Goal: Task Accomplishment & Management: Use online tool/utility

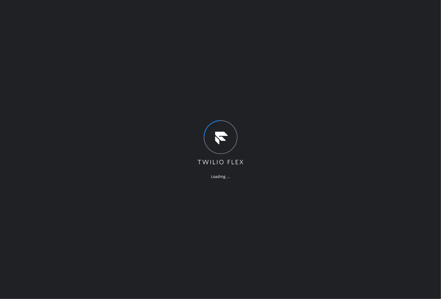
click at [395, 157] on div "Loading ..." at bounding box center [220, 149] width 441 height 299
click at [416, 211] on div "Loading ..." at bounding box center [220, 149] width 441 height 299
click at [165, 238] on div "Loading ..." at bounding box center [220, 149] width 441 height 299
click at [393, 191] on div "Loading ..." at bounding box center [220, 149] width 441 height 299
click at [188, 93] on div "Loading ..." at bounding box center [220, 149] width 441 height 299
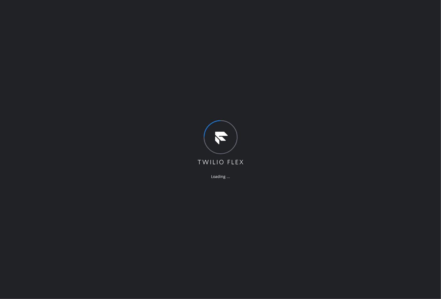
click at [391, 189] on div "Loading ..." at bounding box center [220, 149] width 441 height 299
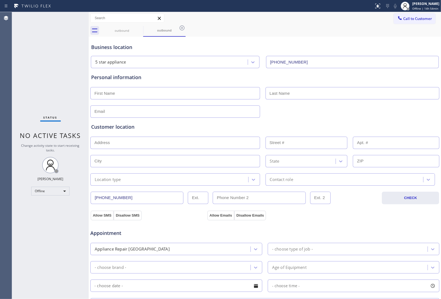
type input "(213) 687-2604"
click at [389, 217] on div "Allow SMS Disallow SMS Allow Emails Disallow Emails" at bounding box center [265, 214] width 350 height 11
click at [416, 7] on span "Offline | 14h 54min" at bounding box center [426, 9] width 26 height 4
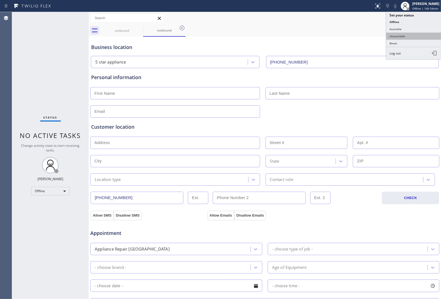
click at [415, 34] on button "Unavailable" at bounding box center [414, 36] width 55 height 7
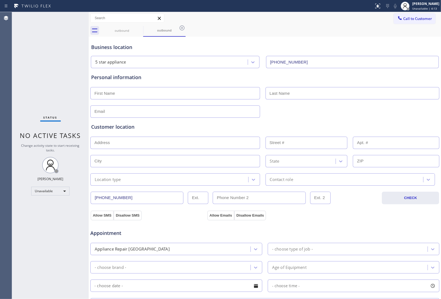
drag, startPoint x: 378, startPoint y: 38, endPoint x: 367, endPoint y: 38, distance: 11.0
click at [377, 38] on div "Business location 5 star appliance (213) 687-2604" at bounding box center [265, 53] width 350 height 30
click at [386, 32] on div "outbound outbound" at bounding box center [271, 30] width 341 height 12
click at [370, 35] on div "outbound outbound" at bounding box center [271, 30] width 341 height 12
drag, startPoint x: 372, startPoint y: 54, endPoint x: 401, endPoint y: 46, distance: 30.4
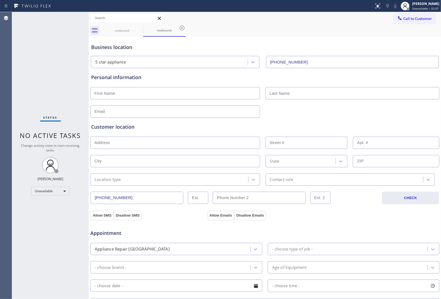
click at [372, 54] on div "5 star appliance (213) 687-2604" at bounding box center [265, 61] width 350 height 15
click at [410, 21] on button "Call to Customer" at bounding box center [415, 18] width 42 height 10
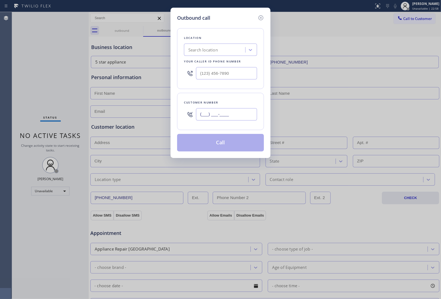
drag, startPoint x: 242, startPoint y: 117, endPoint x: 270, endPoint y: 190, distance: 78.4
click at [242, 117] on input "(___) ___-____" at bounding box center [226, 114] width 61 height 12
paste input "415) 481-0991"
type input "(415) 481-0991"
click at [388, 49] on div "Outbound call Location Search location Your caller id phone number Customer num…" at bounding box center [220, 149] width 441 height 299
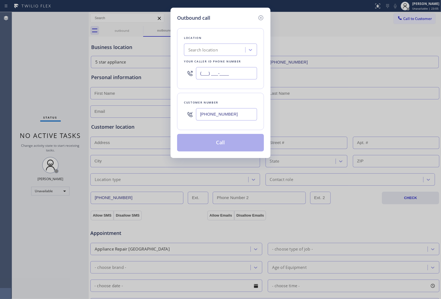
click at [232, 71] on input "(___) ___-____" at bounding box center [226, 73] width 61 height 12
paste input "415) 727-1503"
type input "(415) 727-1503"
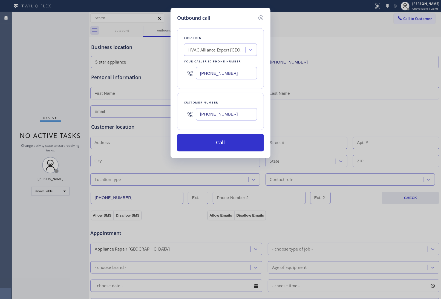
click at [405, 99] on div "Outbound call Location HVAC Alliance Expert San Francisco Your caller id phone …" at bounding box center [220, 149] width 441 height 299
click at [212, 116] on input "(415) 481-0991" at bounding box center [226, 114] width 61 height 12
paste input "text"
type input "(415) 481-0991"
click at [226, 141] on button "Call" at bounding box center [220, 143] width 87 height 18
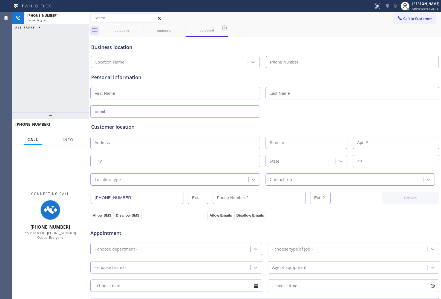
type input "(415) 727-1503"
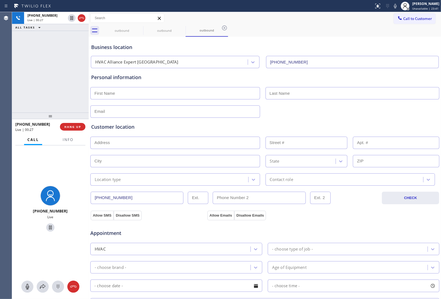
click at [382, 118] on div "Customer location >> ADD NEW ADDRESS << + NEW ADDRESS State Location type Conta…" at bounding box center [265, 152] width 350 height 68
click at [72, 128] on span "HANG UP" at bounding box center [72, 127] width 17 height 4
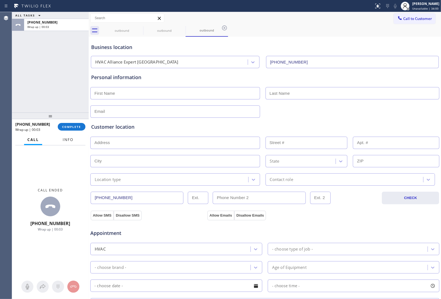
click at [67, 143] on button "Info" at bounding box center [67, 140] width 17 height 11
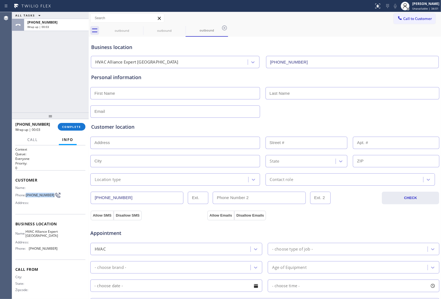
drag, startPoint x: 36, startPoint y: 196, endPoint x: 27, endPoint y: 191, distance: 10.8
click at [27, 193] on span "(415) 481-0991" at bounding box center [40, 195] width 29 height 4
copy span "(415) 481-0991"
click at [375, 36] on div "Business location HVAC Alliance Expert San Francisco (415) 727-1503" at bounding box center [265, 52] width 350 height 32
drag, startPoint x: 406, startPoint y: 20, endPoint x: 204, endPoint y: 90, distance: 213.4
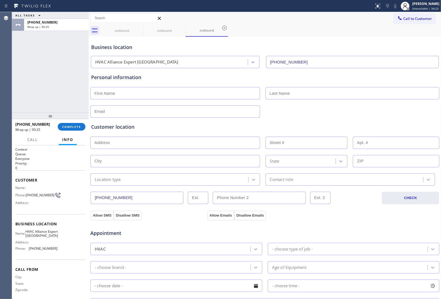
click at [405, 21] on button "Call to Customer" at bounding box center [415, 18] width 42 height 10
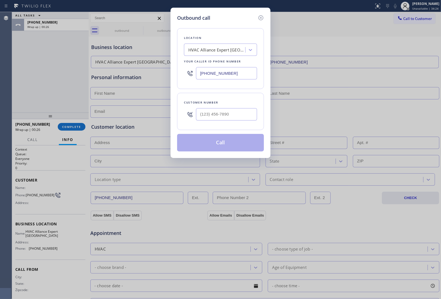
drag, startPoint x: 220, startPoint y: 76, endPoint x: 24, endPoint y: 141, distance: 206.6
click at [219, 76] on input "(415) 727-1503" at bounding box center [226, 73] width 61 height 12
paste input "346) 534-4929"
type input "(346) 534-4929"
type input "(___) ___-____"
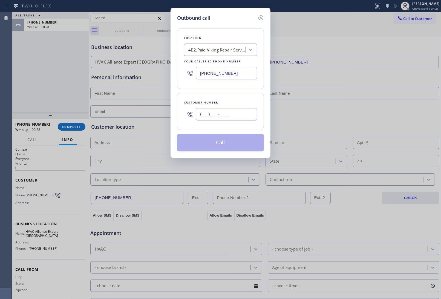
click at [234, 118] on input "(___) ___-____" at bounding box center [226, 114] width 61 height 12
paste input "832) 891-9691"
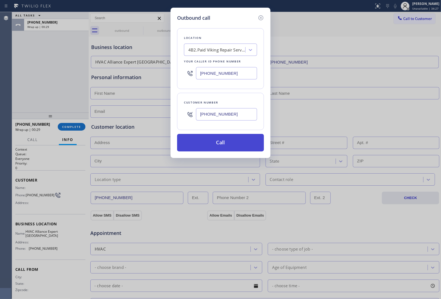
type input "(832) 891-9691"
click at [215, 145] on button "Call" at bounding box center [220, 143] width 87 height 18
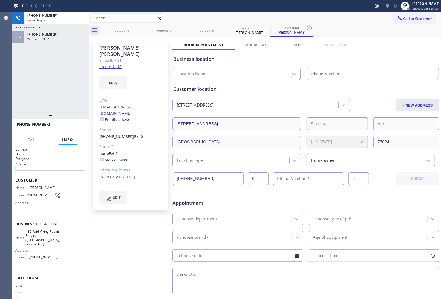
click at [104, 64] on link "link to CRM" at bounding box center [110, 66] width 22 height 5
type input "(346) 534-4929"
click at [89, 19] on div at bounding box center [89, 155] width 0 height 287
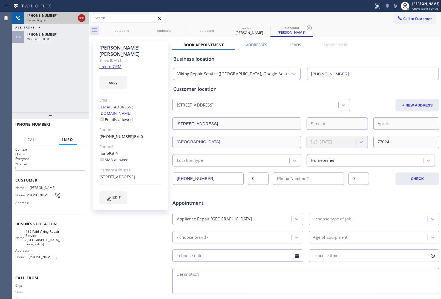
click at [84, 18] on icon at bounding box center [81, 18] width 5 height 2
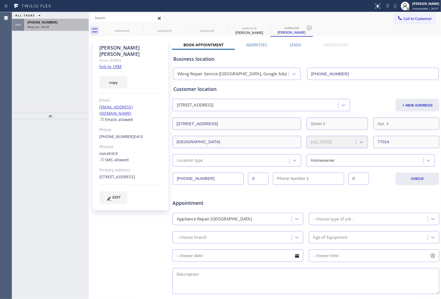
click at [54, 22] on div "+14154810991" at bounding box center [56, 22] width 58 height 5
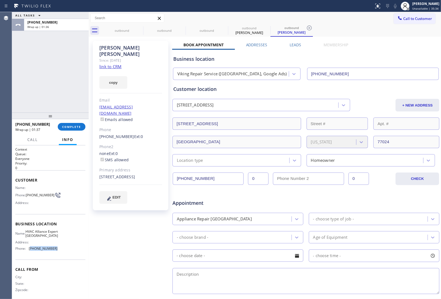
drag, startPoint x: 55, startPoint y: 253, endPoint x: 29, endPoint y: 253, distance: 25.8
click at [29, 253] on div "Name: HVAC Alliance Expert San Francisco Address: Phone: (415) 727-1503" at bounding box center [50, 242] width 70 height 24
copy span "415) 727-1503"
drag, startPoint x: 411, startPoint y: 18, endPoint x: 234, endPoint y: 81, distance: 188.3
click at [410, 18] on span "Call to Customer" at bounding box center [418, 18] width 29 height 5
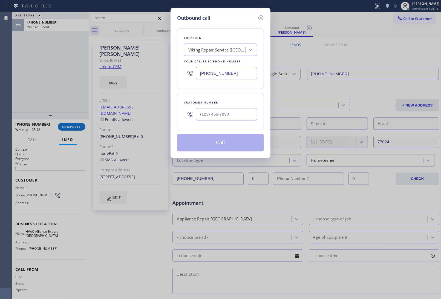
drag, startPoint x: 215, startPoint y: 73, endPoint x: 158, endPoint y: 84, distance: 57.3
click at [194, 78] on div "(346) 534-4929" at bounding box center [220, 73] width 73 height 18
paste input "949) 687-3772"
type input "(949) 687-3772"
type input "(___) ___-____"
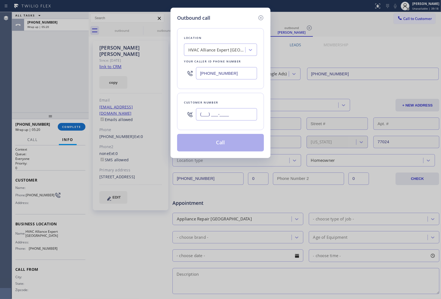
click at [223, 112] on input "(___) ___-____" at bounding box center [226, 114] width 61 height 12
paste input "512) 679-9181"
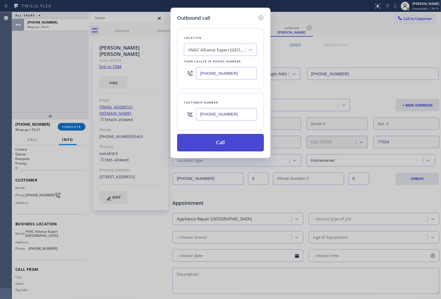
type input "(512) 679-9181"
click at [212, 143] on button "Call" at bounding box center [220, 143] width 87 height 18
click at [243, 147] on button "Call" at bounding box center [220, 143] width 87 height 18
click at [177, 134] on button "Call" at bounding box center [220, 143] width 87 height 18
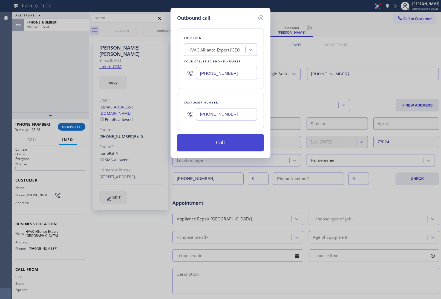
click at [177, 134] on button "Call" at bounding box center [220, 143] width 87 height 18
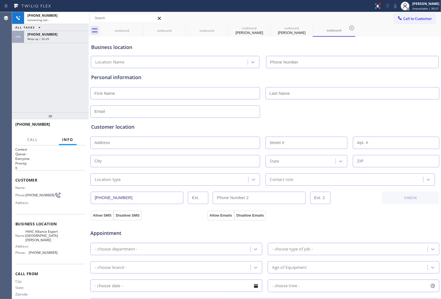
type input "(949) 687-3772"
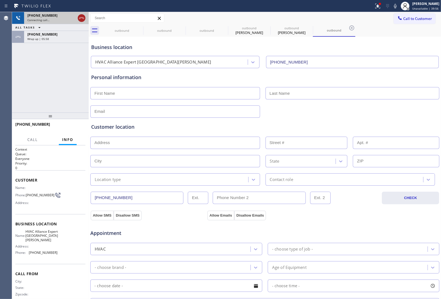
click at [83, 17] on icon at bounding box center [81, 18] width 7 height 7
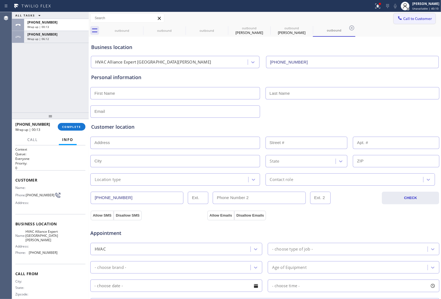
click at [419, 17] on span "Call to Customer" at bounding box center [418, 18] width 29 height 5
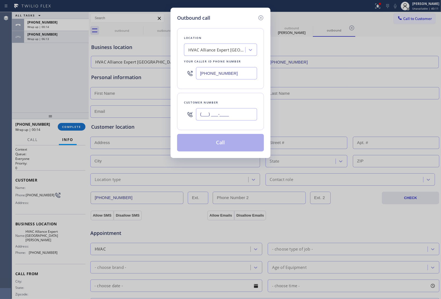
click at [219, 109] on input "(___) ___-____" at bounding box center [226, 114] width 61 height 12
paste input "512) 679-9181"
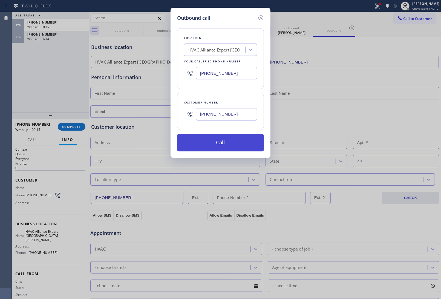
type input "(512) 679-9181"
click at [221, 144] on button "Call" at bounding box center [220, 143] width 87 height 18
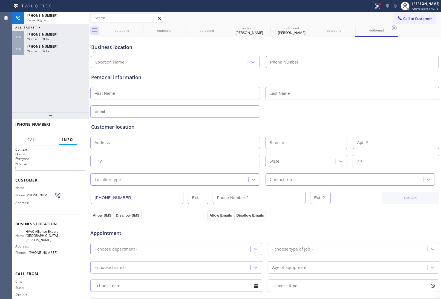
type input "(949) 687-3772"
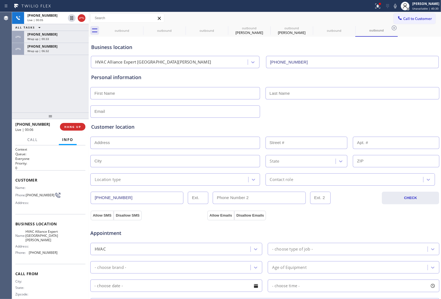
click at [377, 115] on div at bounding box center [265, 110] width 350 height 13
click at [84, 15] on icon at bounding box center [81, 18] width 7 height 7
click at [427, 20] on span "Call to Customer" at bounding box center [418, 18] width 29 height 5
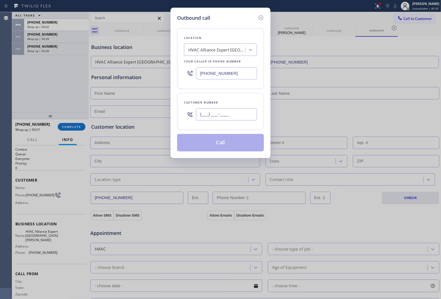
click at [227, 118] on input "(___) ___-____" at bounding box center [226, 114] width 61 height 12
paste input "512) 679-9181"
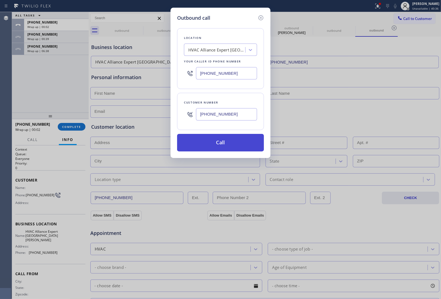
type input "(512) 679-9181"
click at [224, 142] on button "Call" at bounding box center [220, 143] width 87 height 18
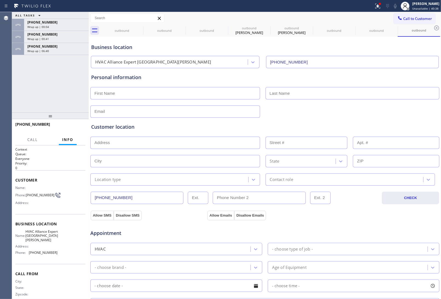
type input "(949) 687-3772"
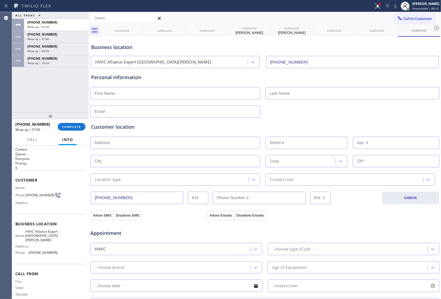
click at [412, 21] on button "Call to Customer" at bounding box center [415, 18] width 42 height 10
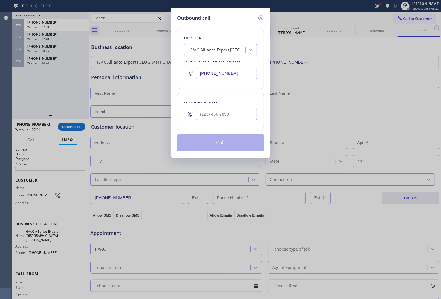
click at [231, 80] on div "(949) 687-3772" at bounding box center [220, 73] width 73 height 18
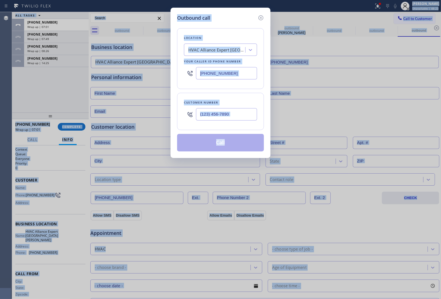
click at [227, 74] on input "(949) 687-3772" at bounding box center [226, 73] width 61 height 12
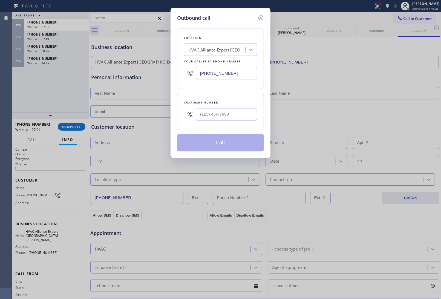
paste input "310) 853-6861"
click at [214, 72] on input "(310) 853-6861" at bounding box center [226, 73] width 61 height 12
paste input "848) 315-2525"
type input "(848) 315-2525"
type input "(___) ___-____"
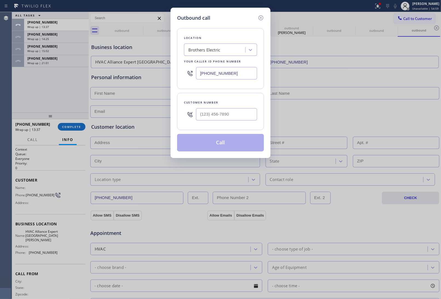
click at [242, 106] on div at bounding box center [226, 114] width 61 height 18
click at [232, 118] on input "(___) ___-____" at bounding box center [226, 114] width 61 height 12
paste input "201) 479-9993"
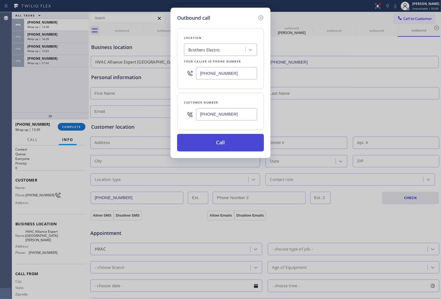
type input "(201) 479-9993"
click at [222, 148] on button "Call" at bounding box center [220, 143] width 87 height 18
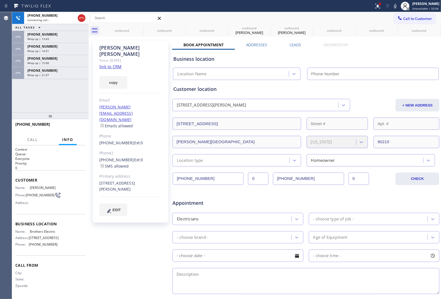
type input "(848) 315-2525"
click at [114, 64] on link "link to CRM" at bounding box center [110, 66] width 22 height 5
drag, startPoint x: 36, startPoint y: 199, endPoint x: 27, endPoint y: 193, distance: 10.2
click at [27, 193] on span "(201) 479-9993" at bounding box center [40, 195] width 29 height 4
copy span "201) 479-9993"
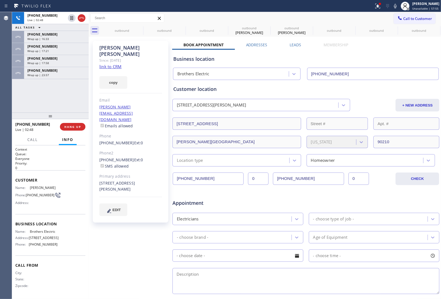
click at [376, 196] on div "Appointment" at bounding box center [306, 200] width 268 height 14
click at [392, 5] on icon at bounding box center [395, 6] width 7 height 7
click at [56, 74] on div "Wrap up | 24:02" at bounding box center [56, 75] width 58 height 4
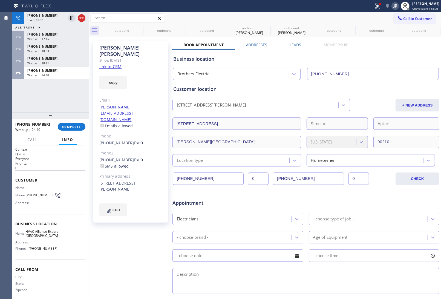
click at [386, 39] on div "Emma Horton Since: 20 may 2020 link to CRM copy Email emma@honestfixers.com Ema…" at bounding box center [265, 215] width 350 height 355
click at [392, 5] on icon at bounding box center [395, 6] width 7 height 7
click at [371, 195] on div "Appointment" at bounding box center [306, 200] width 268 height 14
click at [382, 202] on div "Appointment" at bounding box center [306, 200] width 268 height 14
click at [377, 59] on div "Business location" at bounding box center [305, 58] width 265 height 7
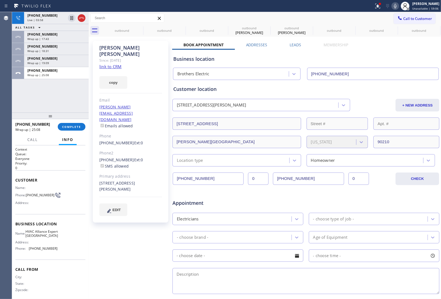
click at [395, 7] on icon at bounding box center [395, 6] width 7 height 7
click at [394, 4] on icon at bounding box center [395, 6] width 3 height 4
click at [384, 89] on div "Customer location" at bounding box center [305, 88] width 265 height 7
drag, startPoint x: 82, startPoint y: 16, endPoint x: 275, endPoint y: 243, distance: 298.0
click at [384, 54] on div "Business location Brothers Electric (848) 315-2525" at bounding box center [306, 65] width 268 height 30
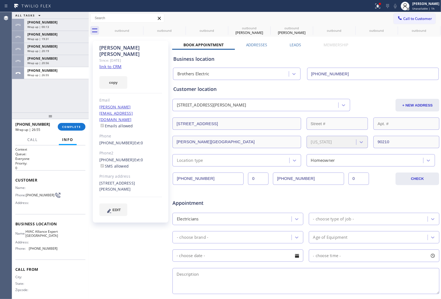
click at [68, 122] on div "+14154810991 Wrap up | 26:55 COMPLETE" at bounding box center [50, 127] width 70 height 14
click at [70, 128] on span "COMPLETE" at bounding box center [71, 127] width 19 height 4
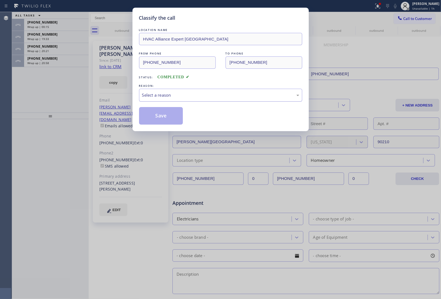
click at [183, 102] on div "LOCATION NAME HVAC Alliance Expert San Francisco FROM PHONE (415) 727-1503 TO P…" at bounding box center [220, 76] width 163 height 98
click at [185, 97] on div "Select a reason" at bounding box center [220, 95] width 157 height 6
click at [162, 114] on button "Save" at bounding box center [161, 116] width 44 height 18
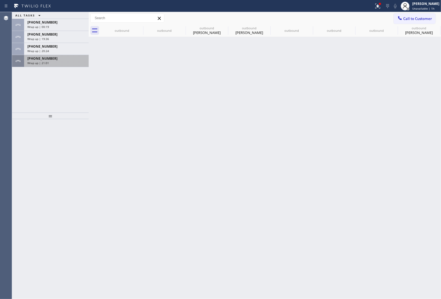
drag, startPoint x: 29, startPoint y: 54, endPoint x: 39, endPoint y: 65, distance: 14.7
click at [30, 55] on div "ALL TASKS ALL TASKS ACTIVE TASKS TASKS IN WRAP UP +12014799993 Wrap up | 00:19 …" at bounding box center [50, 39] width 77 height 55
click at [40, 65] on div "+15126799181 Wrap up | 21:02" at bounding box center [55, 61] width 62 height 12
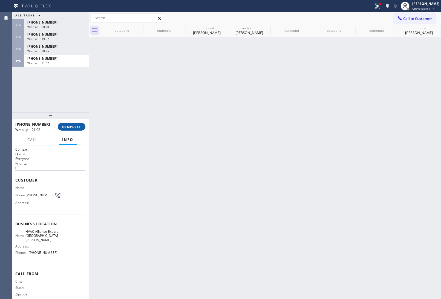
click at [74, 125] on div "+15126799181 Wrap up | 21:02 COMPLETE" at bounding box center [50, 127] width 70 height 14
click at [74, 126] on span "COMPLETE" at bounding box center [71, 127] width 19 height 4
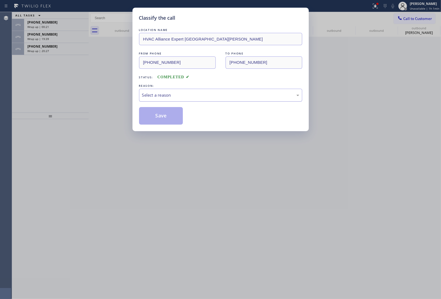
click at [179, 95] on div "Select a reason" at bounding box center [220, 95] width 157 height 6
click at [162, 116] on button "Save" at bounding box center [161, 116] width 44 height 18
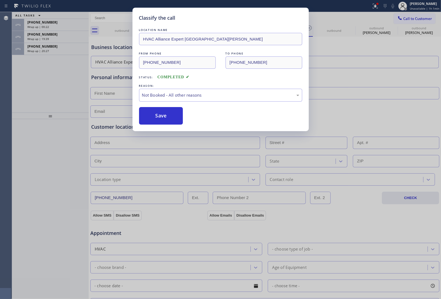
click at [48, 48] on div "Classify the call LOCATION NAME HVAC Alliance Expert Santa Ana FROM PHONE (949)…" at bounding box center [220, 149] width 441 height 299
click at [48, 48] on div "Classify the call LOCATION NAME HVAC Alliance Expert San Francisco FROM PHONE (…" at bounding box center [226, 155] width 429 height 287
click at [48, 49] on div "Wrap up | 20:28" at bounding box center [56, 51] width 58 height 4
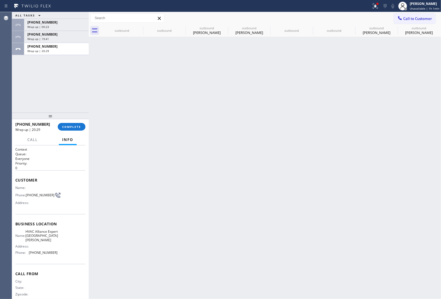
click at [48, 49] on div "Wrap up | 20:29" at bounding box center [56, 51] width 58 height 4
click at [74, 128] on span "COMPLETE" at bounding box center [71, 127] width 19 height 4
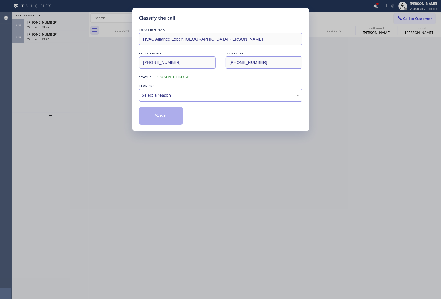
click at [156, 98] on div "Select a reason" at bounding box center [220, 95] width 157 height 6
click at [153, 120] on button "Save" at bounding box center [161, 116] width 44 height 18
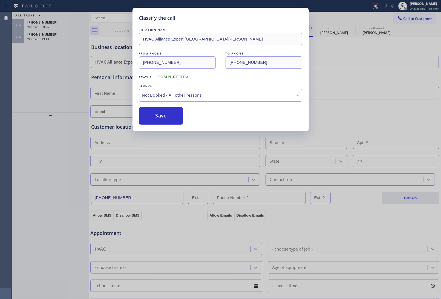
click at [39, 37] on div "Classify the call LOCATION NAME HVAC Alliance Expert Santa Ana FROM PHONE (949)…" at bounding box center [220, 149] width 441 height 299
click at [39, 37] on span "Wrap up | 19:44" at bounding box center [38, 39] width 22 height 4
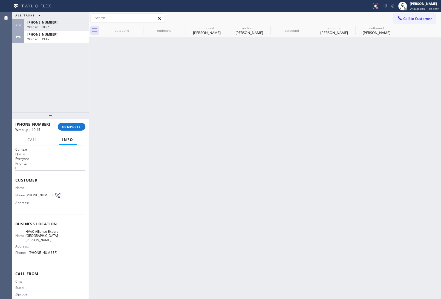
click at [39, 37] on span "Wrap up | 19:45" at bounding box center [38, 39] width 22 height 4
click at [40, 37] on span "Wrap up | 19:45" at bounding box center [38, 39] width 22 height 4
click at [71, 125] on span "COMPLETE" at bounding box center [71, 127] width 19 height 4
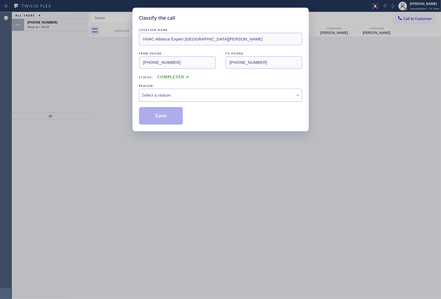
drag, startPoint x: 176, startPoint y: 96, endPoint x: 176, endPoint y: 101, distance: 4.4
click at [176, 98] on div "Select a reason" at bounding box center [220, 95] width 157 height 6
click at [162, 116] on button "Save" at bounding box center [161, 116] width 44 height 18
type input "(848) 315-2525"
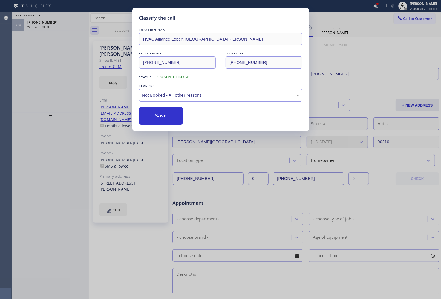
click at [43, 25] on div "Classify the call LOCATION NAME HVAC Alliance Expert San Francisco FROM PHONE (…" at bounding box center [226, 155] width 429 height 287
click at [43, 25] on span "Wrap up | 00:30" at bounding box center [38, 27] width 22 height 4
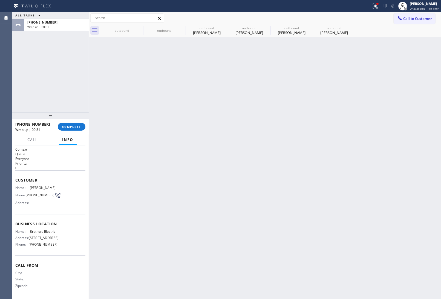
click at [43, 25] on span "Wrap up | 00:31" at bounding box center [38, 27] width 22 height 4
click at [72, 127] on span "COMPLETE" at bounding box center [71, 127] width 19 height 4
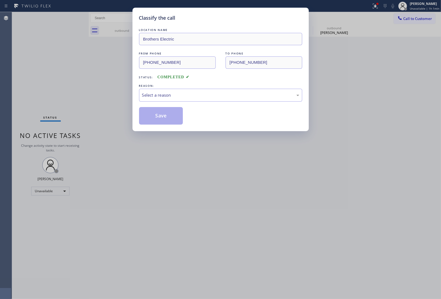
click at [160, 87] on div "REASON:" at bounding box center [220, 86] width 163 height 6
click at [165, 94] on div "Select a reason" at bounding box center [220, 95] width 157 height 6
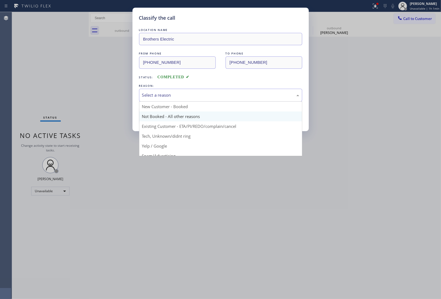
click at [159, 116] on button "Save" at bounding box center [161, 116] width 44 height 18
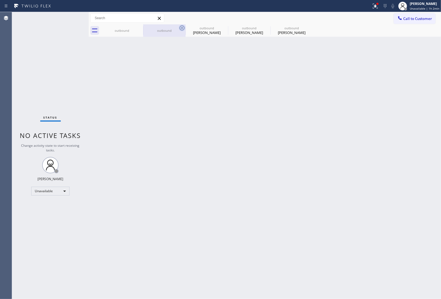
click at [0, 0] on icon at bounding box center [0, 0] width 0 height 0
click at [180, 25] on icon at bounding box center [182, 27] width 5 height 5
click at [0, 0] on icon at bounding box center [0, 0] width 0 height 0
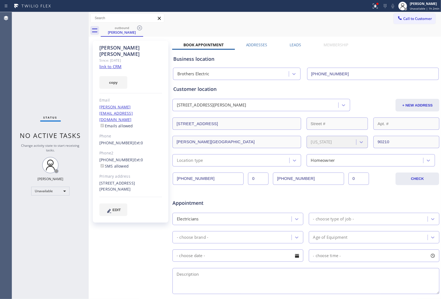
click at [139, 25] on icon at bounding box center [139, 27] width 5 height 5
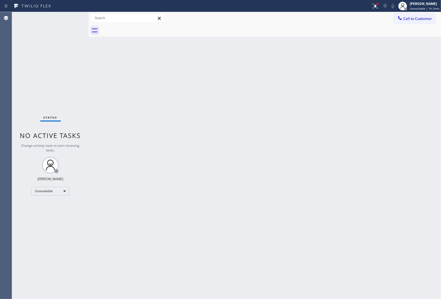
click at [139, 28] on div at bounding box center [271, 30] width 341 height 12
click at [391, 215] on div "Back to Dashboard Change Sender ID Customers Technicians Select a contact Outbo…" at bounding box center [265, 155] width 353 height 287
click at [422, 14] on button "Call to Customer" at bounding box center [415, 18] width 42 height 10
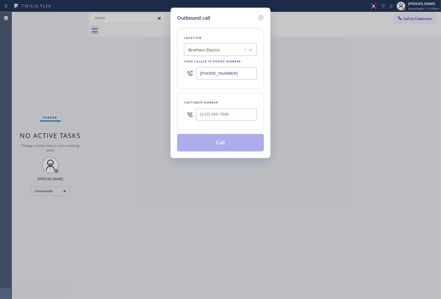
click at [210, 79] on input "(848) 315-2525" at bounding box center [226, 73] width 61 height 12
paste input "55) 999-4417"
type input "(855) 999-4417"
type input "(___) ___-____"
click at [216, 111] on input "(___) ___-____" at bounding box center [226, 114] width 61 height 12
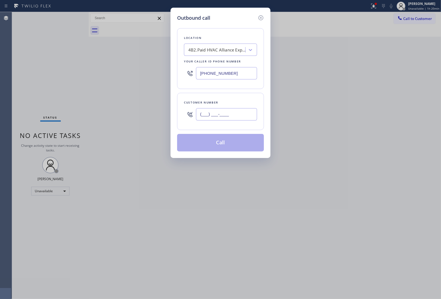
paste input "646) 420-6752"
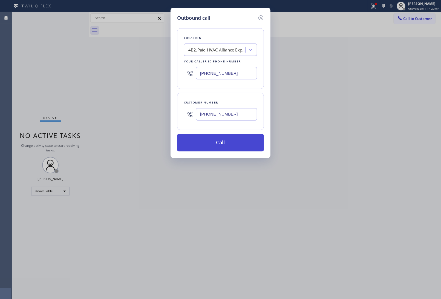
type input "(646) 420-6752"
click at [227, 146] on button "Call" at bounding box center [220, 143] width 87 height 18
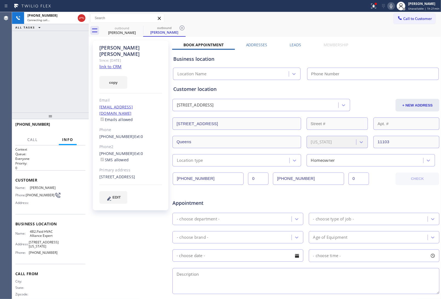
click at [114, 64] on link "link to CRM" at bounding box center [110, 66] width 22 height 5
type input "(855) 999-4417"
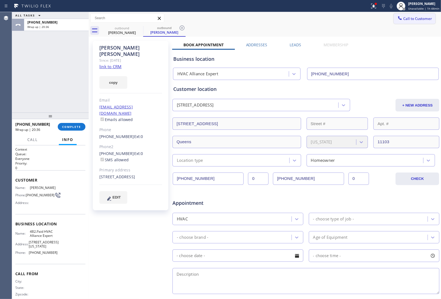
drag, startPoint x: 408, startPoint y: 15, endPoint x: 217, endPoint y: 62, distance: 196.9
click at [406, 16] on button "Call to Customer" at bounding box center [415, 18] width 42 height 10
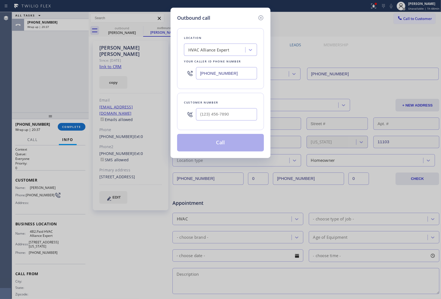
click at [215, 73] on input "(855) 999-4417" at bounding box center [226, 73] width 61 height 12
paste input "561) 303-232"
type input "(561) 303-2327"
type input "(___) ___-____"
click at [217, 113] on input "(___) ___-____" at bounding box center [226, 114] width 61 height 12
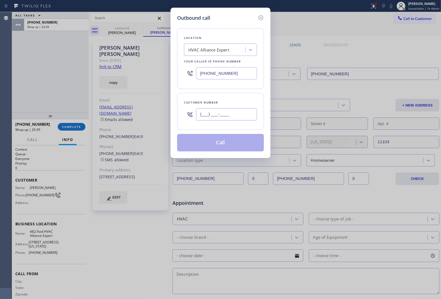
paste input "404) 333-5518"
type input "(404) 333-5518"
click at [234, 116] on input "(404) 333-5518" at bounding box center [226, 114] width 61 height 12
click at [261, 18] on icon at bounding box center [261, 17] width 5 height 5
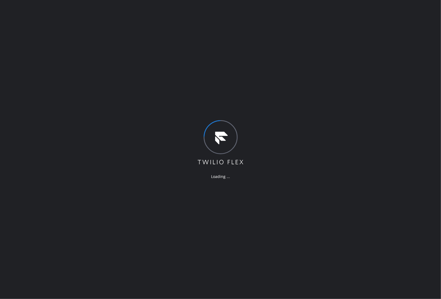
click at [388, 247] on div "Loading ..." at bounding box center [220, 149] width 441 height 299
click at [298, 169] on div "Loading ..." at bounding box center [220, 149] width 441 height 299
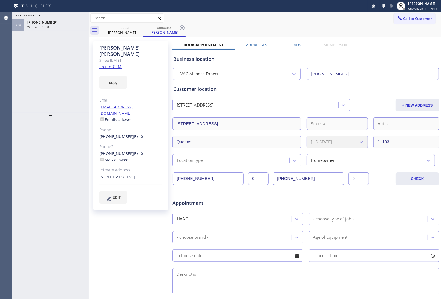
type input "[PHONE_NUMBER]"
drag, startPoint x: 396, startPoint y: 49, endPoint x: 407, endPoint y: 31, distance: 21.3
click at [397, 47] on div "Book Appointment Addresses Leads Membership Business location HVAC Alliance Exp…" at bounding box center [306, 217] width 268 height 351
click at [409, 20] on span "Call to Customer" at bounding box center [418, 18] width 29 height 5
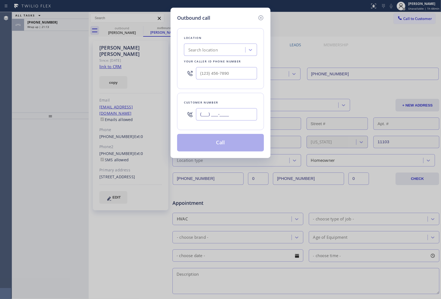
click at [233, 115] on input "(___) ___-____" at bounding box center [226, 114] width 61 height 12
paste input "404) 333-5518"
type input "[PHONE_NUMBER]"
click at [209, 80] on div at bounding box center [220, 73] width 73 height 18
click at [211, 74] on input "(___) ___-____" at bounding box center [226, 73] width 61 height 12
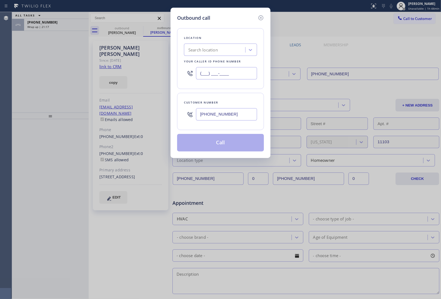
paste input "561) 303-2327"
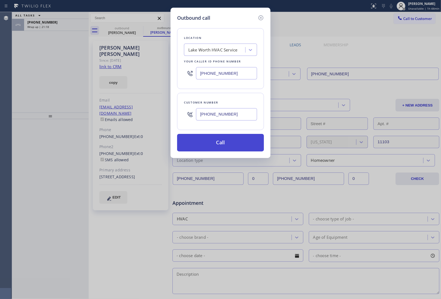
type input "(561) 303-2327"
click at [225, 144] on button "Call" at bounding box center [220, 143] width 87 height 18
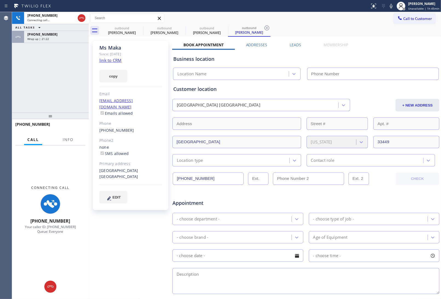
type input "(561) 303-2327"
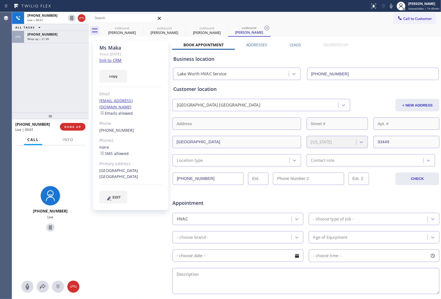
click at [385, 56] on div "Business location" at bounding box center [305, 58] width 265 height 7
click at [117, 60] on link "link to CRM" at bounding box center [110, 60] width 22 height 5
click at [393, 5] on icon at bounding box center [391, 6] width 7 height 7
click at [393, 6] on icon at bounding box center [391, 6] width 7 height 7
drag, startPoint x: 389, startPoint y: 40, endPoint x: 230, endPoint y: 15, distance: 161.4
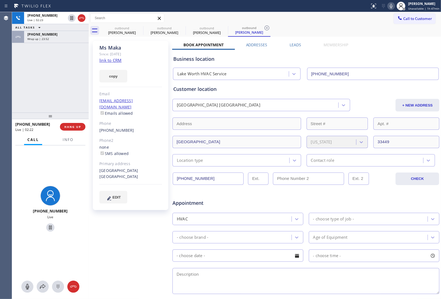
click at [387, 40] on div "Ms Maka Since: 20 may 2020 link to CRM copy Email no@gmail.com Emails allowed P…" at bounding box center [265, 215] width 350 height 355
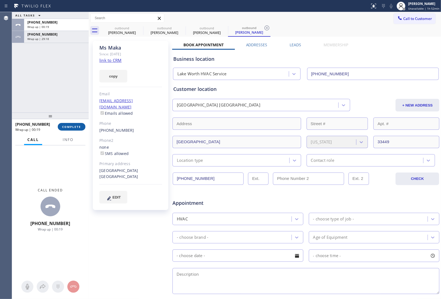
click at [73, 128] on span "COMPLETE" at bounding box center [71, 127] width 19 height 4
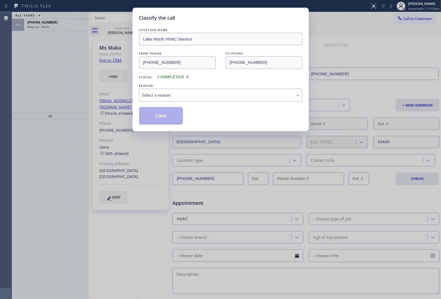
click at [165, 104] on div "LOCATION NAME Lake Worth HVAC Service FROM PHONE (561) 303-2327 TO PHONE (404) …" at bounding box center [220, 76] width 163 height 98
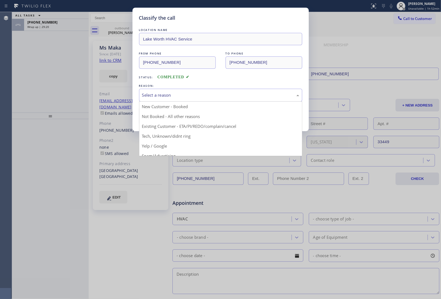
click at [166, 101] on div "Select a reason" at bounding box center [220, 95] width 163 height 13
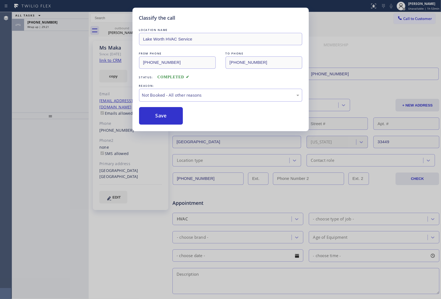
click at [160, 113] on button "Save" at bounding box center [161, 116] width 44 height 18
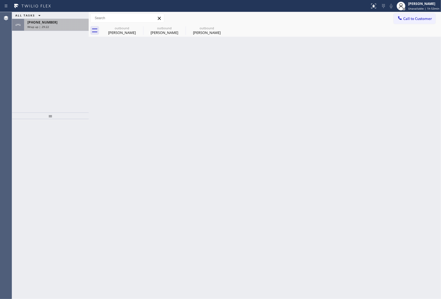
click at [38, 25] on span "Wrap up | 29:22" at bounding box center [38, 27] width 22 height 4
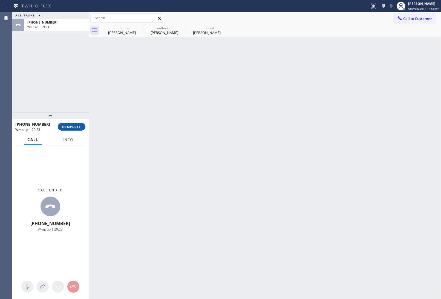
click at [67, 125] on span "COMPLETE" at bounding box center [71, 127] width 19 height 4
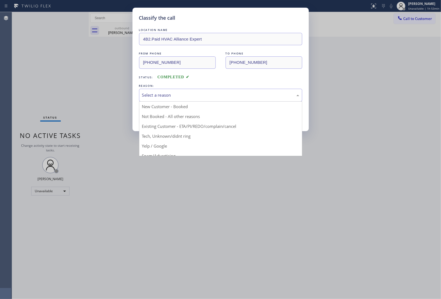
click at [186, 99] on div "Select a reason" at bounding box center [220, 95] width 163 height 13
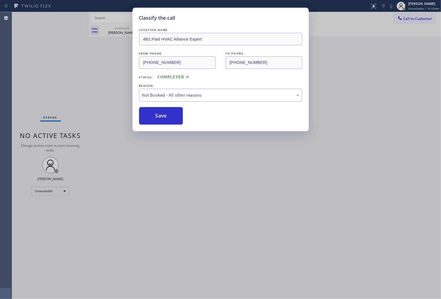
click at [164, 118] on button "Save" at bounding box center [161, 116] width 44 height 18
type input "(855) 999-4417"
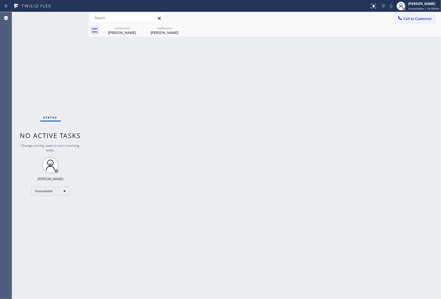
click at [396, 165] on div "Back to Dashboard Change Sender ID Customers Technicians Select a contact Outbo…" at bounding box center [265, 155] width 353 height 287
click at [387, 204] on div "Back to Dashboard Change Sender ID Customers Technicians Select a contact Outbo…" at bounding box center [265, 155] width 353 height 287
drag, startPoint x: 414, startPoint y: 146, endPoint x: 410, endPoint y: 150, distance: 5.2
click at [413, 148] on div "Back to Dashboard Change Sender ID Customers Technicians Select a contact Outbo…" at bounding box center [265, 155] width 353 height 287
click at [408, 16] on span "Call to Customer" at bounding box center [418, 18] width 29 height 5
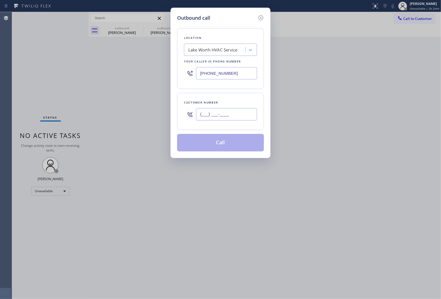
click at [238, 116] on input "(___) ___-____" at bounding box center [226, 114] width 61 height 12
type input "(___) ___-____"
click at [219, 114] on input "(___) ___-____" at bounding box center [226, 114] width 61 height 12
click at [390, 41] on div "Outbound call Location Lake Worth HVAC Service Your caller id phone number (561…" at bounding box center [220, 149] width 441 height 299
click at [218, 115] on input "(___) ___-____" at bounding box center [226, 114] width 61 height 12
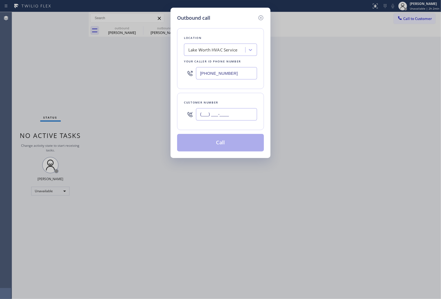
click at [220, 114] on input "(___) ___-____" at bounding box center [226, 114] width 61 height 12
paste input "949) 892-7624"
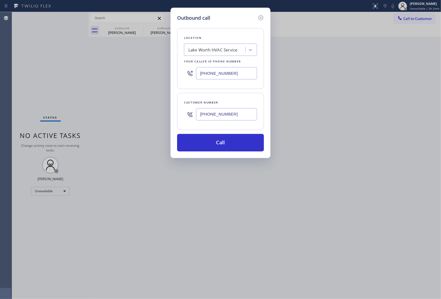
type input "(949) 892-7624"
drag, startPoint x: 384, startPoint y: 185, endPoint x: 381, endPoint y: 184, distance: 3.7
click at [384, 185] on div "Outbound call Location Lake Worth HVAC Service Your caller id phone number (561…" at bounding box center [220, 149] width 441 height 299
click at [228, 76] on input "(561) 303-2327" at bounding box center [226, 73] width 61 height 12
paste input "833) 558-1241"
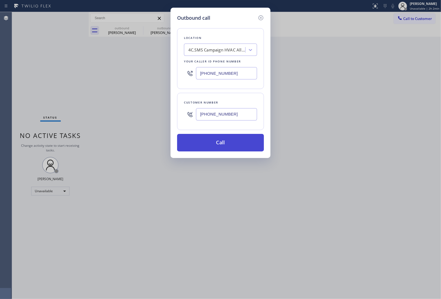
type input "(833) 558-1241"
click at [236, 144] on button "Call" at bounding box center [220, 143] width 87 height 18
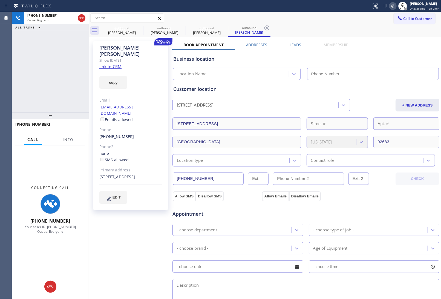
type input "(833) 558-1241"
click at [104, 174] on div "7861 Colgate Ave Westminster, 92683 CA" at bounding box center [130, 177] width 63 height 6
copy div "92683"
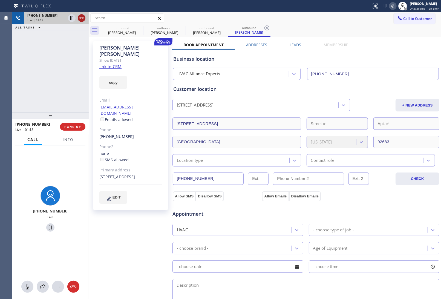
click at [80, 18] on icon at bounding box center [81, 18] width 5 height 2
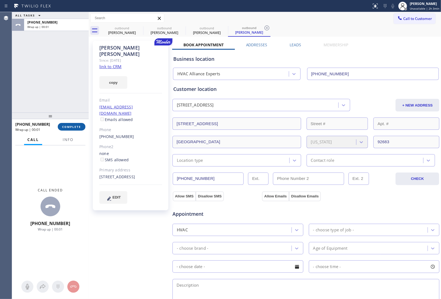
click at [69, 127] on span "COMPLETE" at bounding box center [71, 127] width 19 height 4
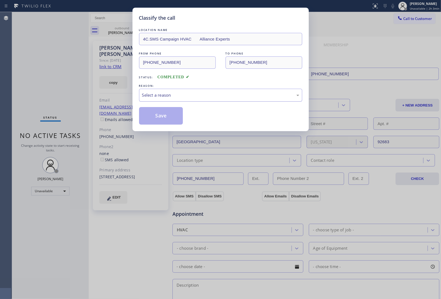
click at [195, 92] on div "Select a reason" at bounding box center [220, 95] width 157 height 6
click at [174, 117] on button "Save" at bounding box center [161, 116] width 44 height 18
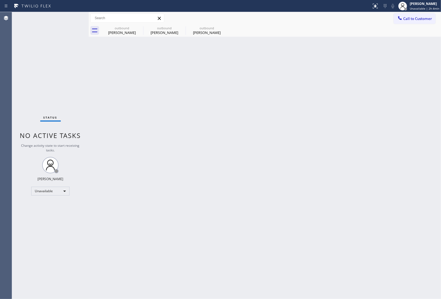
click at [398, 211] on div "Back to Dashboard Change Sender ID Customers Technicians Select a contact Outbo…" at bounding box center [265, 155] width 353 height 287
click at [420, 79] on div "Back to Dashboard Change Sender ID Customers Technicians Select a contact Outbo…" at bounding box center [265, 155] width 353 height 287
drag, startPoint x: 424, startPoint y: 20, endPoint x: 384, endPoint y: 44, distance: 46.1
click at [423, 20] on span "Call to Customer" at bounding box center [418, 18] width 29 height 5
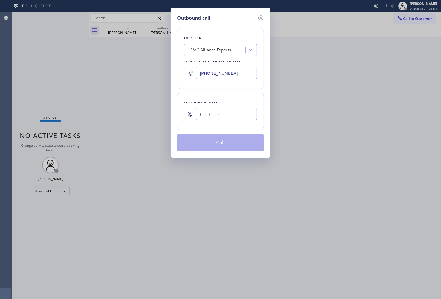
click at [230, 118] on input "(___) ___-____" at bounding box center [226, 114] width 61 height 12
paste input "408) 203-6369"
type input "(408) 203-6369"
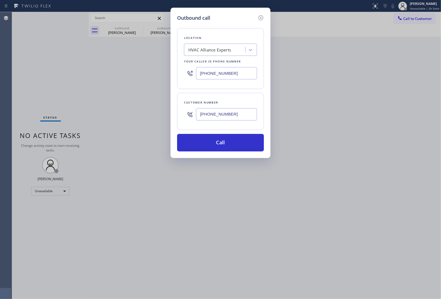
drag, startPoint x: 373, startPoint y: 117, endPoint x: 358, endPoint y: 109, distance: 17.8
click at [371, 117] on div "Outbound call Location HVAC Alliance Experts Your caller id phone number (833) …" at bounding box center [220, 149] width 441 height 299
click at [217, 76] on input "(833) 558-1241" at bounding box center [226, 73] width 61 height 12
paste input "669) 201-8532"
type input "(669) 201-8532"
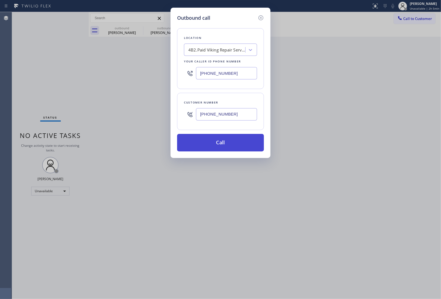
click at [218, 144] on button "Call" at bounding box center [220, 143] width 87 height 18
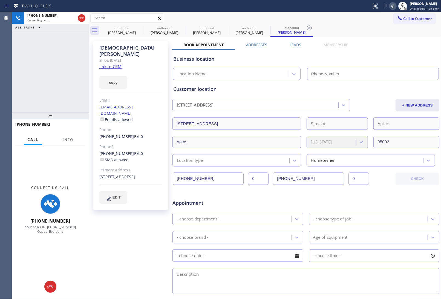
type input "(669) 201-8532"
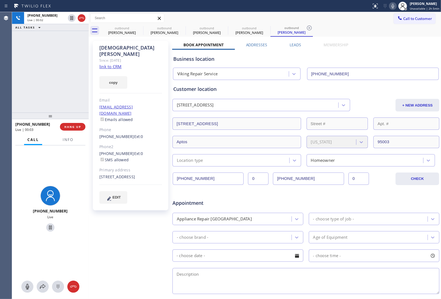
click at [398, 45] on div "Book Appointment Addresses Leads Membership Business location Viking Repair Ser…" at bounding box center [306, 217] width 268 height 351
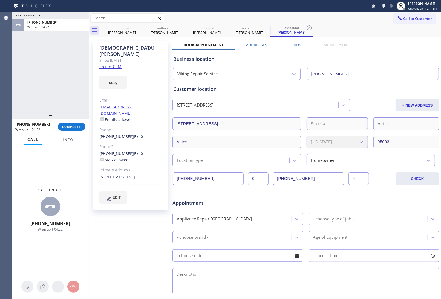
click at [330, 78] on div "Customer location 261 Aptos Beach Drive Aptos, 95003 CA + NEW ADDRESS 261 Aptos…" at bounding box center [306, 122] width 268 height 89
drag, startPoint x: 410, startPoint y: 21, endPoint x: 282, endPoint y: 74, distance: 138.9
click at [408, 22] on button "Call to Customer" at bounding box center [415, 18] width 42 height 10
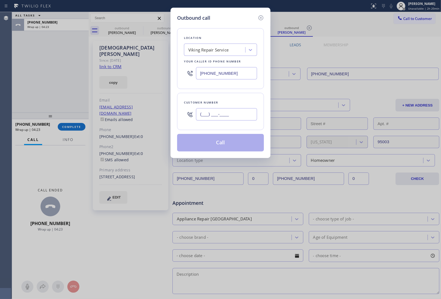
click at [232, 114] on input "(___) ___-____" at bounding box center [226, 114] width 61 height 12
paste input "760) 682-8275"
type input "(760) 682-8275"
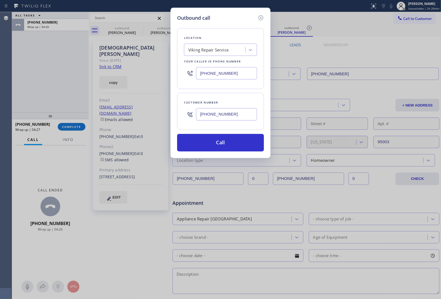
click at [219, 76] on input "(669) 201-8532" at bounding box center [226, 73] width 61 height 12
paste input "949) 635-7337"
type input "(949) 635-7337"
click at [211, 147] on button "Call" at bounding box center [220, 143] width 87 height 18
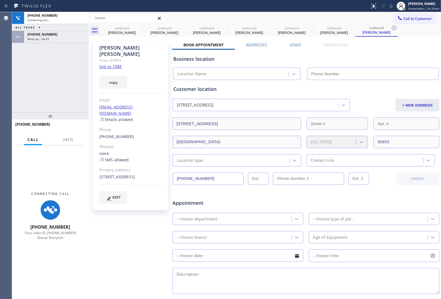
click at [390, 197] on div "Appointment" at bounding box center [306, 200] width 268 height 14
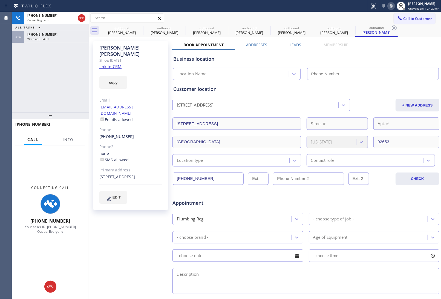
type input "(949) 635-7337"
click at [381, 74] on input "(949) 635-7337" at bounding box center [373, 74] width 132 height 12
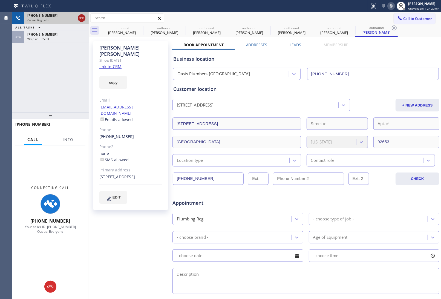
click at [84, 17] on icon at bounding box center [81, 18] width 7 height 7
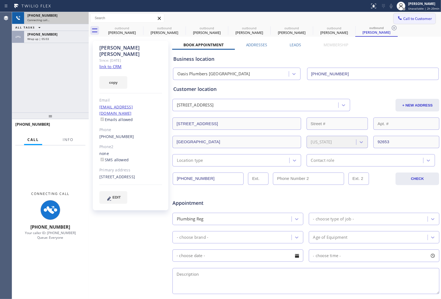
drag, startPoint x: 418, startPoint y: 18, endPoint x: 195, endPoint y: 106, distance: 239.9
click at [418, 18] on span "Call to Customer" at bounding box center [418, 18] width 29 height 5
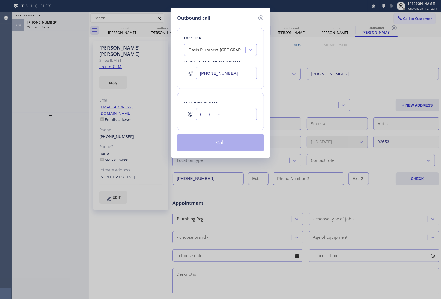
drag, startPoint x: 215, startPoint y: 111, endPoint x: 221, endPoint y: 124, distance: 14.2
click at [215, 111] on input "(___) ___-____" at bounding box center [226, 114] width 61 height 12
paste input "949) 892-7624"
type input "(949) 892-7624"
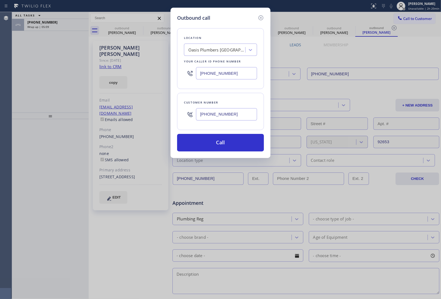
drag, startPoint x: 373, startPoint y: 241, endPoint x: 241, endPoint y: 87, distance: 203.0
click at [373, 241] on div "Outbound call Location Oasis Plumbers Mission Viejo Your caller id phone number…" at bounding box center [220, 149] width 441 height 299
click at [217, 76] on input "(949) 635-7337" at bounding box center [226, 73] width 61 height 12
paste input "833) 558-1241"
type input "(833) 558-1241"
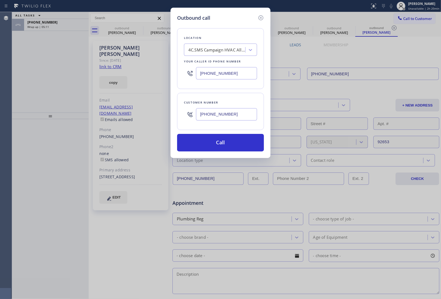
click at [219, 112] on input "(949) 892-7624" at bounding box center [226, 114] width 61 height 12
click at [215, 141] on button "Call" at bounding box center [220, 143] width 87 height 18
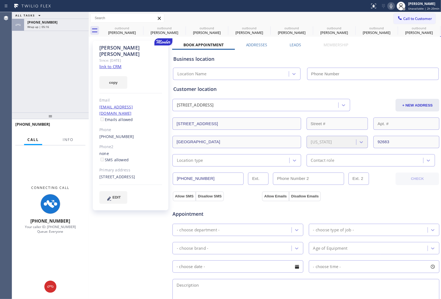
type input "(833) 558-1241"
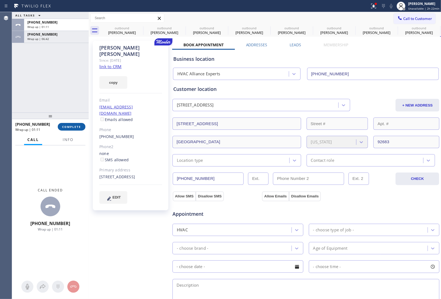
click at [76, 125] on div "+19498927624 Wrap up | 01:11 COMPLETE" at bounding box center [50, 127] width 70 height 14
click at [76, 125] on span "COMPLETE" at bounding box center [71, 127] width 19 height 4
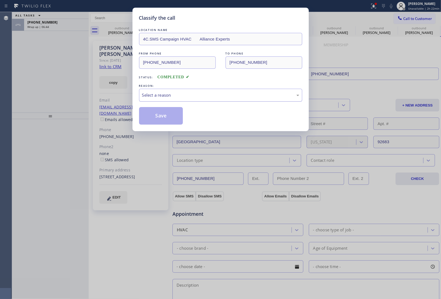
click at [190, 101] on div "Select a reason" at bounding box center [220, 95] width 163 height 13
click at [173, 119] on button "Save" at bounding box center [161, 116] width 44 height 18
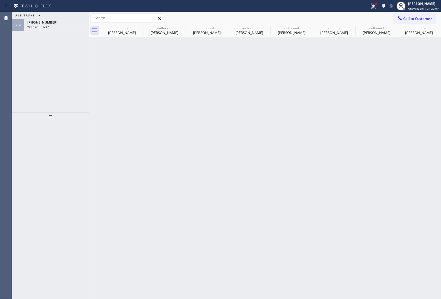
click at [52, 14] on div "ALL TASKS ALL TASKS ACTIVE TASKS TASKS IN WRAP UP" at bounding box center [50, 15] width 77 height 7
click at [53, 27] on div "Wrap up | 06:47" at bounding box center [56, 27] width 58 height 4
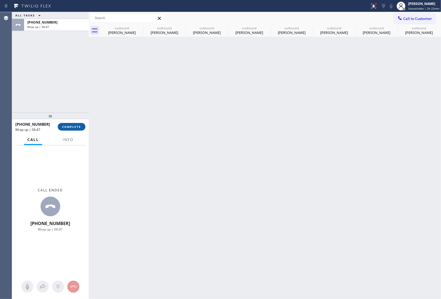
click at [73, 126] on span "COMPLETE" at bounding box center [71, 127] width 19 height 4
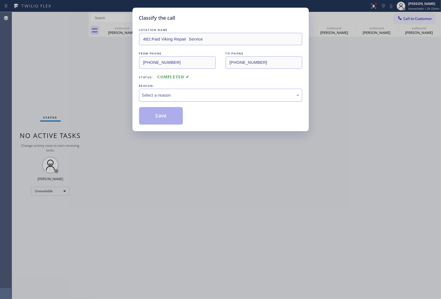
click at [184, 91] on div "Select a reason" at bounding box center [220, 95] width 163 height 13
click at [172, 116] on button "Save" at bounding box center [161, 116] width 44 height 18
type input "(669) 201-8532"
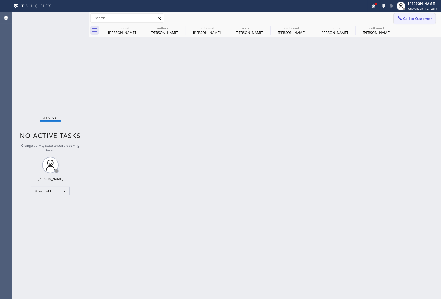
click at [416, 18] on span "Call to Customer" at bounding box center [418, 18] width 29 height 5
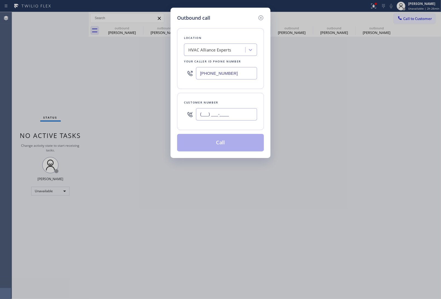
click at [216, 120] on input "(___) ___-____" at bounding box center [226, 114] width 61 height 12
paste input "760) 682-8275"
type input "(760) 682-8275"
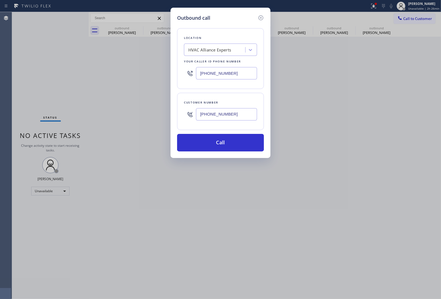
click at [227, 76] on input "(833) 558-1241" at bounding box center [226, 73] width 61 height 12
paste input "949) 635-7337"
type input "(949) 635-7337"
click at [218, 147] on button "Call" at bounding box center [220, 143] width 87 height 18
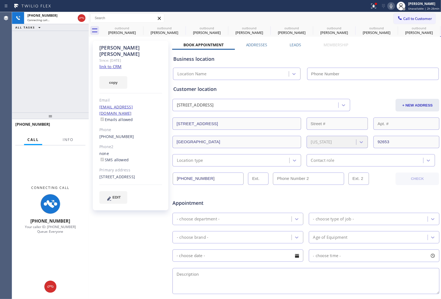
type input "(949) 635-7337"
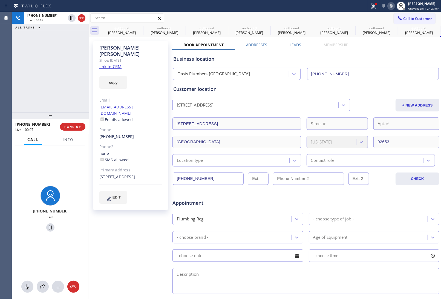
click at [386, 55] on div "Business location Oasis Plumbers Mission Viejo (949) 635-7337" at bounding box center [306, 65] width 268 height 30
click at [81, 16] on icon at bounding box center [81, 18] width 7 height 7
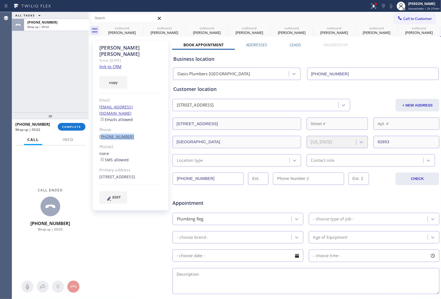
drag, startPoint x: 130, startPoint y: 125, endPoint x: 101, endPoint y: 125, distance: 29.3
click at [101, 134] on div "(760) 682-8275" at bounding box center [130, 137] width 63 height 6
copy link "760) 682-8275"
click at [404, 17] on span "Call to Customer" at bounding box center [418, 18] width 29 height 5
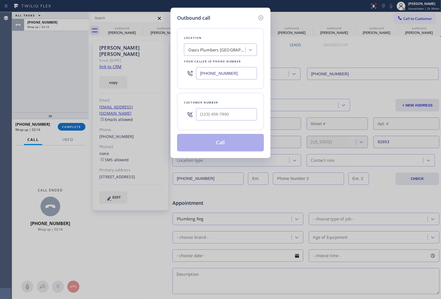
click at [230, 69] on input "(949) 635-7337" at bounding box center [226, 73] width 61 height 12
paste input "760) 678-3154"
type input "(760) 678-3154"
click at [225, 103] on div "Customer number" at bounding box center [220, 103] width 73 height 6
drag, startPoint x: 222, startPoint y: 111, endPoint x: 223, endPoint y: 114, distance: 3.0
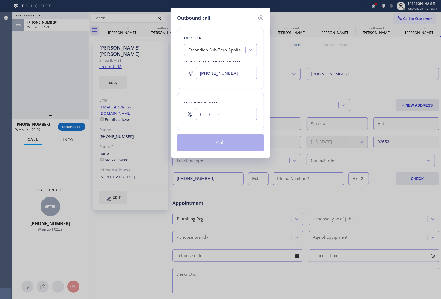
click at [222, 112] on input "(___) ___-____" at bounding box center [226, 114] width 61 height 12
paste input "760) 210-8692"
type input "(760) 210-8692"
click at [221, 143] on button "Call" at bounding box center [220, 143] width 87 height 18
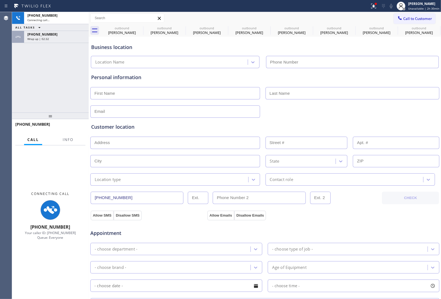
type input "(760) 678-3154"
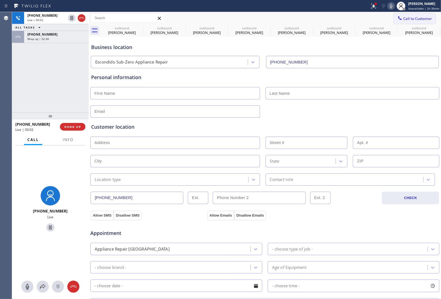
click at [414, 13] on button "Call to Customer" at bounding box center [415, 18] width 42 height 10
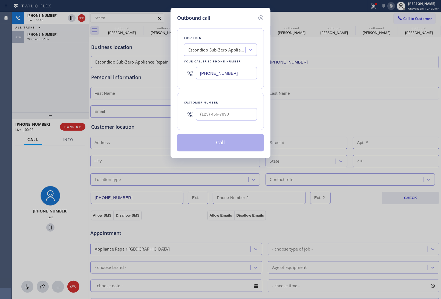
click at [196, 74] on div at bounding box center [190, 73] width 12 height 18
click at [206, 74] on input "(760) 678-3154" at bounding box center [226, 73] width 61 height 12
paste input "202) 933-7030"
click at [262, 18] on icon at bounding box center [261, 18] width 7 height 7
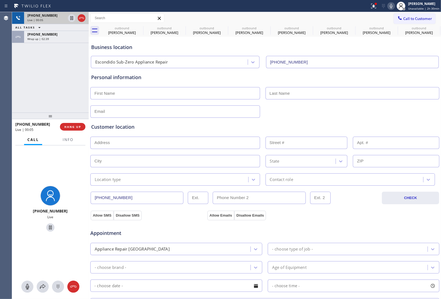
type input "(202) 933-7030"
click at [80, 19] on icon at bounding box center [81, 18] width 7 height 7
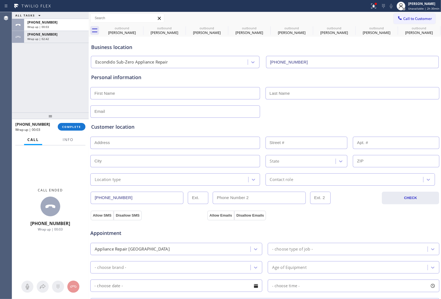
drag, startPoint x: 411, startPoint y: 15, endPoint x: 337, endPoint y: 58, distance: 85.2
click at [410, 16] on button "Call to Customer" at bounding box center [415, 18] width 42 height 10
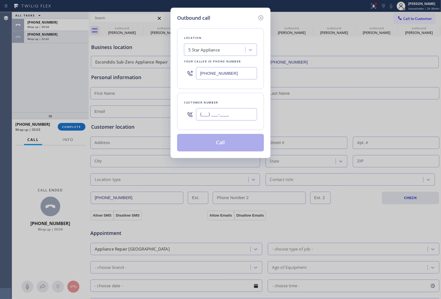
click at [223, 112] on input "(___) ___-____" at bounding box center [226, 114] width 61 height 12
paste input "202) 532-1915"
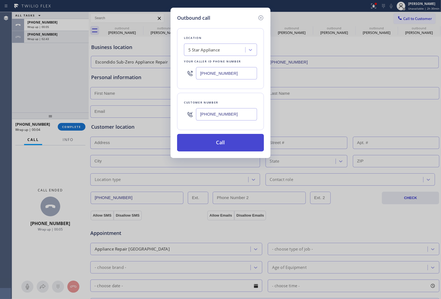
type input "(202) 532-1915"
click at [221, 146] on button "Call" at bounding box center [220, 143] width 87 height 18
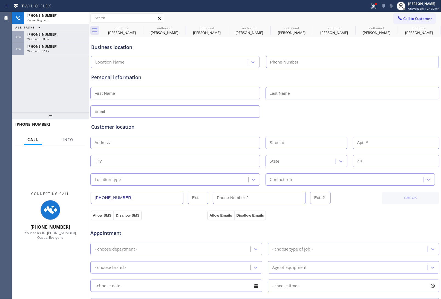
type input "(202) 933-7030"
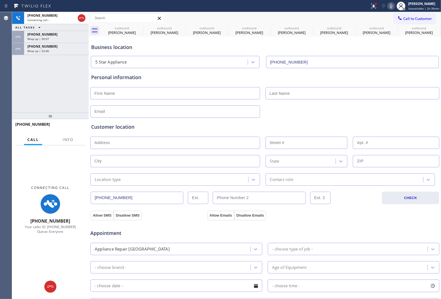
scroll to position [126, 0]
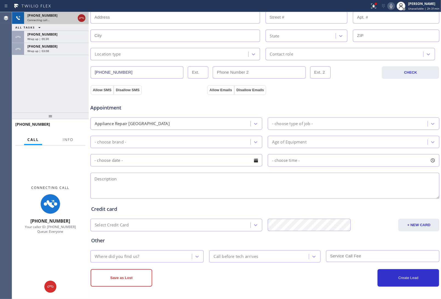
click at [79, 18] on icon at bounding box center [81, 18] width 7 height 7
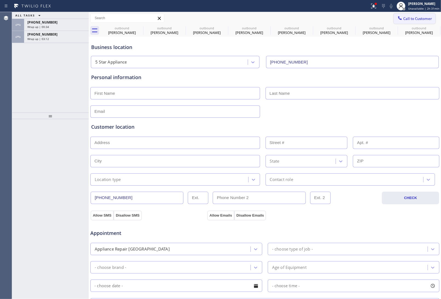
click at [410, 15] on button "Call to Customer" at bounding box center [415, 18] width 42 height 10
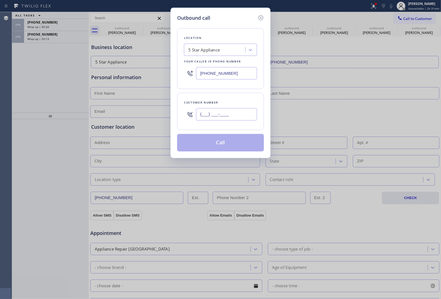
click at [233, 115] on input "(___) ___-____" at bounding box center [226, 114] width 61 height 12
paste input "202) 532-1915"
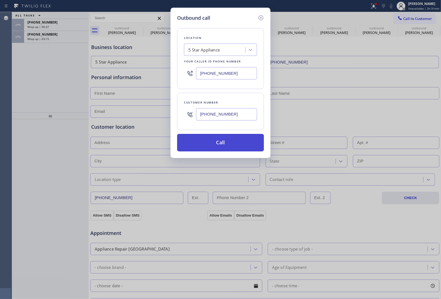
type input "(202) 532-1915"
click at [220, 144] on button "Call" at bounding box center [220, 143] width 87 height 18
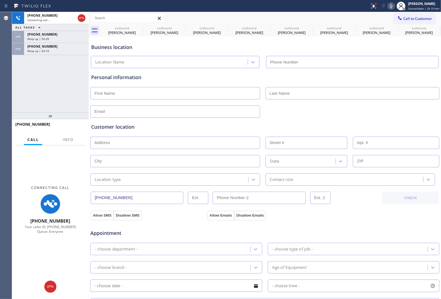
type input "(202) 933-7030"
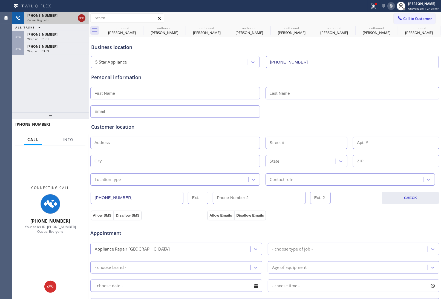
click at [84, 17] on icon at bounding box center [81, 18] width 7 height 7
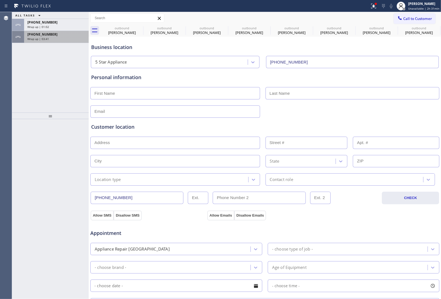
click at [49, 40] on div "Wrap up | 03:41" at bounding box center [56, 39] width 58 height 4
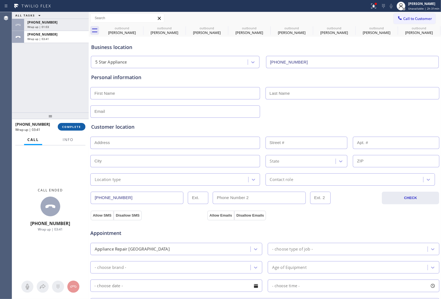
click at [69, 125] on span "COMPLETE" at bounding box center [71, 127] width 19 height 4
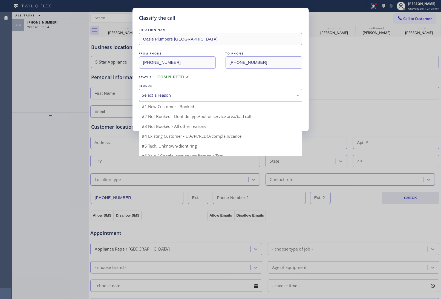
click at [188, 98] on div "Select a reason" at bounding box center [220, 95] width 157 height 6
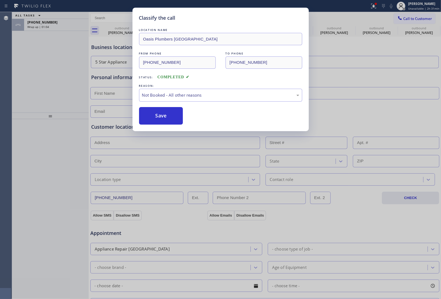
click at [164, 118] on button "Save" at bounding box center [161, 116] width 44 height 18
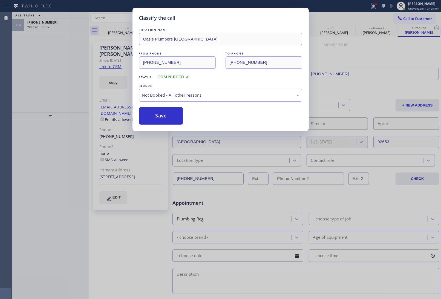
click at [44, 24] on div "Classify the call LOCATION NAME Oasis Plumbers Mission Viejo FROM PHONE (949) 6…" at bounding box center [220, 149] width 441 height 299
click at [44, 24] on span "+17602108692" at bounding box center [42, 22] width 30 height 5
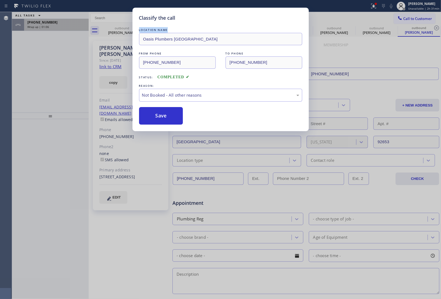
click at [45, 25] on div "+17602108692 Wrap up | 01:06" at bounding box center [55, 25] width 62 height 12
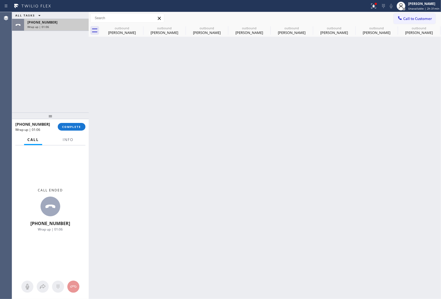
click at [45, 25] on span "Wrap up | 01:06" at bounding box center [38, 27] width 22 height 4
drag, startPoint x: 45, startPoint y: 25, endPoint x: 92, endPoint y: 120, distance: 105.9
click at [47, 27] on span "Wrap up | 01:07" at bounding box center [38, 27] width 22 height 4
click at [73, 131] on div "+17602108692 Wrap up | 01:06 COMPLETE" at bounding box center [50, 127] width 70 height 14
click at [73, 129] on button "COMPLETE" at bounding box center [72, 127] width 28 height 8
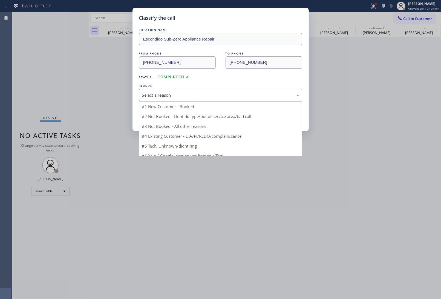
click at [153, 97] on div "Select a reason" at bounding box center [220, 95] width 157 height 6
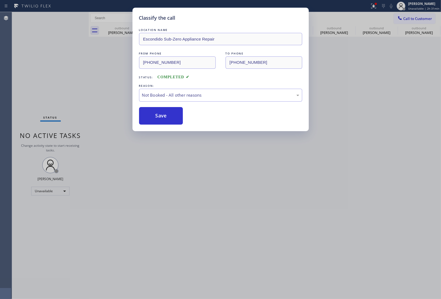
click at [161, 118] on button "Save" at bounding box center [161, 116] width 44 height 18
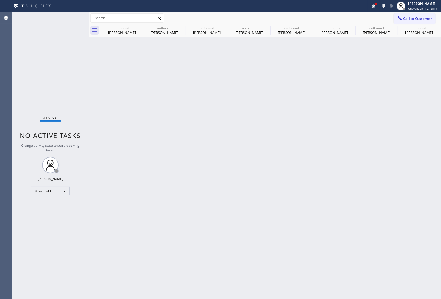
click at [0, 0] on icon at bounding box center [0, 0] width 0 height 0
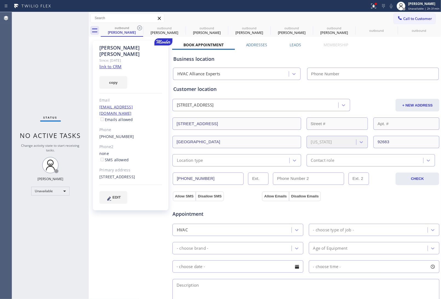
click at [136, 26] on icon at bounding box center [139, 28] width 7 height 7
click at [0, 0] on icon at bounding box center [0, 0] width 0 height 0
click at [265, 27] on icon at bounding box center [267, 27] width 5 height 5
click at [0, 0] on icon at bounding box center [0, 0] width 0 height 0
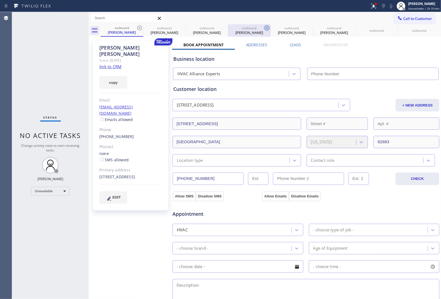
click at [0, 0] on icon at bounding box center [0, 0] width 0 height 0
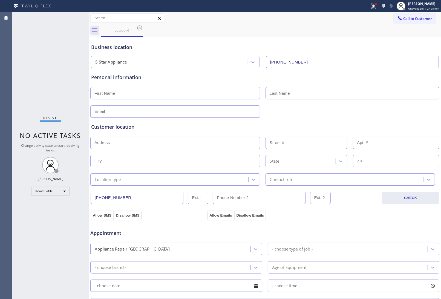
click at [139, 27] on icon at bounding box center [139, 27] width 5 height 5
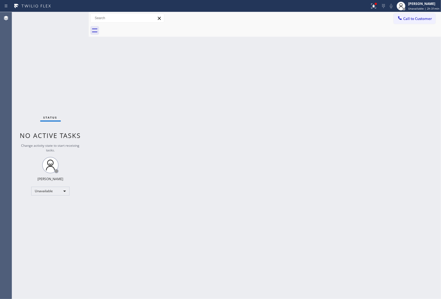
click at [139, 27] on div at bounding box center [271, 30] width 341 height 12
click at [370, 243] on div "Back to Dashboard Change Sender ID Customers Technicians Select a contact Outbo…" at bounding box center [265, 155] width 353 height 287
drag, startPoint x: 133, startPoint y: 250, endPoint x: 154, endPoint y: 299, distance: 52.8
click at [138, 262] on div "Back to Dashboard Change Sender ID Customers Technicians Select a contact Outbo…" at bounding box center [265, 155] width 353 height 287
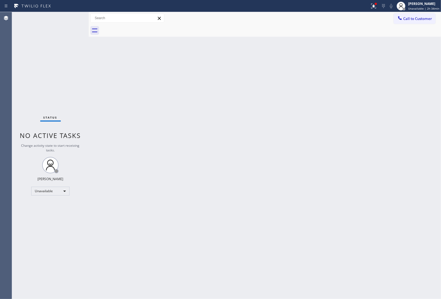
click at [378, 191] on div "Back to Dashboard Change Sender ID Customers Technicians Select a contact Outbo…" at bounding box center [265, 155] width 353 height 287
click at [387, 99] on div "Back to Dashboard Change Sender ID Customers Technicians Select a contact Outbo…" at bounding box center [265, 155] width 353 height 287
drag, startPoint x: 410, startPoint y: 20, endPoint x: 374, endPoint y: 29, distance: 36.7
click at [410, 20] on span "Call to Customer" at bounding box center [418, 18] width 29 height 5
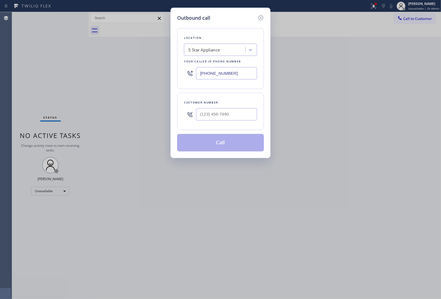
click at [217, 74] on input "(202) 933-7030" at bounding box center [226, 73] width 61 height 12
paste input "855) 731-4952"
type input "(855) 731-4952"
click at [223, 119] on input "text" at bounding box center [226, 114] width 61 height 12
paste input "650) 365-9797"
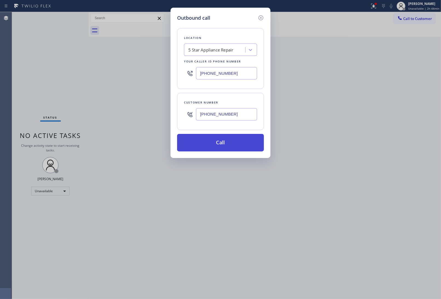
type input "(650) 365-9797"
click at [228, 145] on button "Call" at bounding box center [220, 143] width 87 height 18
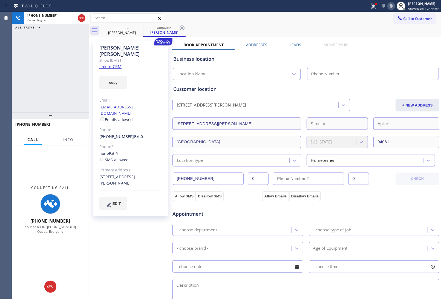
click at [110, 64] on link "link to CRM" at bounding box center [110, 66] width 22 height 5
type input "(855) 731-4952"
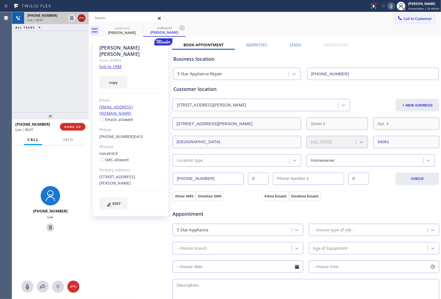
click at [83, 18] on icon at bounding box center [81, 18] width 7 height 7
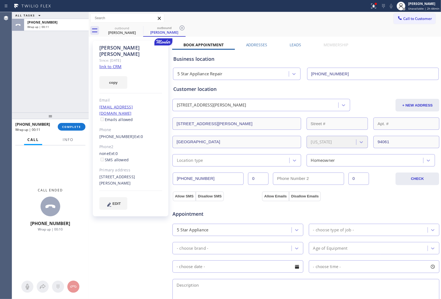
drag, startPoint x: 69, startPoint y: 30, endPoint x: 72, endPoint y: 36, distance: 6.9
click at [69, 30] on div "+16503659797 Wrap up | 00:11" at bounding box center [55, 25] width 62 height 12
click at [71, 128] on span "COMPLETE" at bounding box center [71, 127] width 19 height 4
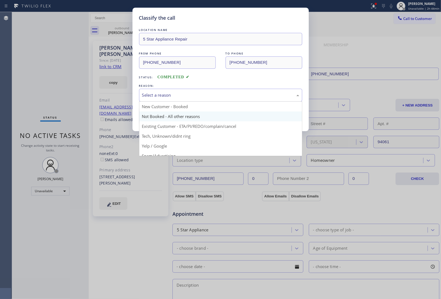
drag, startPoint x: 178, startPoint y: 97, endPoint x: 168, endPoint y: 117, distance: 22.5
click at [178, 97] on div "Select a reason" at bounding box center [220, 95] width 157 height 6
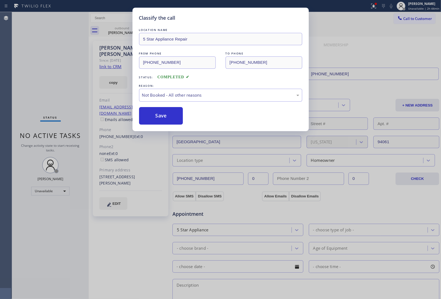
click at [167, 116] on button "Save" at bounding box center [161, 116] width 44 height 18
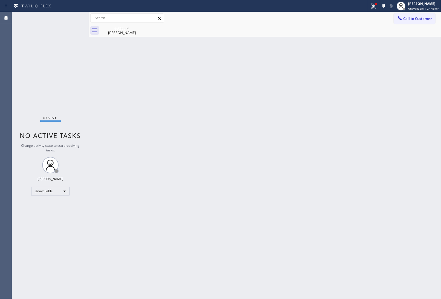
drag, startPoint x: 372, startPoint y: 45, endPoint x: 374, endPoint y: 43, distance: 2.8
click at [373, 44] on div "Back to Dashboard Change Sender ID Customers Technicians Select a contact Outbo…" at bounding box center [265, 155] width 353 height 287
drag, startPoint x: 406, startPoint y: 8, endPoint x: 416, endPoint y: 30, distance: 24.7
click at [406, 8] on div at bounding box center [404, 9] width 4 height 4
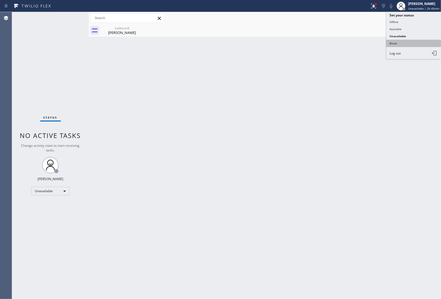
click at [407, 42] on button "Break" at bounding box center [414, 43] width 55 height 7
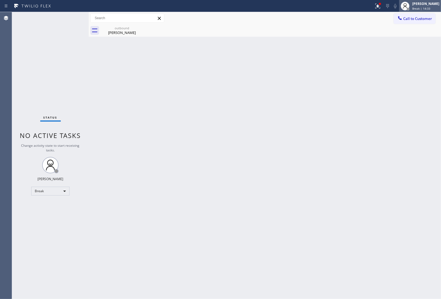
click at [432, 1] on div "[PERSON_NAME]" at bounding box center [426, 3] width 27 height 5
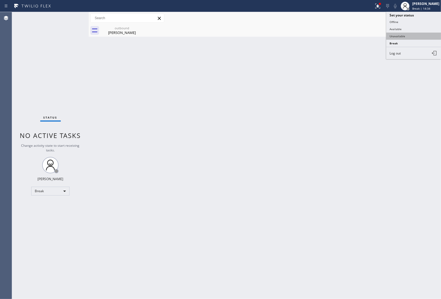
click at [406, 33] on button "Unavailable" at bounding box center [414, 36] width 55 height 7
drag, startPoint x: 395, startPoint y: 240, endPoint x: 381, endPoint y: 237, distance: 13.8
click at [395, 240] on div "Back to Dashboard Change Sender ID Customers Technicians Select a contact Outbo…" at bounding box center [265, 155] width 353 height 287
drag, startPoint x: 410, startPoint y: 178, endPoint x: 402, endPoint y: 163, distance: 16.4
click at [410, 178] on div "Back to Dashboard Change Sender ID Customers Technicians Select a contact Outbo…" at bounding box center [265, 155] width 353 height 287
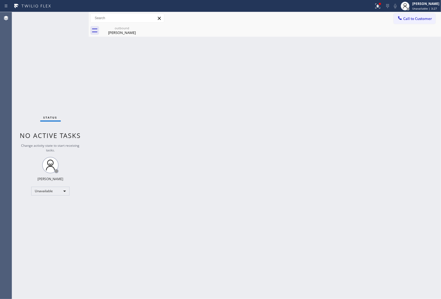
click at [404, 20] on span "Call to Customer" at bounding box center [418, 18] width 29 height 5
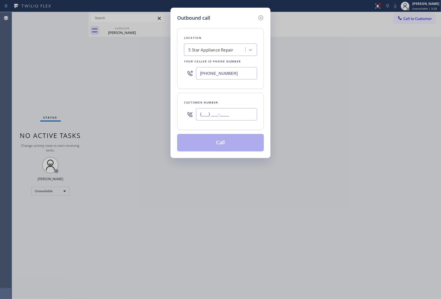
click at [216, 116] on input "(___) ___-____" at bounding box center [226, 114] width 61 height 12
paste input "949) 892-7624"
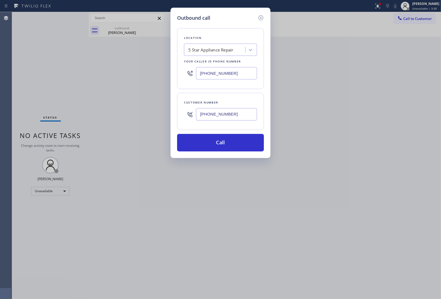
type input "(949) 892-7624"
click at [222, 53] on div "5 Star Appliance Repair" at bounding box center [210, 50] width 45 height 6
type input "5 Star App"
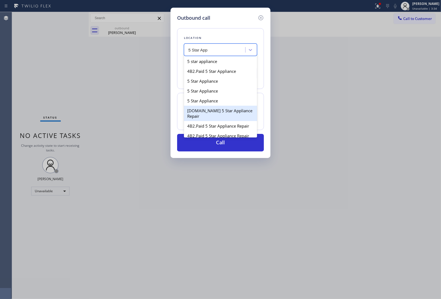
click at [222, 114] on div "[DOMAIN_NAME] 5 Star Appliance Repair" at bounding box center [220, 113] width 73 height 15
type input "[PHONE_NUMBER]"
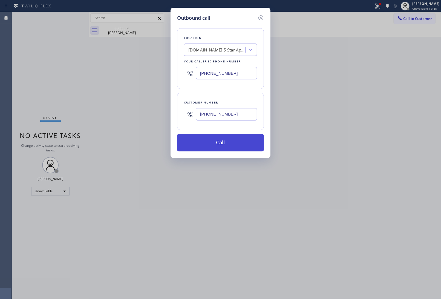
click at [227, 145] on button "Call" at bounding box center [220, 143] width 87 height 18
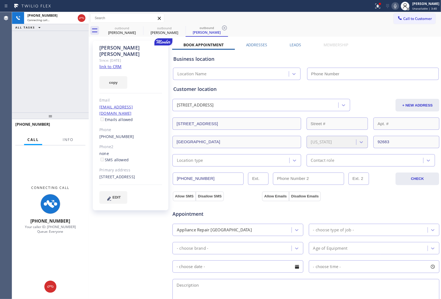
type input "[PHONE_NUMBER]"
click at [367, 58] on div "Business location" at bounding box center [305, 58] width 265 height 7
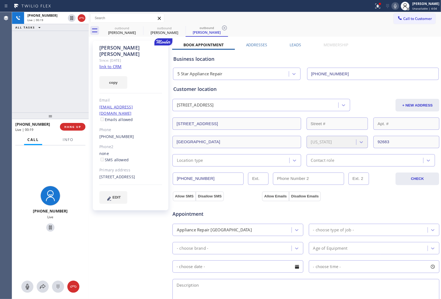
click at [368, 82] on div "Customer location 7861 Colgate Ave Westminster, 92683 CA + NEW ADDRESS 7861 Col…" at bounding box center [306, 123] width 268 height 87
drag, startPoint x: 379, startPoint y: 90, endPoint x: 366, endPoint y: 91, distance: 13.7
click at [379, 91] on div "Customer location" at bounding box center [305, 88] width 265 height 7
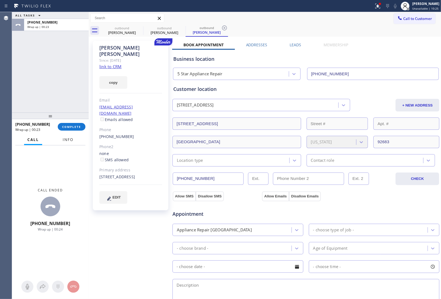
click at [68, 140] on span "Info" at bounding box center [68, 139] width 11 height 5
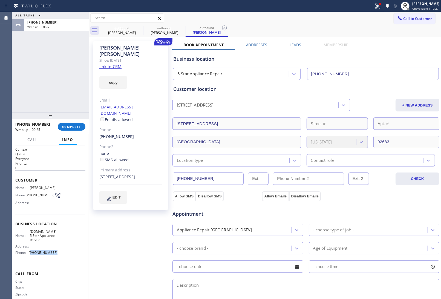
drag, startPoint x: 54, startPoint y: 254, endPoint x: 30, endPoint y: 255, distance: 23.3
click at [30, 255] on span "[PHONE_NUMBER]" at bounding box center [43, 253] width 29 height 4
drag, startPoint x: 30, startPoint y: 196, endPoint x: 38, endPoint y: 197, distance: 7.2
click at [28, 192] on div "Name: Steve Swanson Phone: (949) 892-7624 Address:" at bounding box center [36, 197] width 42 height 22
click at [39, 197] on span "(949) 892-7624" at bounding box center [40, 195] width 29 height 4
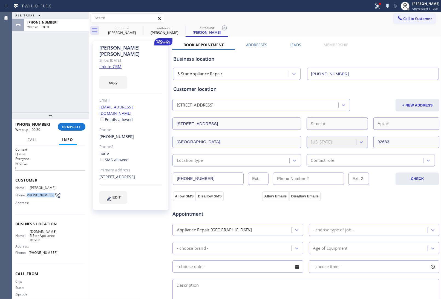
drag, startPoint x: 37, startPoint y: 197, endPoint x: 28, endPoint y: 193, distance: 9.9
click at [28, 193] on span "(949) 892-7624" at bounding box center [40, 195] width 29 height 4
copy span "949) 892-7624"
click at [414, 35] on div "outbound Rick Boitano outbound Steve Swanson outbound Steve Swanson" at bounding box center [271, 30] width 341 height 12
drag, startPoint x: 414, startPoint y: 15, endPoint x: 299, endPoint y: 60, distance: 124.3
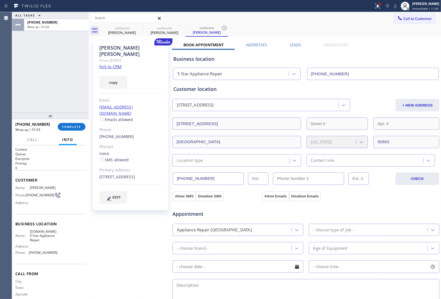
click at [414, 15] on button "Call to Customer" at bounding box center [415, 18] width 42 height 10
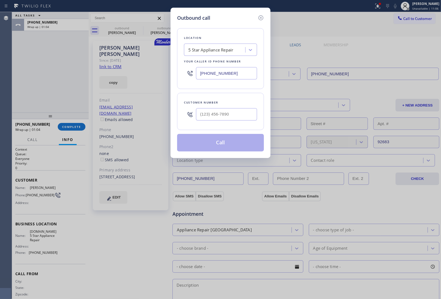
click at [224, 75] on input "[PHONE_NUMBER]" at bounding box center [226, 73] width 61 height 12
paste input "33) 558-1241"
type input "(833) 558-1241"
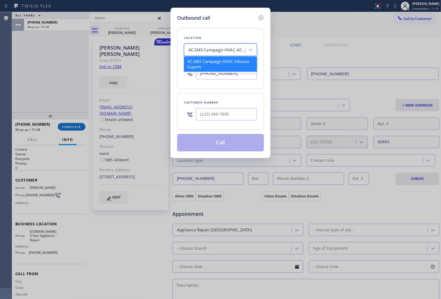
click at [226, 51] on div "4C.SMS Campaign HVAC Alliance Experts" at bounding box center [217, 50] width 58 height 6
click at [219, 110] on input "(___) ___-____" at bounding box center [226, 114] width 61 height 12
paste input "949) 892-7624"
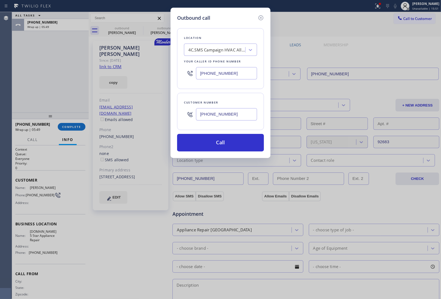
type input "(949) 892-7624"
drag, startPoint x: 210, startPoint y: 73, endPoint x: 272, endPoint y: 140, distance: 91.3
click at [211, 73] on input "(833) 558-1241" at bounding box center [226, 73] width 61 height 12
click at [234, 74] on input "(833) 558-1241" at bounding box center [226, 73] width 61 height 12
type input "(833) 558-1241"
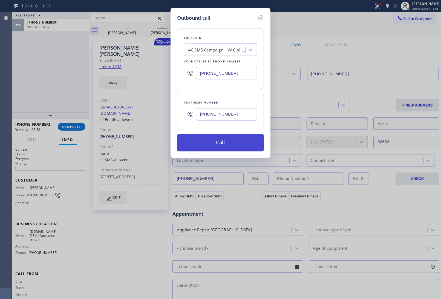
click at [217, 151] on button "Call" at bounding box center [220, 143] width 87 height 18
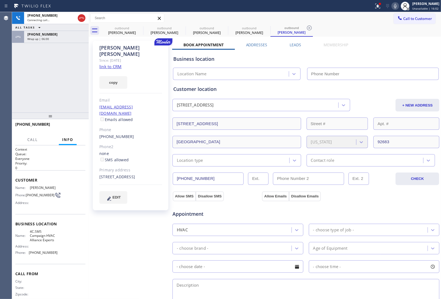
type input "(833) 558-1241"
click at [376, 52] on div "Business location HVAC Alliance Experts (833) 558-1241" at bounding box center [306, 65] width 268 height 30
click at [152, 231] on div "Steve Swanson Since: 20 may 2020 link to CRM copy Email swanson1972@icloud.com …" at bounding box center [131, 221] width 82 height 366
click at [377, 54] on div "Business location HVAC Alliance Experts (833) 558-1241" at bounding box center [306, 65] width 268 height 30
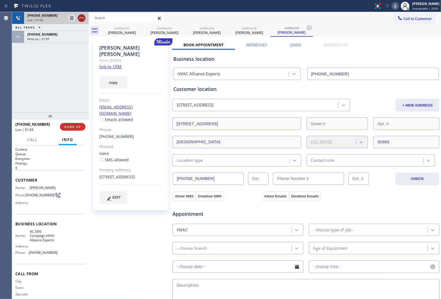
click at [81, 18] on icon at bounding box center [81, 18] width 5 height 2
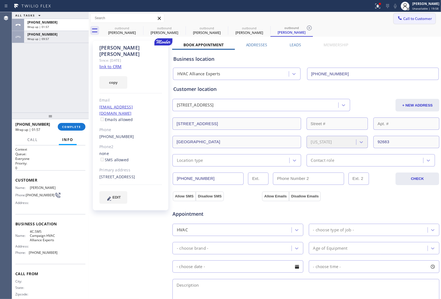
click at [408, 16] on span "Call to Customer" at bounding box center [418, 18] width 29 height 5
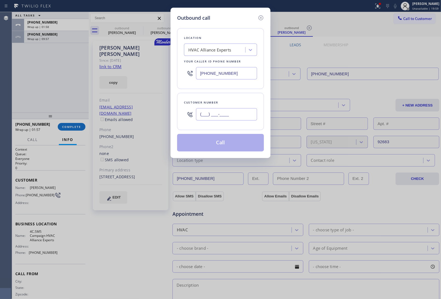
click at [221, 118] on input "(___) ___-____" at bounding box center [226, 114] width 61 height 12
paste input "949) 892-7624"
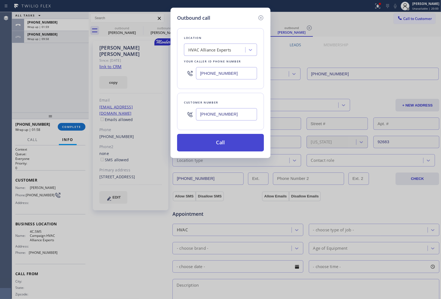
type input "(949) 892-7624"
click at [221, 142] on button "Call" at bounding box center [220, 143] width 87 height 18
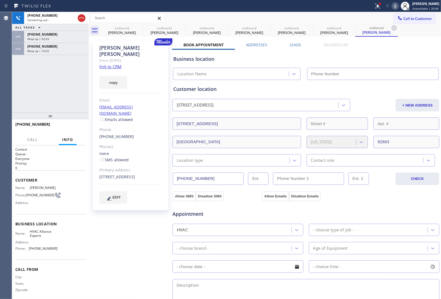
type input "(833) 558-1241"
click at [373, 93] on div "Customer location" at bounding box center [305, 88] width 265 height 7
click at [370, 92] on div "Customer location" at bounding box center [305, 88] width 265 height 7
click at [381, 213] on div "Appointment" at bounding box center [306, 211] width 268 height 14
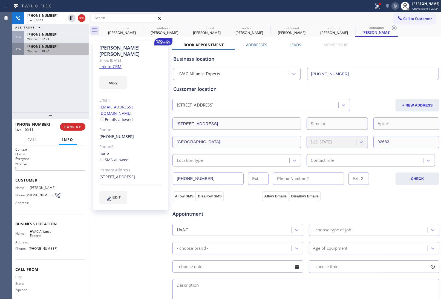
click at [40, 49] on span "Wrap up | 10:22" at bounding box center [38, 51] width 22 height 4
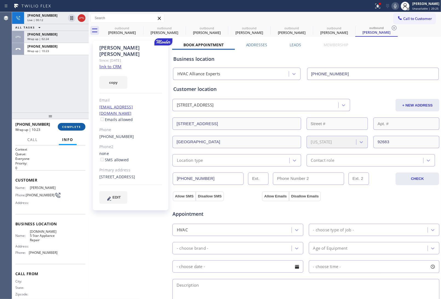
click at [75, 129] on button "COMPLETE" at bounding box center [72, 127] width 28 height 8
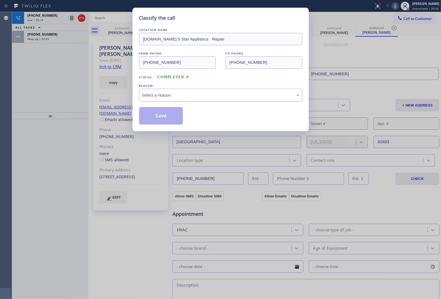
drag, startPoint x: 156, startPoint y: 88, endPoint x: 158, endPoint y: 91, distance: 4.2
click at [158, 90] on div "REASON: Select a reason" at bounding box center [220, 92] width 163 height 19
click at [159, 94] on div "Select a reason" at bounding box center [220, 95] width 157 height 6
click at [161, 114] on button "Save" at bounding box center [161, 116] width 44 height 18
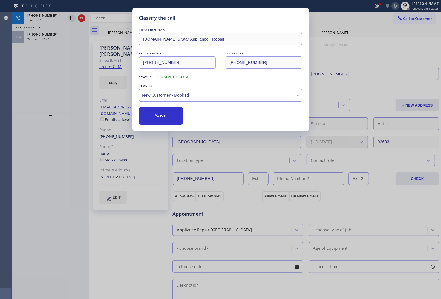
click at [37, 38] on span "Wrap up | 02:27" at bounding box center [38, 39] width 22 height 4
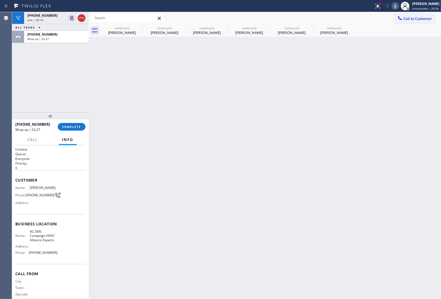
click at [37, 38] on span "Wrap up | 02:27" at bounding box center [38, 39] width 22 height 4
click at [79, 125] on span "COMPLETE" at bounding box center [71, 127] width 19 height 4
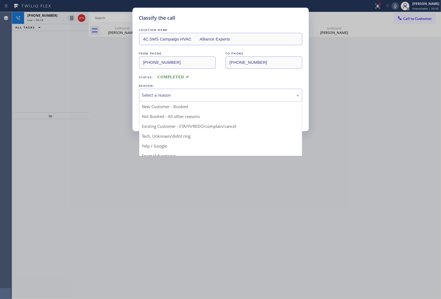
click at [155, 93] on div "Select a reason" at bounding box center [220, 95] width 157 height 6
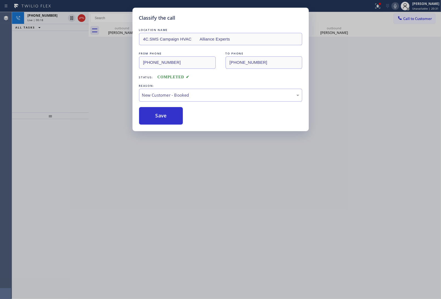
click at [162, 119] on button "Save" at bounding box center [161, 116] width 44 height 18
type input "(833) 558-1241"
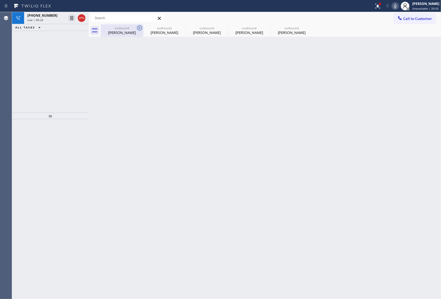
click at [140, 26] on icon at bounding box center [139, 28] width 7 height 7
click at [0, 0] on icon at bounding box center [0, 0] width 0 height 0
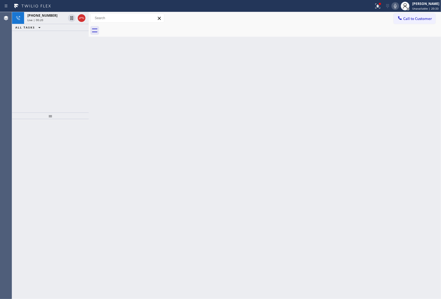
click at [140, 26] on div at bounding box center [271, 30] width 341 height 12
click at [395, 252] on div "Back to Dashboard Change Sender ID Customers Technicians Select a contact Outbo…" at bounding box center [265, 155] width 353 height 287
click at [40, 16] on span "+19498927624" at bounding box center [42, 15] width 30 height 5
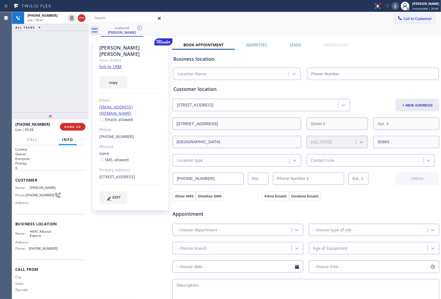
type input "(833) 558-1241"
click at [378, 194] on div "Allow SMS Disallow SMS Allow Emails Disallow Emails" at bounding box center [306, 195] width 268 height 11
click at [77, 126] on span "HANG UP" at bounding box center [72, 127] width 17 height 4
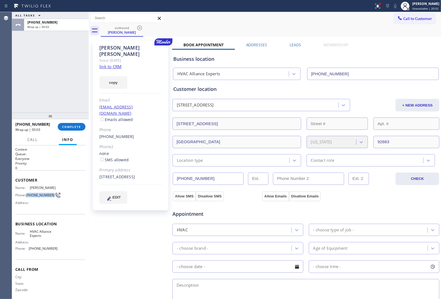
drag, startPoint x: 38, startPoint y: 198, endPoint x: 28, endPoint y: 193, distance: 11.5
click at [28, 193] on span "(949) 892-7624" at bounding box center [40, 195] width 29 height 4
copy span "949) 892-7624"
drag, startPoint x: 423, startPoint y: 17, endPoint x: 344, endPoint y: 53, distance: 87.3
click at [423, 17] on span "Call to Customer" at bounding box center [418, 18] width 29 height 5
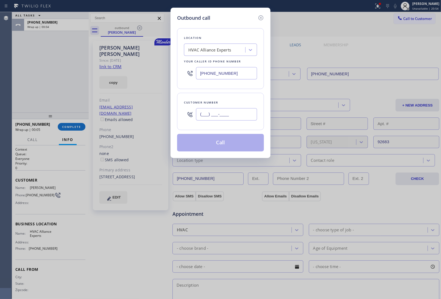
click at [217, 115] on input "(___) ___-____" at bounding box center [226, 114] width 61 height 12
paste input "949) 892-7624"
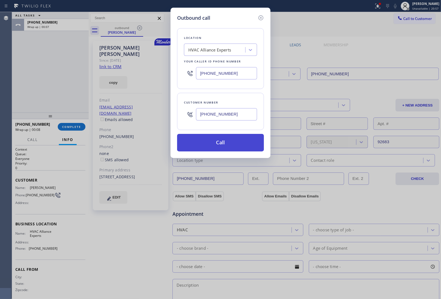
type input "(949) 892-7624"
click at [217, 139] on button "Call" at bounding box center [220, 143] width 87 height 18
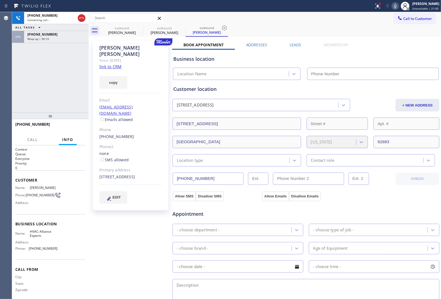
drag, startPoint x: 378, startPoint y: 58, endPoint x: 366, endPoint y: 53, distance: 12.3
click at [374, 55] on div "Business location" at bounding box center [305, 58] width 265 height 7
click at [82, 19] on icon at bounding box center [81, 18] width 7 height 7
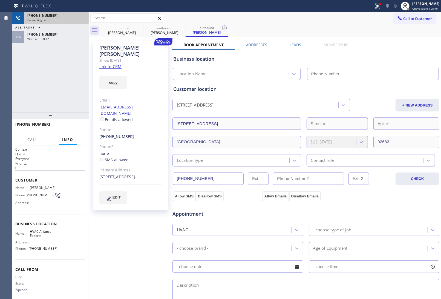
type input "(833) 558-1241"
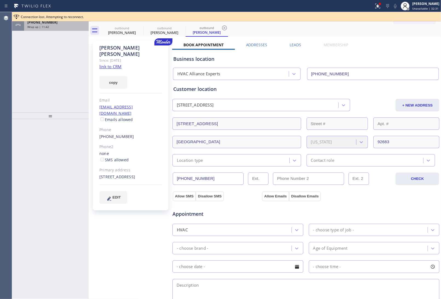
click at [44, 29] on div "+19498927624 Wrap up | 11:42" at bounding box center [55, 25] width 62 height 12
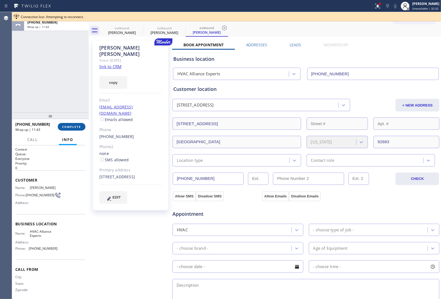
click at [72, 130] on button "COMPLETE" at bounding box center [72, 127] width 28 height 8
click at [71, 109] on div "ALL TASKS ALL TASKS ACTIVE TASKS TASKS IN WRAP UP +19498927624 Wrap up | 11:47" at bounding box center [50, 62] width 77 height 101
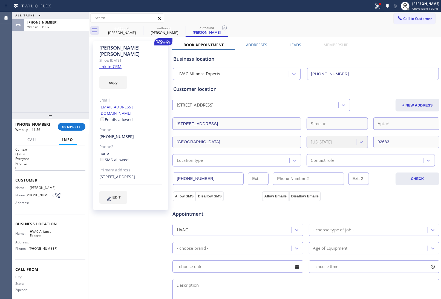
click at [373, 105] on div "+ NEW ADDRESS" at bounding box center [395, 105] width 89 height 13
click at [67, 129] on button "COMPLETE" at bounding box center [72, 127] width 28 height 8
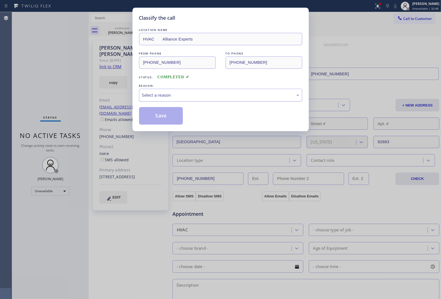
click at [166, 96] on div "Select a reason" at bounding box center [220, 95] width 157 height 6
click at [158, 115] on button "Save" at bounding box center [161, 116] width 44 height 18
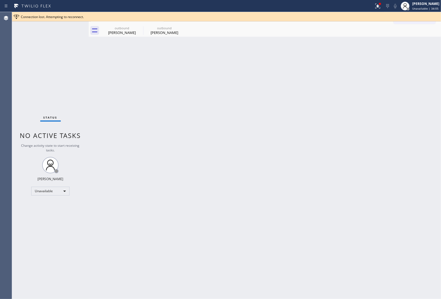
click at [395, 194] on div "Back to Dashboard Change Sender ID Customers Technicians Select a contact Outbo…" at bounding box center [265, 155] width 353 height 287
click at [132, 28] on div "outbound" at bounding box center [121, 28] width 41 height 4
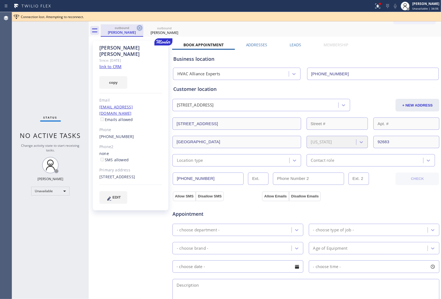
click at [139, 30] on icon at bounding box center [139, 27] width 5 height 5
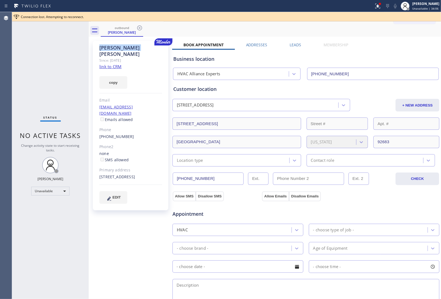
click at [139, 31] on icon at bounding box center [139, 28] width 7 height 7
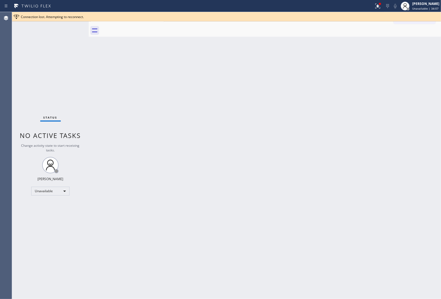
click at [139, 31] on div at bounding box center [271, 30] width 341 height 12
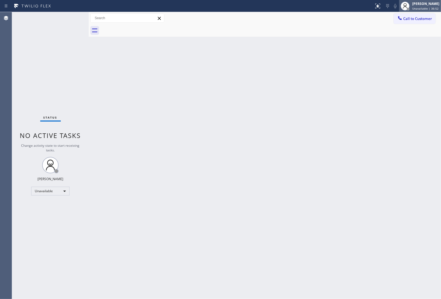
click at [423, 3] on div "[PERSON_NAME]" at bounding box center [426, 3] width 27 height 5
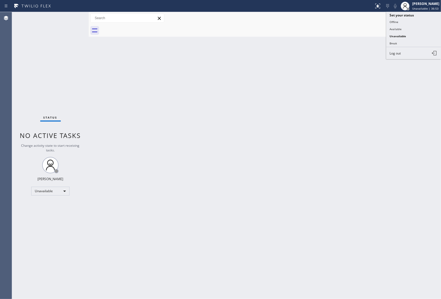
click at [213, 85] on div "Back to Dashboard Change Sender ID Customers Technicians Select a contact Outbo…" at bounding box center [265, 155] width 353 height 287
drag, startPoint x: 412, startPoint y: 19, endPoint x: 242, endPoint y: 69, distance: 177.5
click at [410, 20] on span "Call to Customer" at bounding box center [418, 18] width 29 height 5
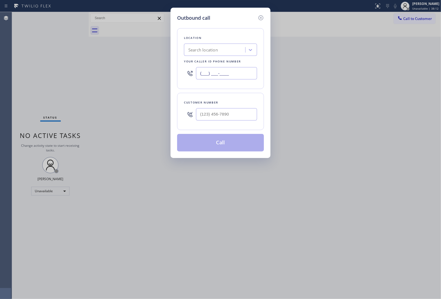
click at [211, 75] on input "(___) ___-____" at bounding box center [226, 73] width 61 height 12
paste input "626) 508-7417"
type input "[PHONE_NUMBER]"
type input "(___) ___-____"
click at [219, 117] on input "text" at bounding box center [226, 114] width 61 height 12
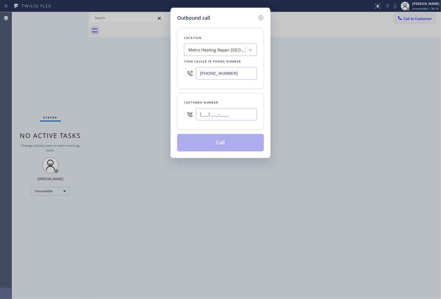
paste input "323) 212-9160"
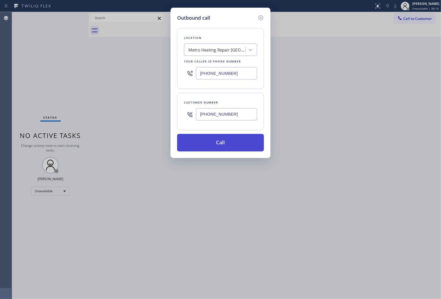
type input "[PHONE_NUMBER]"
click at [236, 144] on button "Call" at bounding box center [220, 143] width 87 height 18
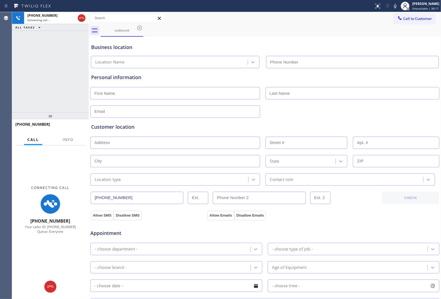
type input "[PHONE_NUMBER]"
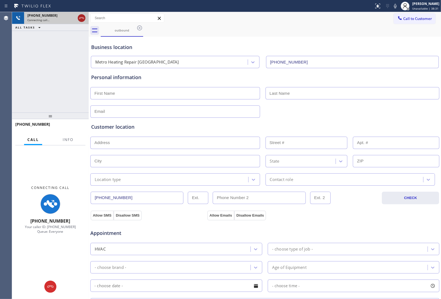
click at [82, 18] on icon at bounding box center [81, 18] width 7 height 7
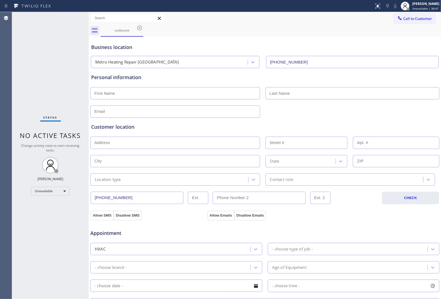
click at [397, 80] on div "Personal information" at bounding box center [265, 77] width 348 height 7
click at [376, 217] on div "Allow SMS Disallow SMS Allow Emails Disallow Emails" at bounding box center [265, 214] width 350 height 11
click at [416, 7] on span "Unavailable | 56:22" at bounding box center [426, 9] width 26 height 4
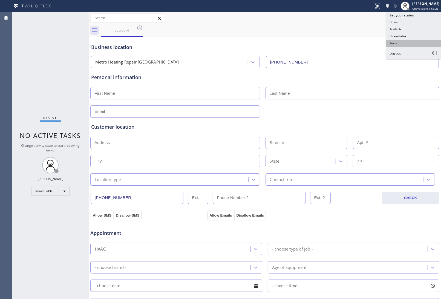
click at [398, 46] on button "Break" at bounding box center [414, 43] width 55 height 7
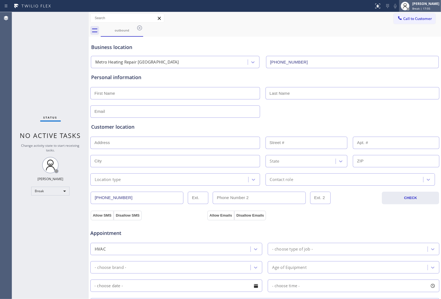
click at [430, 4] on div "[PERSON_NAME]" at bounding box center [426, 3] width 27 height 5
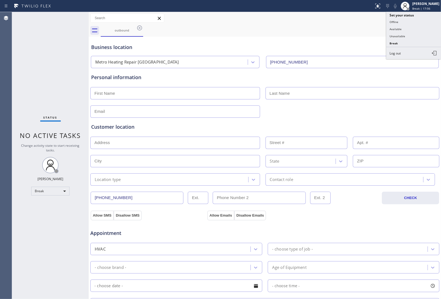
drag, startPoint x: 414, startPoint y: 37, endPoint x: 440, endPoint y: 70, distance: 41.9
click at [414, 36] on button "Unavailable" at bounding box center [414, 36] width 55 height 7
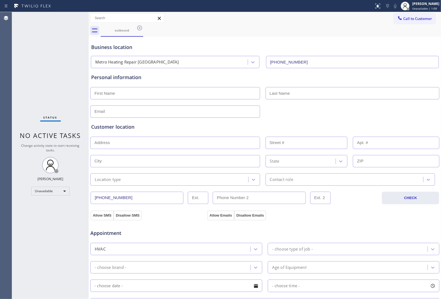
click at [390, 58] on input "[PHONE_NUMBER]" at bounding box center [352, 62] width 173 height 12
click at [399, 24] on div "outbound" at bounding box center [271, 30] width 341 height 12
click at [418, 16] on span "Call to Customer" at bounding box center [418, 18] width 29 height 5
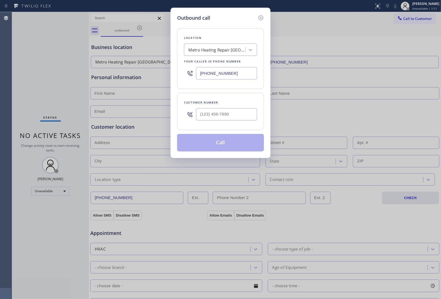
click at [239, 71] on input "[PHONE_NUMBER]" at bounding box center [226, 73] width 61 height 12
paste input "855) 946-3605"
type input "[PHONE_NUMBER]"
type input "(___) ___-____"
click at [215, 120] on input "(___) ___-____" at bounding box center [226, 114] width 61 height 12
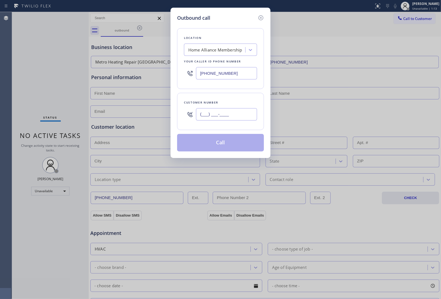
paste input "818) 652-9312"
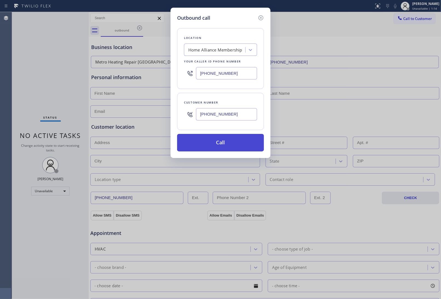
type input "[PHONE_NUMBER]"
click at [225, 145] on button "Call" at bounding box center [220, 143] width 87 height 18
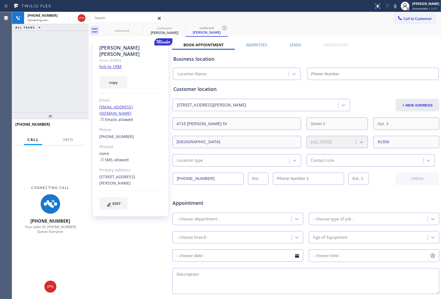
click at [84, 16] on icon at bounding box center [81, 18] width 7 height 7
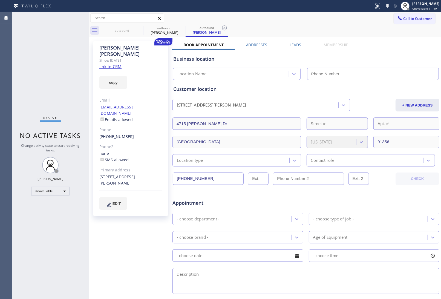
type input "[PHONE_NUMBER]"
click at [394, 204] on div "Appointment" at bounding box center [306, 200] width 268 height 14
click at [138, 27] on icon at bounding box center [139, 28] width 7 height 7
click at [0, 0] on icon at bounding box center [0, 0] width 0 height 0
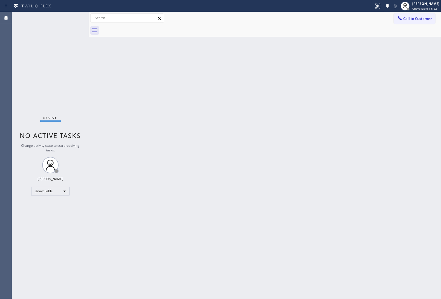
click at [138, 27] on div at bounding box center [271, 30] width 341 height 12
click at [382, 183] on div "Back to Dashboard Change Sender ID Customers Technicians Select a contact Outbo…" at bounding box center [265, 155] width 353 height 287
click at [385, 170] on div "Back to Dashboard Change Sender ID Customers Technicians Select a contact Outbo…" at bounding box center [265, 155] width 353 height 287
drag, startPoint x: 392, startPoint y: 147, endPoint x: 387, endPoint y: 4, distance: 142.8
click at [393, 143] on div "Back to Dashboard Change Sender ID Customers Technicians Select a contact Outbo…" at bounding box center [265, 155] width 353 height 287
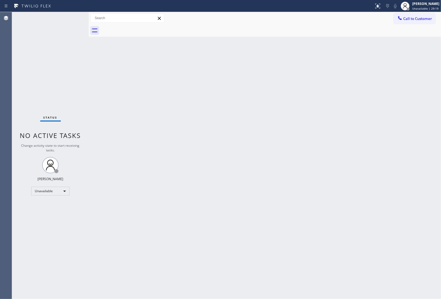
click at [388, 144] on div "Back to Dashboard Change Sender ID Customers Technicians Select a contact Outbo…" at bounding box center [265, 155] width 353 height 287
click at [393, 210] on div "Back to Dashboard Change Sender ID Customers Technicians Select a contact Outbo…" at bounding box center [265, 155] width 353 height 287
drag, startPoint x: 419, startPoint y: 18, endPoint x: 268, endPoint y: 73, distance: 160.9
click at [416, 19] on span "Call to Customer" at bounding box center [418, 18] width 29 height 5
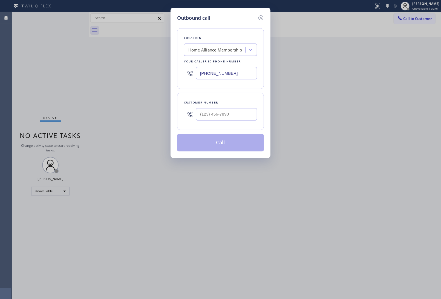
drag, startPoint x: 236, startPoint y: 75, endPoint x: 1, endPoint y: 171, distance: 254.0
click at [235, 75] on input "[PHONE_NUMBER]" at bounding box center [226, 73] width 61 height 12
paste input "323) 215-1266"
type input "[PHONE_NUMBER]"
type input "(___) ___-____"
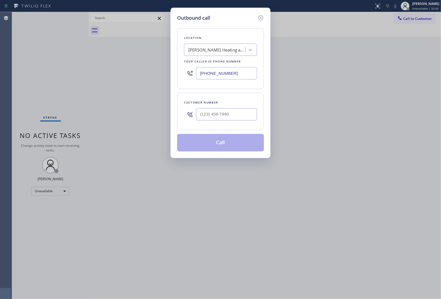
click at [218, 114] on input "text" at bounding box center [226, 114] width 61 height 12
paste input "323) 209-1516"
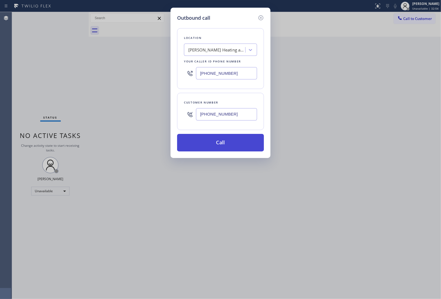
type input "[PHONE_NUMBER]"
click at [233, 143] on button "Call" at bounding box center [220, 143] width 87 height 18
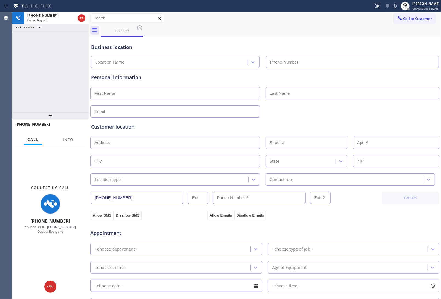
type input "[PHONE_NUMBER]"
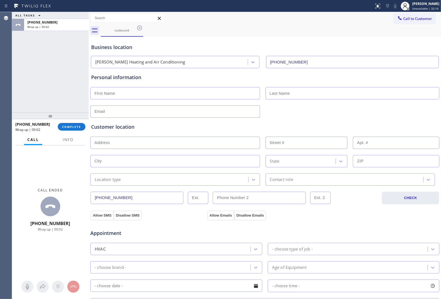
click at [401, 46] on div "Business location" at bounding box center [265, 47] width 348 height 7
click at [404, 17] on span "Call to Customer" at bounding box center [418, 18] width 29 height 5
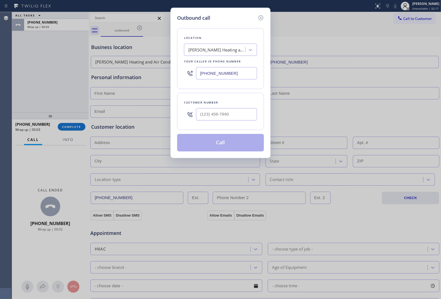
drag, startPoint x: 233, startPoint y: 106, endPoint x: 232, endPoint y: 109, distance: 3.4
click at [232, 108] on div at bounding box center [226, 114] width 61 height 18
click at [232, 109] on input "(___) ___-____" at bounding box center [226, 114] width 61 height 12
paste input "323) 209-1516"
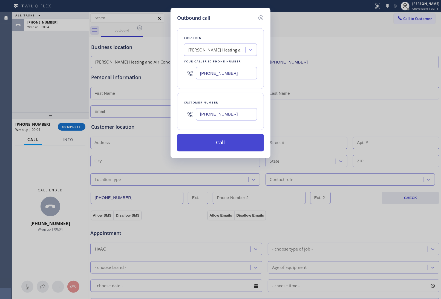
type input "[PHONE_NUMBER]"
click at [239, 134] on button "Call" at bounding box center [220, 143] width 87 height 18
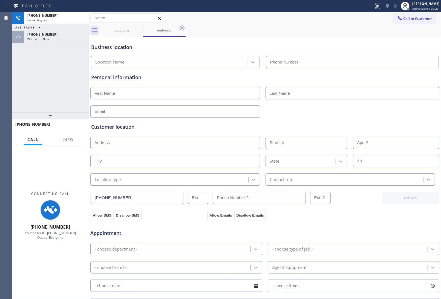
type input "[PHONE_NUMBER]"
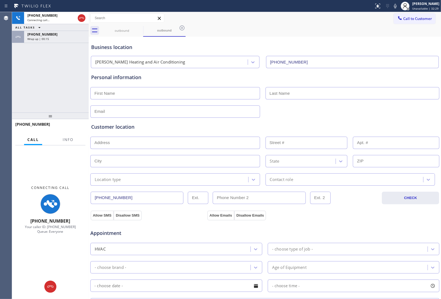
click at [389, 121] on div "Customer location >> ADD NEW ADDRESS << + NEW ADDRESS State Location type Conta…" at bounding box center [265, 152] width 350 height 68
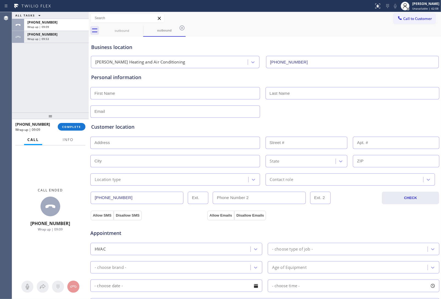
click at [414, 17] on span "Call to Customer" at bounding box center [418, 18] width 29 height 5
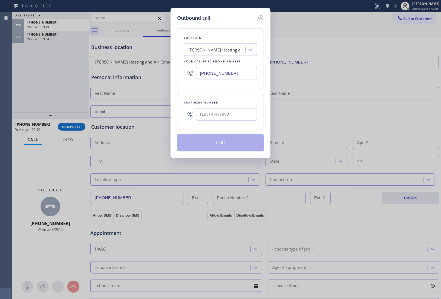
click at [212, 80] on div "[PHONE_NUMBER]" at bounding box center [220, 73] width 73 height 18
click at [211, 77] on input "[PHONE_NUMBER]" at bounding box center [226, 73] width 61 height 12
paste input "442) 201-0135"
type input "[PHONE_NUMBER]"
type input "(___) ___-____"
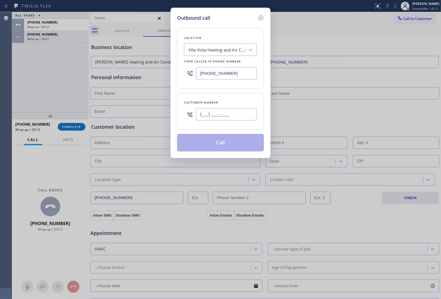
click at [230, 117] on input "(___) ___-____" at bounding box center [226, 114] width 61 height 12
paste input "442) 203-1527"
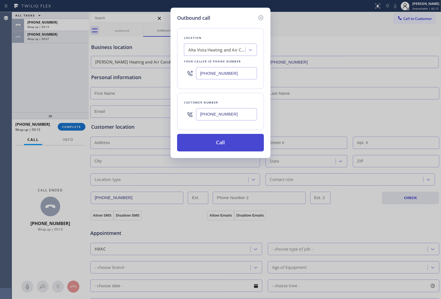
type input "[PHONE_NUMBER]"
click at [224, 140] on button "Call" at bounding box center [220, 143] width 87 height 18
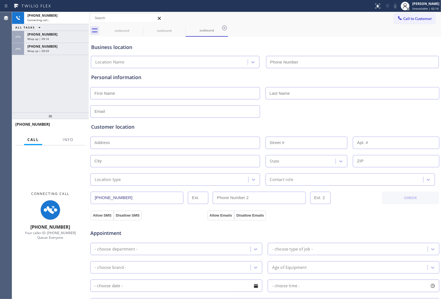
type input "[PHONE_NUMBER]"
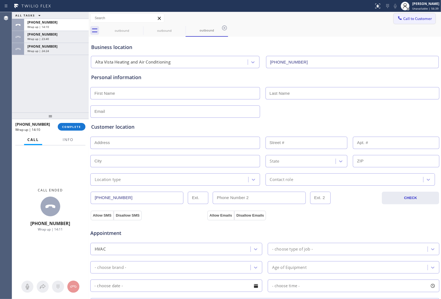
click at [424, 14] on button "Call to Customer" at bounding box center [415, 18] width 42 height 10
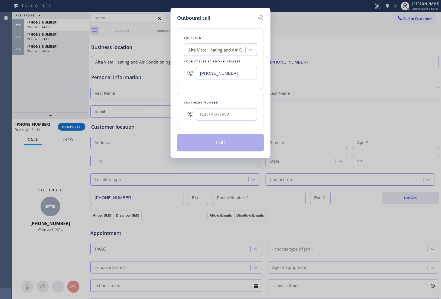
click at [261, 17] on icon at bounding box center [261, 18] width 7 height 7
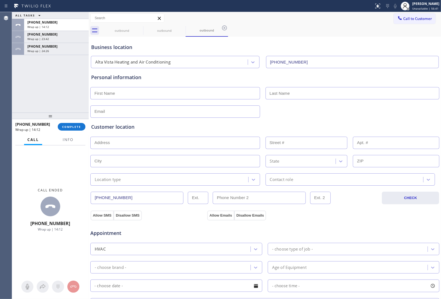
click at [68, 122] on div "[PHONE_NUMBER] Wrap up | 14:12 COMPLETE" at bounding box center [50, 127] width 70 height 14
click at [72, 129] on button "COMPLETE" at bounding box center [72, 127] width 28 height 8
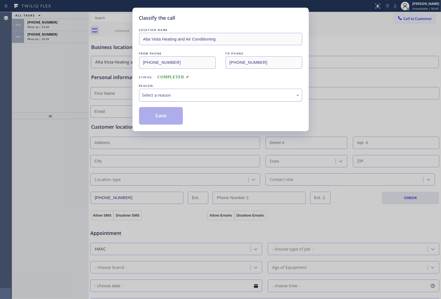
click at [187, 98] on div "Select a reason" at bounding box center [220, 95] width 157 height 6
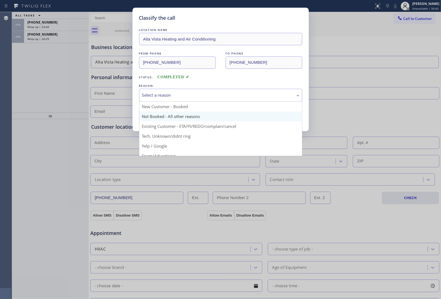
click at [165, 114] on button "Save" at bounding box center [161, 116] width 44 height 18
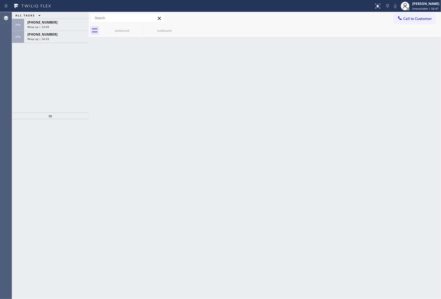
drag, startPoint x: 198, startPoint y: 141, endPoint x: 119, endPoint y: 156, distance: 80.1
click at [196, 143] on div "Back to Dashboard Change Sender ID Customers Technicians Select a contact Outbo…" at bounding box center [265, 155] width 353 height 287
click at [55, 41] on div "[PHONE_NUMBER] Wrap up | 24:34" at bounding box center [55, 37] width 62 height 12
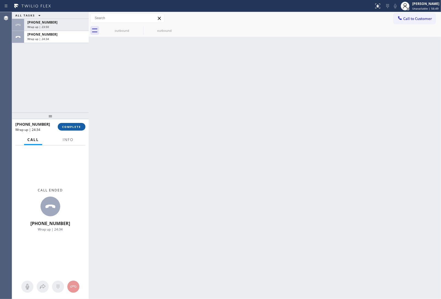
click at [70, 127] on span "COMPLETE" at bounding box center [71, 127] width 19 height 4
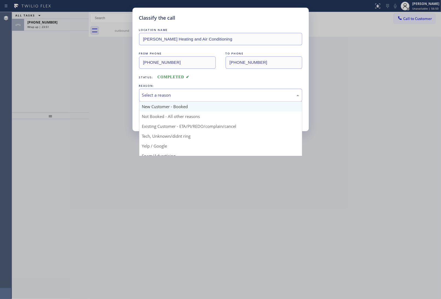
drag, startPoint x: 184, startPoint y: 97, endPoint x: 173, endPoint y: 110, distance: 17.5
click at [184, 99] on div "Select a reason" at bounding box center [220, 95] width 163 height 13
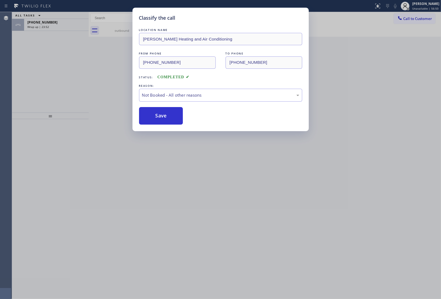
click at [168, 115] on button "Save" at bounding box center [161, 116] width 44 height 18
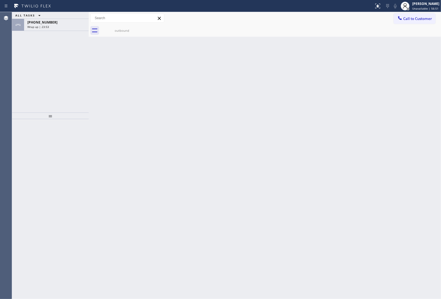
click at [68, 32] on div "ALL TASKS ALL TASKS ACTIVE TASKS TASKS IN WRAP UP [PHONE_NUMBER] Wrap up | 23:53" at bounding box center [50, 62] width 77 height 101
click at [68, 30] on div "[PHONE_NUMBER] Wrap up | 23:53" at bounding box center [55, 25] width 62 height 12
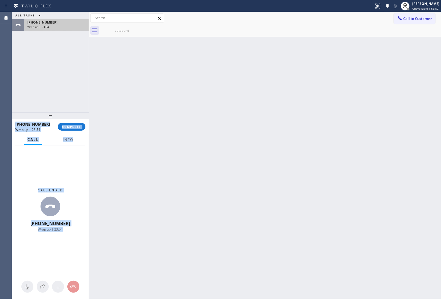
click at [68, 30] on div "[PHONE_NUMBER] Wrap up | 23:54" at bounding box center [55, 25] width 62 height 12
click at [80, 124] on button "COMPLETE" at bounding box center [72, 127] width 28 height 8
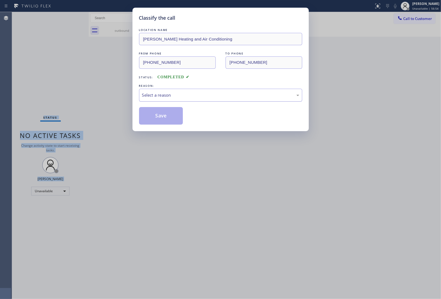
click at [198, 94] on div "Select a reason" at bounding box center [220, 95] width 157 height 6
click at [164, 117] on button "Save" at bounding box center [161, 116] width 44 height 18
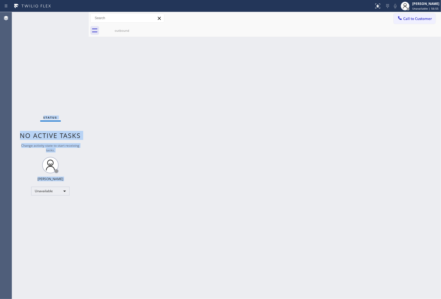
click at [83, 72] on div "Status No active tasks Change activity state to start receiving tasks. [PERSON_…" at bounding box center [50, 155] width 77 height 287
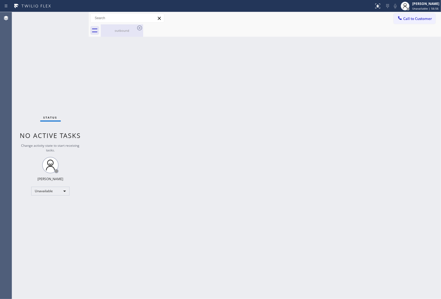
click at [136, 30] on div "outbound" at bounding box center [121, 30] width 41 height 4
click at [140, 28] on div at bounding box center [271, 30] width 341 height 12
click at [422, 20] on span "Call to Customer" at bounding box center [418, 18] width 29 height 5
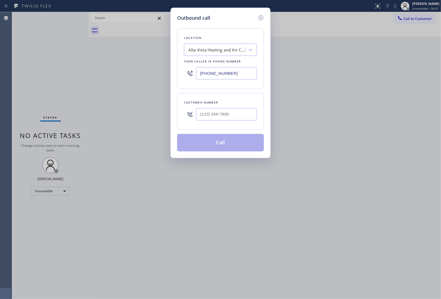
drag, startPoint x: 231, startPoint y: 125, endPoint x: 228, endPoint y: 117, distance: 8.6
click at [230, 122] on div "Customer number" at bounding box center [220, 111] width 87 height 37
click at [228, 117] on input "(___) ___-____" at bounding box center [226, 114] width 61 height 12
paste input "908) 921-1347"
type input "[PHONE_NUMBER]"
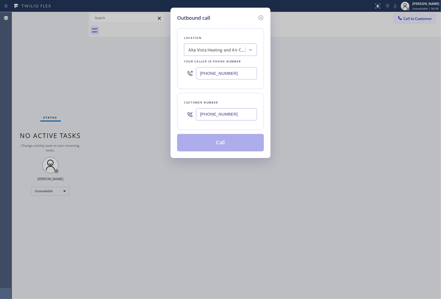
click at [218, 51] on div "Alta Vista Heating and Air Conditioning" at bounding box center [217, 50] width 58 height 6
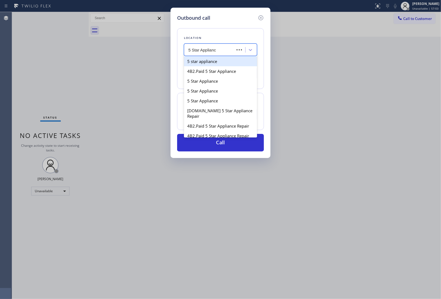
type input "5 Star Appliance"
type input "[PHONE_NUMBER]"
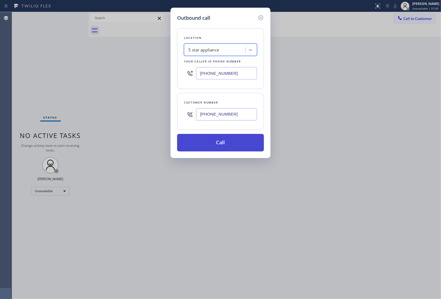
click at [222, 141] on button "Call" at bounding box center [220, 143] width 87 height 18
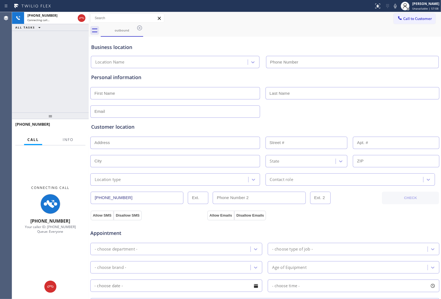
type input "[PHONE_NUMBER]"
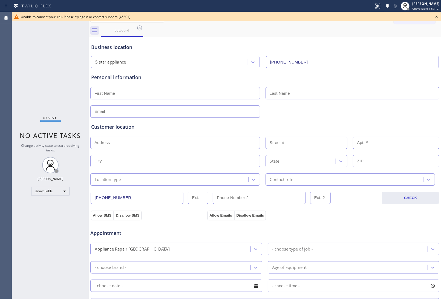
drag, startPoint x: 436, startPoint y: 15, endPoint x: 433, endPoint y: 15, distance: 3.1
click at [436, 15] on icon at bounding box center [437, 16] width 7 height 7
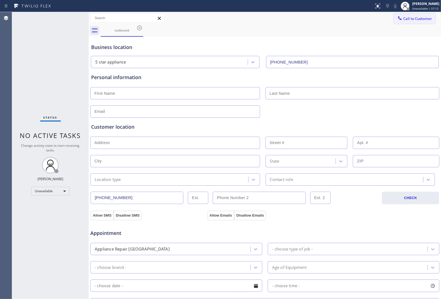
click at [414, 22] on button "Call to Customer" at bounding box center [415, 18] width 42 height 10
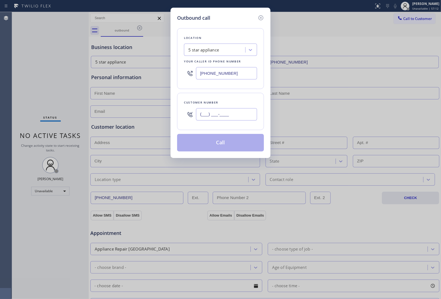
click at [228, 119] on input "(___) ___-____" at bounding box center [226, 114] width 61 height 12
paste input "908) 921-1347"
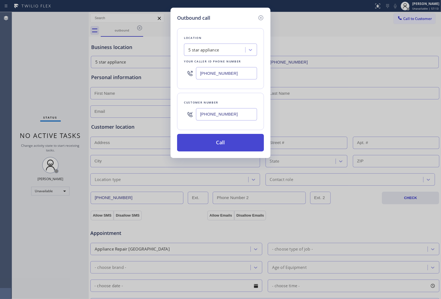
type input "[PHONE_NUMBER]"
drag, startPoint x: 215, startPoint y: 144, endPoint x: 355, endPoint y: 216, distance: 158.3
click at [215, 144] on button "Call" at bounding box center [220, 143] width 87 height 18
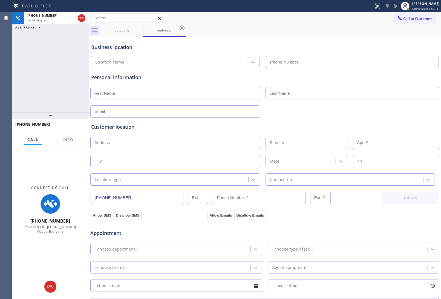
type input "[PHONE_NUMBER]"
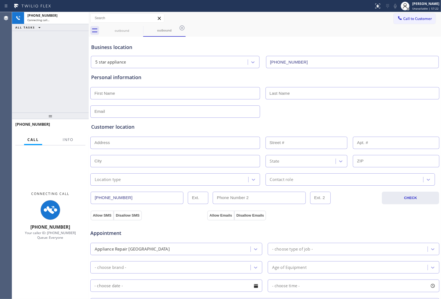
click at [397, 82] on div "Personal information" at bounding box center [265, 96] width 348 height 44
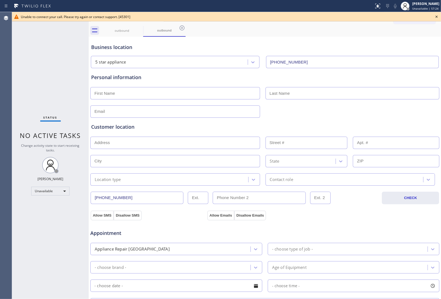
click at [436, 17] on icon at bounding box center [437, 16] width 7 height 7
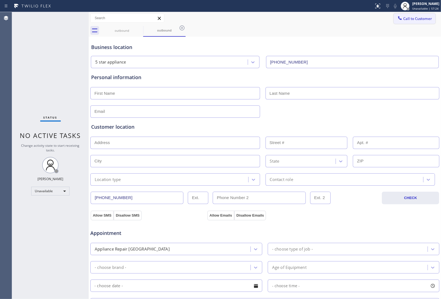
click at [421, 20] on span "Call to Customer" at bounding box center [418, 18] width 29 height 5
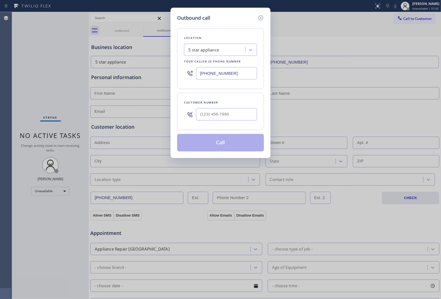
drag, startPoint x: 230, startPoint y: 106, endPoint x: 227, endPoint y: 112, distance: 5.9
click at [229, 108] on div at bounding box center [226, 114] width 61 height 18
click at [227, 112] on input "(___) ___-____" at bounding box center [226, 114] width 61 height 12
paste input "908) 921-1347"
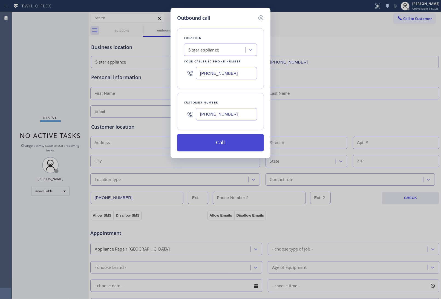
type input "[PHONE_NUMBER]"
click at [222, 140] on button "Call" at bounding box center [220, 143] width 87 height 18
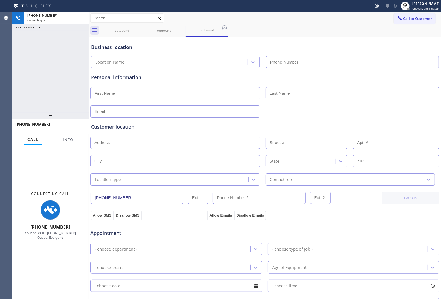
type input "[PHONE_NUMBER]"
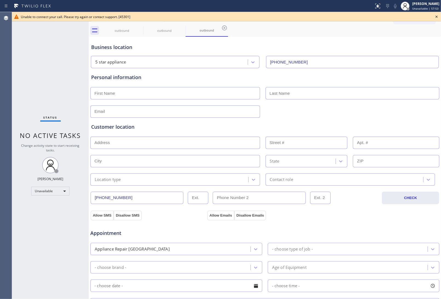
click at [435, 19] on icon at bounding box center [437, 16] width 7 height 7
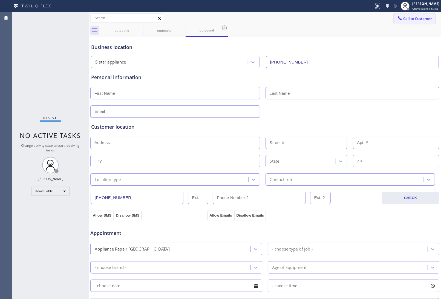
click at [430, 18] on div "Call to Customer Outbound call Location 5 star appliance Your caller id phone n…" at bounding box center [417, 18] width 47 height 10
click at [424, 19] on span "Call to Customer" at bounding box center [418, 18] width 29 height 5
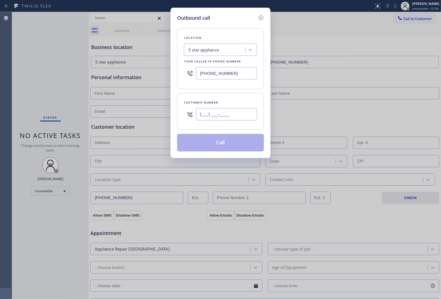
click at [215, 111] on input "(___) ___-____" at bounding box center [226, 114] width 61 height 12
paste input "908) 921-1347"
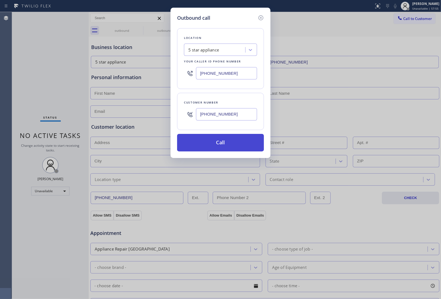
type input "[PHONE_NUMBER]"
click at [221, 142] on button "Call" at bounding box center [220, 143] width 87 height 18
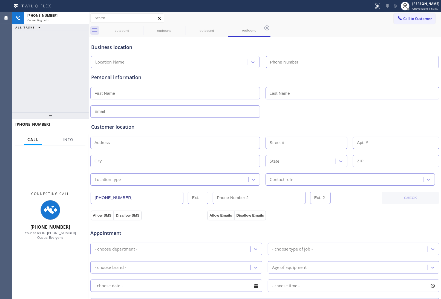
type input "[PHONE_NUMBER]"
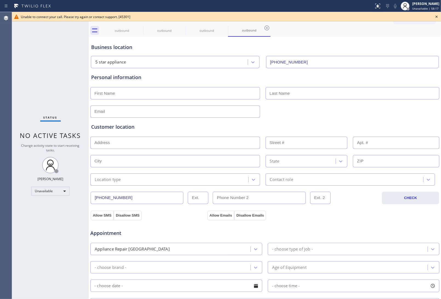
click at [415, 29] on div "outbound outbound outbound outbound" at bounding box center [271, 30] width 341 height 12
click at [433, 17] on div "Unable to connect your call. Please try again or contact support. [45301]" at bounding box center [226, 16] width 429 height 9
click at [437, 19] on icon at bounding box center [437, 16] width 7 height 7
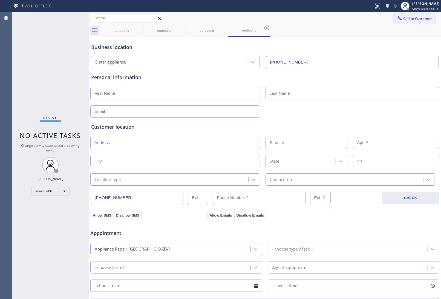
click at [427, 18] on span "Call to Customer" at bounding box center [418, 18] width 29 height 5
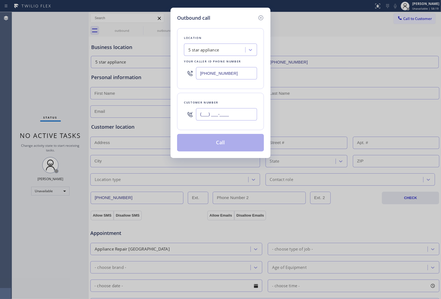
click at [210, 111] on input "(___) ___-____" at bounding box center [226, 114] width 61 height 12
paste input "908) 921-1347"
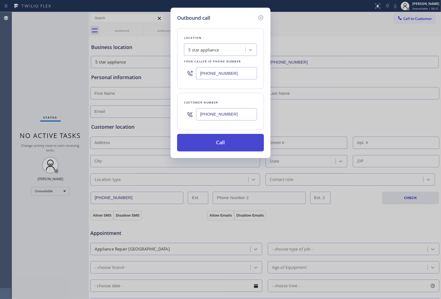
type input "[PHONE_NUMBER]"
click at [219, 144] on button "Call" at bounding box center [220, 143] width 87 height 18
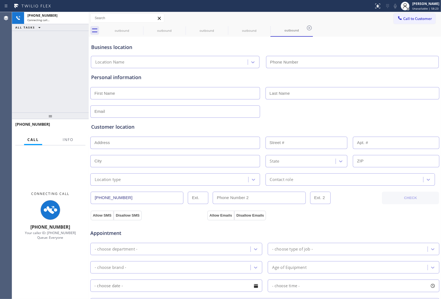
type input "[PHONE_NUMBER]"
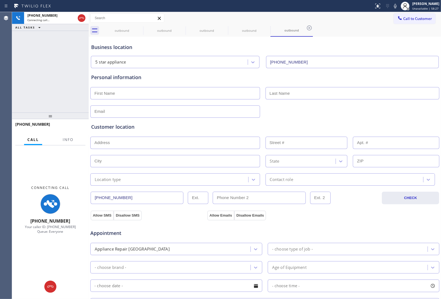
click at [387, 122] on div "Customer location >> ADD NEW ADDRESS << + NEW ADDRESS State Location type Conta…" at bounding box center [265, 152] width 350 height 68
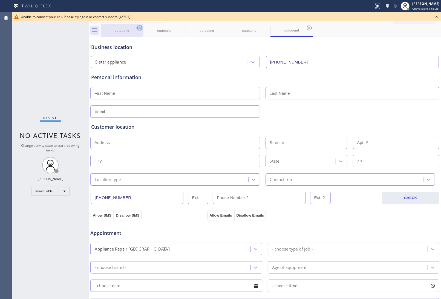
click at [140, 27] on icon at bounding box center [139, 28] width 7 height 7
click at [0, 0] on icon at bounding box center [0, 0] width 0 height 0
click at [140, 27] on icon at bounding box center [139, 28] width 7 height 7
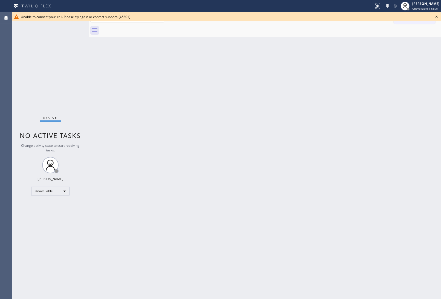
click at [435, 14] on icon at bounding box center [437, 16] width 7 height 7
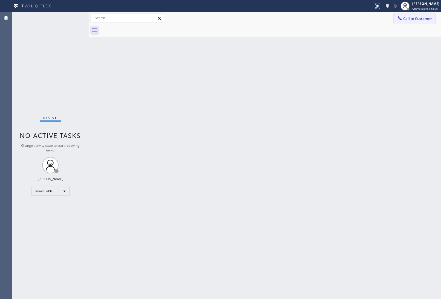
click at [423, 17] on span "Call to Customer" at bounding box center [418, 18] width 29 height 5
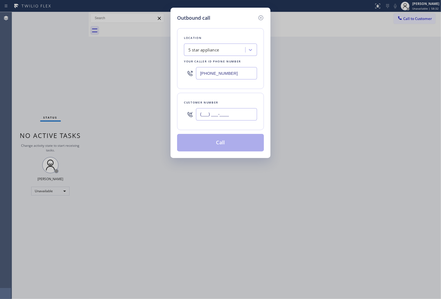
click at [231, 115] on input "(___) ___-____" at bounding box center [226, 114] width 61 height 12
paste input "908) 921-1347"
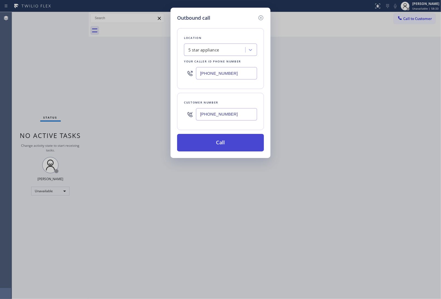
type input "[PHONE_NUMBER]"
click at [226, 149] on button "Call" at bounding box center [220, 143] width 87 height 18
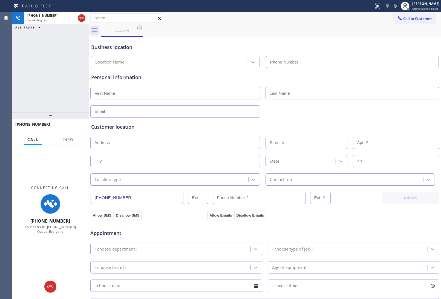
type input "[PHONE_NUMBER]"
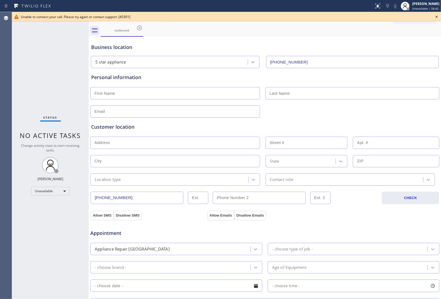
click at [417, 36] on div "Business location 5 star appliance [PHONE_NUMBER]" at bounding box center [265, 52] width 350 height 32
click at [436, 16] on icon at bounding box center [437, 16] width 7 height 7
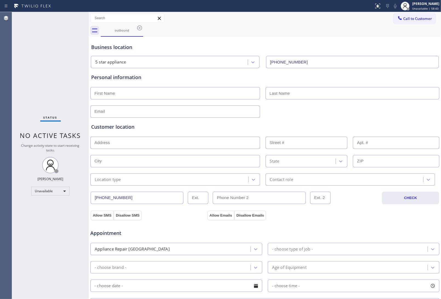
click at [431, 17] on div "Call to Customer Outbound call Location 5 star appliance Your caller id phone n…" at bounding box center [417, 18] width 47 height 10
click at [419, 15] on button "Call to Customer" at bounding box center [415, 18] width 42 height 10
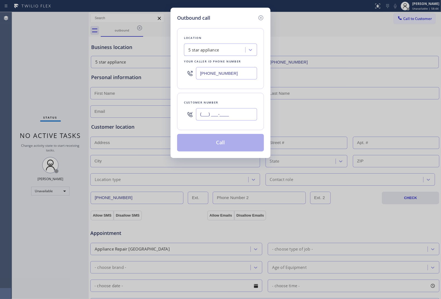
click at [240, 119] on input "(___) ___-____" at bounding box center [226, 114] width 61 height 12
paste input "908) 921-1347"
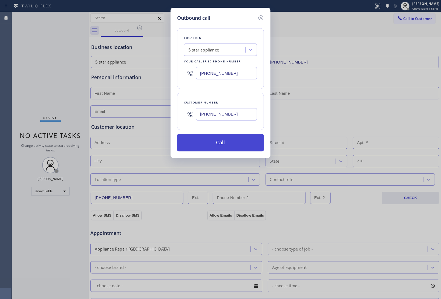
type input "[PHONE_NUMBER]"
click at [222, 142] on button "Call" at bounding box center [220, 143] width 87 height 18
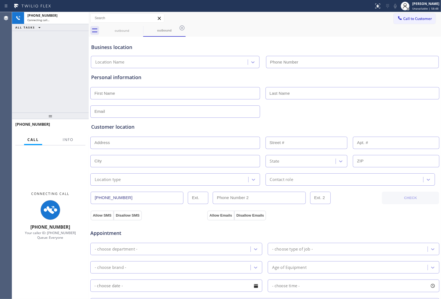
type input "[PHONE_NUMBER]"
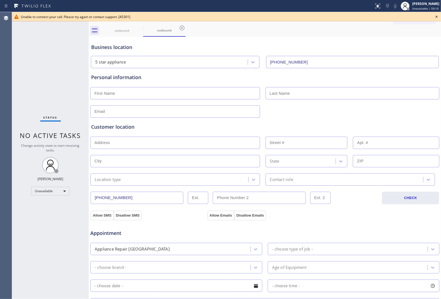
click at [438, 15] on icon at bounding box center [437, 16] width 7 height 7
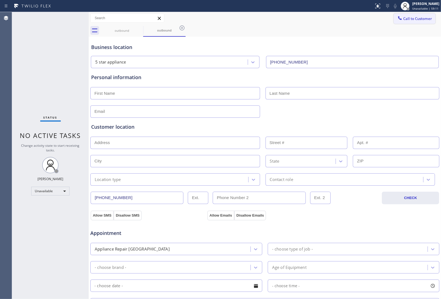
click at [417, 18] on span "Call to Customer" at bounding box center [418, 18] width 29 height 5
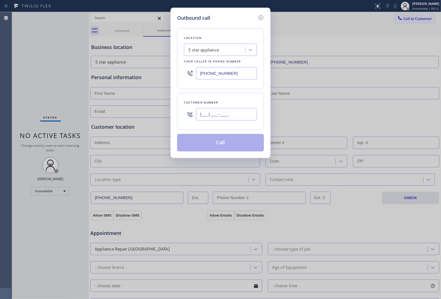
click at [241, 116] on input "(___) ___-____" at bounding box center [226, 114] width 61 height 12
paste input "908) 921-1347"
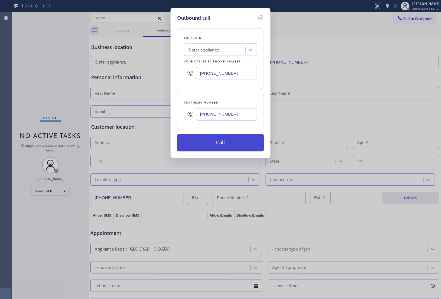
type input "[PHONE_NUMBER]"
click at [247, 144] on button "Call" at bounding box center [220, 143] width 87 height 18
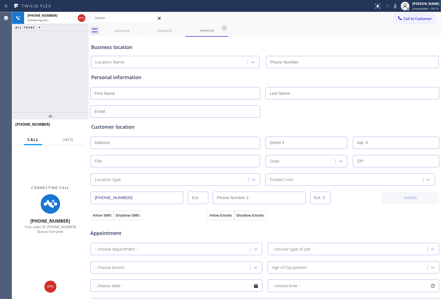
type input "[PHONE_NUMBER]"
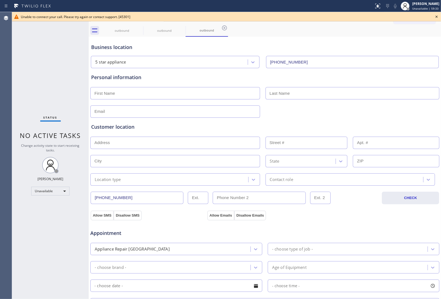
click at [380, 35] on div "outbound outbound outbound" at bounding box center [271, 30] width 341 height 12
click at [436, 18] on icon at bounding box center [437, 16] width 7 height 7
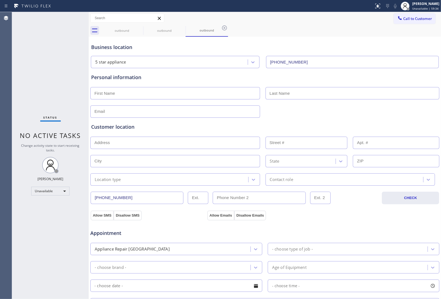
click at [407, 25] on div "outbound outbound outbound" at bounding box center [271, 30] width 341 height 12
click at [410, 20] on span "Call to Customer" at bounding box center [418, 18] width 29 height 5
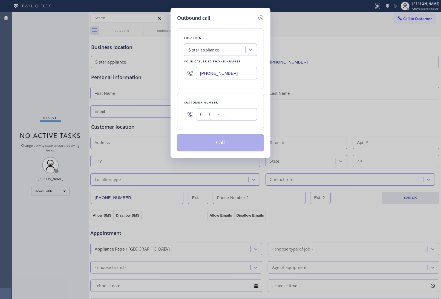
click at [217, 120] on input "(___) ___-____" at bounding box center [226, 114] width 61 height 12
paste input "908) 921-1347"
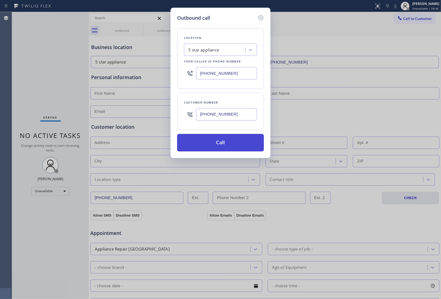
type input "[PHONE_NUMBER]"
click at [221, 144] on button "Call" at bounding box center [220, 143] width 87 height 18
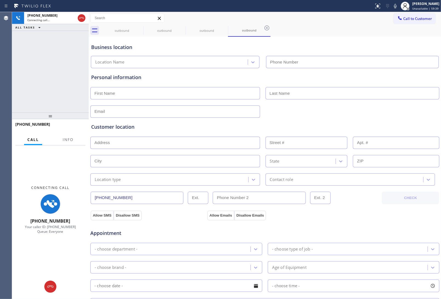
click at [396, 101] on div "Personal information" at bounding box center [265, 96] width 348 height 44
type input "[PHONE_NUMBER]"
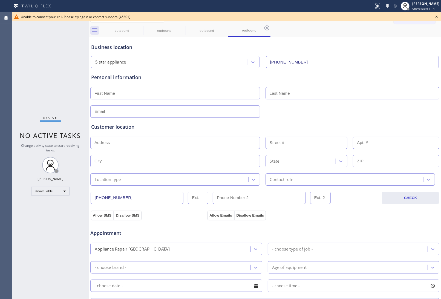
click at [436, 15] on icon at bounding box center [437, 16] width 7 height 7
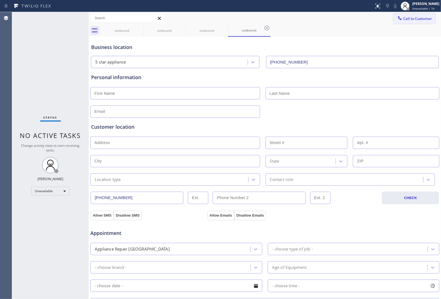
click at [418, 17] on span "Call to Customer" at bounding box center [418, 18] width 29 height 5
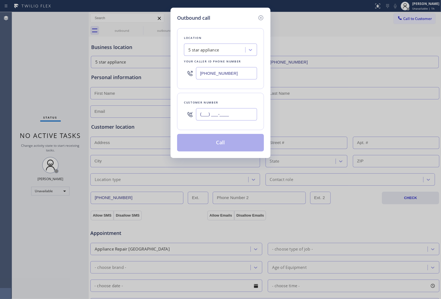
click at [234, 115] on input "(___) ___-____" at bounding box center [226, 114] width 61 height 12
paste input "908) 921-1347"
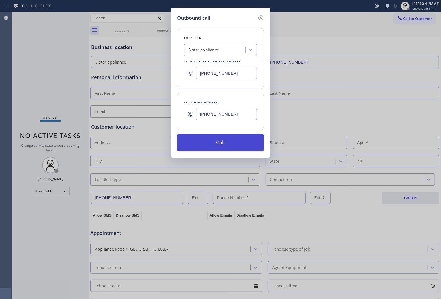
type input "[PHONE_NUMBER]"
click at [232, 144] on button "Call" at bounding box center [220, 143] width 87 height 18
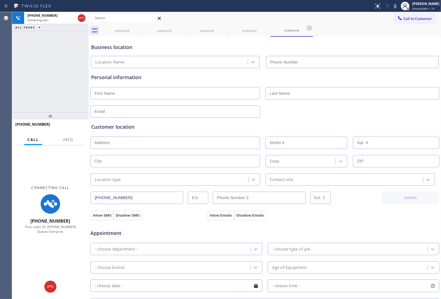
type input "[PHONE_NUMBER]"
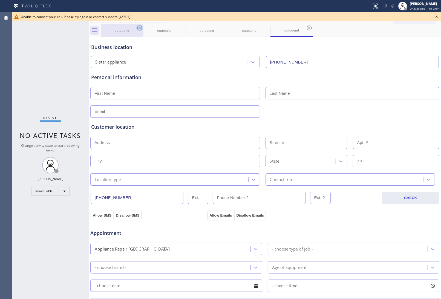
click at [140, 26] on icon at bounding box center [139, 28] width 7 height 7
click at [0, 0] on icon at bounding box center [0, 0] width 0 height 0
click at [140, 26] on icon at bounding box center [139, 28] width 7 height 7
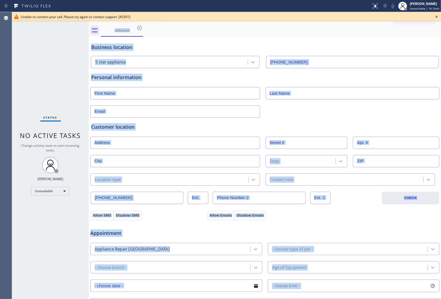
click at [140, 26] on div "outbound" at bounding box center [271, 30] width 341 height 12
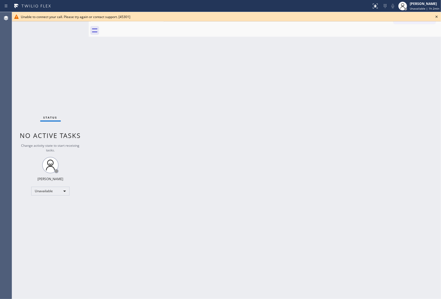
click at [436, 18] on icon at bounding box center [437, 16] width 7 height 7
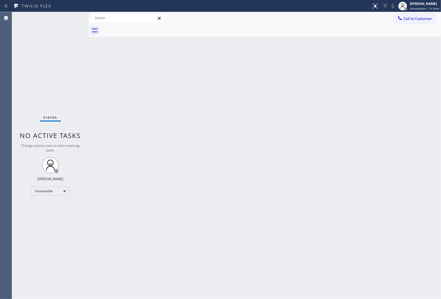
click at [407, 200] on div "Back to Dashboard Change Sender ID Customers Technicians Select a contact Outbo…" at bounding box center [265, 155] width 353 height 287
drag, startPoint x: 373, startPoint y: 159, endPoint x: 339, endPoint y: 160, distance: 34.5
click at [373, 159] on div "Back to Dashboard Change Sender ID Customers Technicians Select a contact Outbo…" at bounding box center [265, 155] width 353 height 287
click at [419, 17] on span "Call to Customer" at bounding box center [418, 18] width 29 height 5
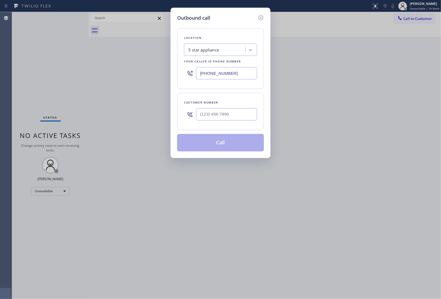
paste input "917) 832-1383"
type input "[PHONE_NUMBER]"
type input "(___) ___-____"
click at [228, 117] on input "(___) ___-____" at bounding box center [226, 114] width 61 height 12
paste input "917) 569-4863"
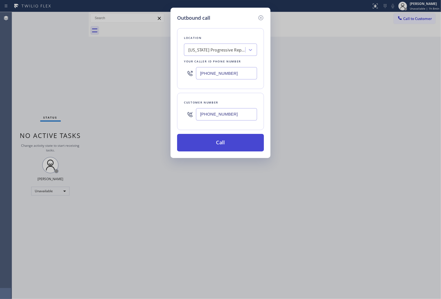
type input "[PHONE_NUMBER]"
click at [218, 142] on button "Call" at bounding box center [220, 143] width 87 height 18
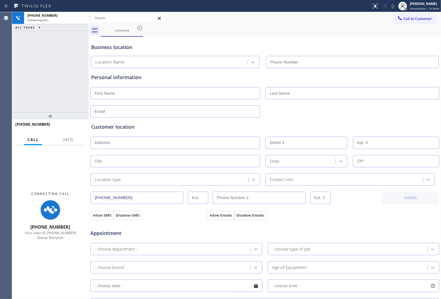
type input "[PHONE_NUMBER]"
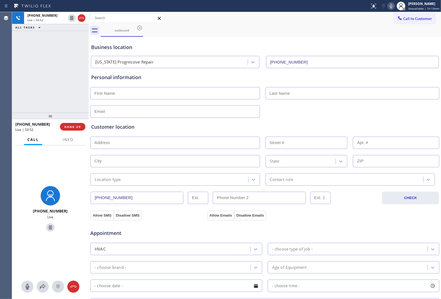
click at [394, 6] on icon at bounding box center [391, 6] width 7 height 7
click at [71, 18] on icon at bounding box center [71, 18] width 7 height 7
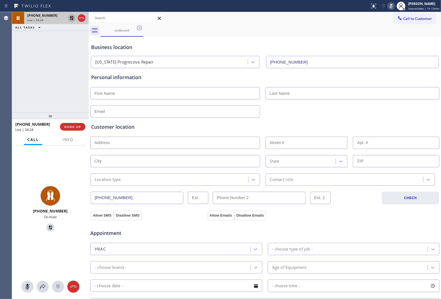
click at [392, 62] on input "[PHONE_NUMBER]" at bounding box center [352, 62] width 173 height 12
click at [71, 19] on icon at bounding box center [72, 18] width 4 height 4
click at [393, 6] on icon at bounding box center [391, 6] width 7 height 7
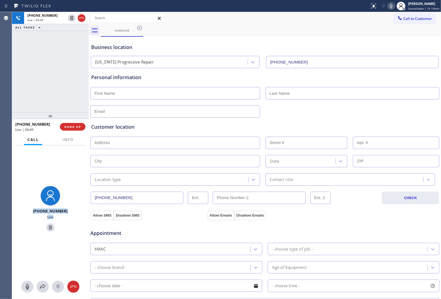
drag, startPoint x: 68, startPoint y: 171, endPoint x: 115, endPoint y: 135, distance: 58.7
click at [70, 170] on div "[PHONE_NUMBER] Live" at bounding box center [50, 209] width 77 height 129
click at [220, 41] on div "Business location [US_STATE] Progressive Repair [PHONE_NUMBER]" at bounding box center [265, 53] width 350 height 30
click at [420, 17] on span "Call to Customer" at bounding box center [418, 18] width 29 height 5
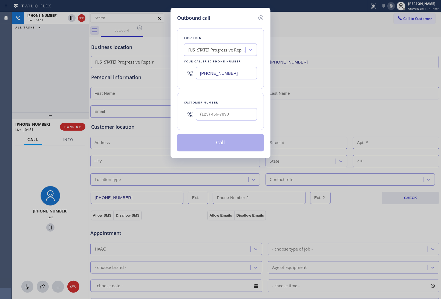
click at [213, 74] on input "[PHONE_NUMBER]" at bounding box center [226, 73] width 61 height 12
paste input "935-4352"
type input "[PHONE_NUMBER]"
click at [260, 18] on icon at bounding box center [261, 18] width 7 height 7
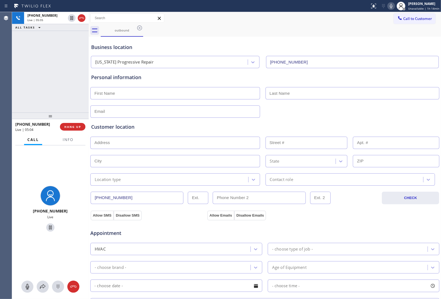
drag, startPoint x: 80, startPoint y: 19, endPoint x: 206, endPoint y: 39, distance: 127.9
click at [243, 53] on div "[PHONE_NUMBER] Live | 05:05 ALL TASKS ALL TASKS ACTIVE TASKS TASKS IN WRAP UP […" at bounding box center [226, 155] width 429 height 287
click at [75, 126] on span "HANG UP" at bounding box center [72, 127] width 17 height 4
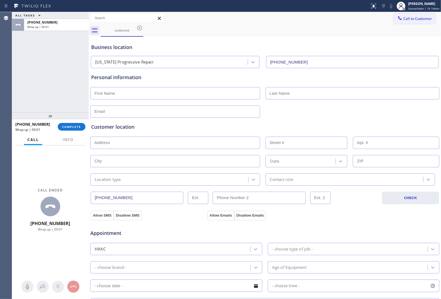
click at [411, 20] on span "Call to Customer" at bounding box center [418, 18] width 29 height 5
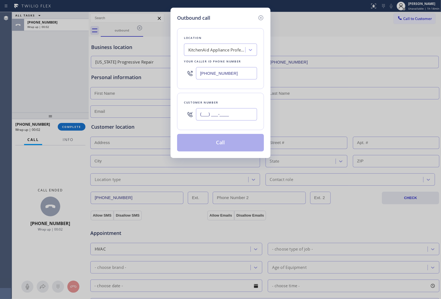
click at [212, 118] on input "(___) ___-____" at bounding box center [226, 114] width 61 height 12
paste input "516) 659-3493"
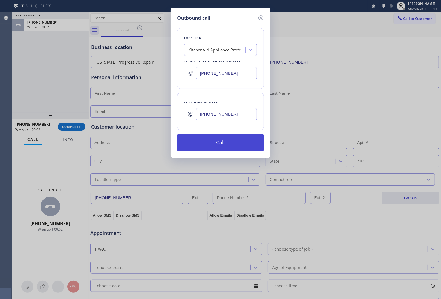
type input "[PHONE_NUMBER]"
click at [215, 144] on button "Call" at bounding box center [220, 143] width 87 height 18
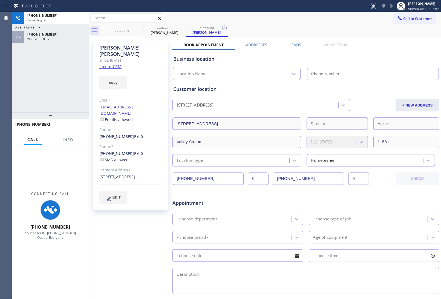
click at [110, 57] on div "Since: [DATE]" at bounding box center [130, 60] width 63 height 6
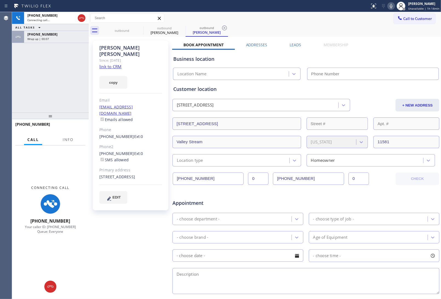
click at [109, 64] on link "link to CRM" at bounding box center [110, 66] width 22 height 5
type input "[PHONE_NUMBER]"
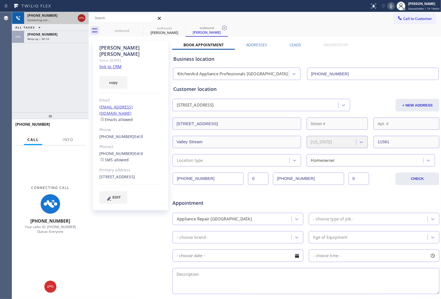
click at [80, 19] on icon at bounding box center [81, 18] width 7 height 7
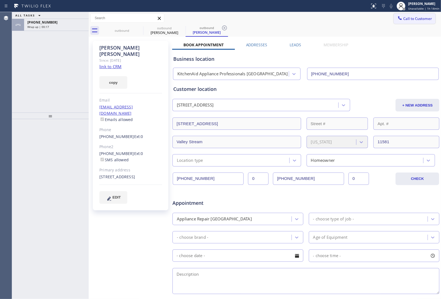
click at [417, 17] on span "Call to Customer" at bounding box center [418, 18] width 29 height 5
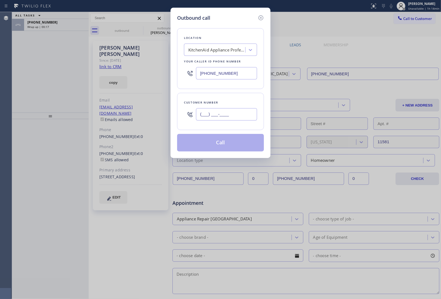
click at [212, 116] on input "(___) ___-____" at bounding box center [226, 114] width 61 height 12
paste input "516) 659-3493"
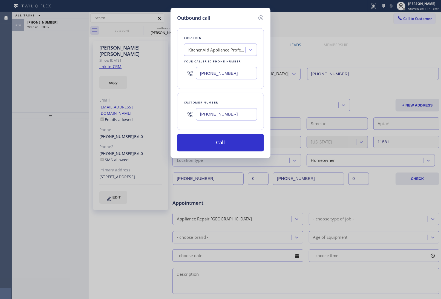
click at [261, 17] on icon at bounding box center [261, 18] width 7 height 7
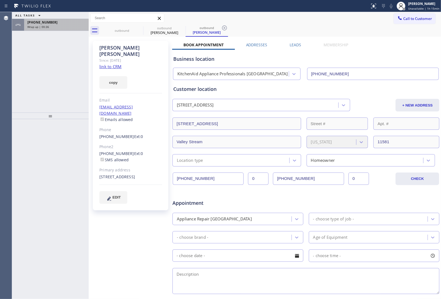
click at [35, 26] on span "Wrap up | 00:36" at bounding box center [38, 27] width 22 height 4
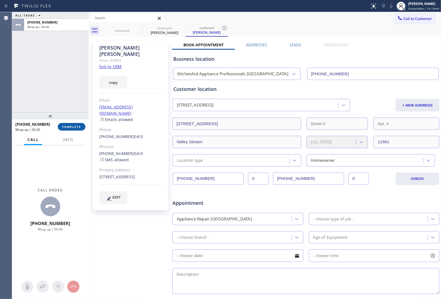
click at [70, 125] on span "COMPLETE" at bounding box center [71, 127] width 19 height 4
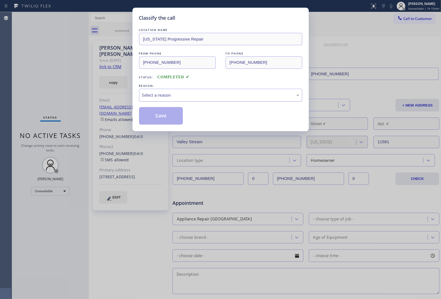
drag, startPoint x: 167, startPoint y: 95, endPoint x: 168, endPoint y: 101, distance: 5.4
click at [168, 98] on div "Select a reason" at bounding box center [220, 95] width 157 height 6
click at [165, 114] on button "Save" at bounding box center [161, 116] width 44 height 18
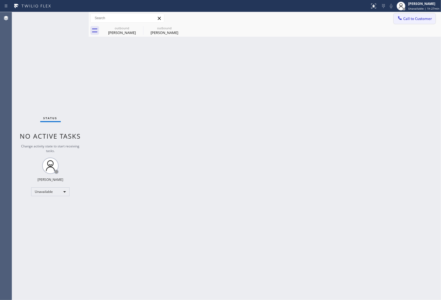
click at [426, 14] on button "Call to Customer" at bounding box center [415, 18] width 42 height 10
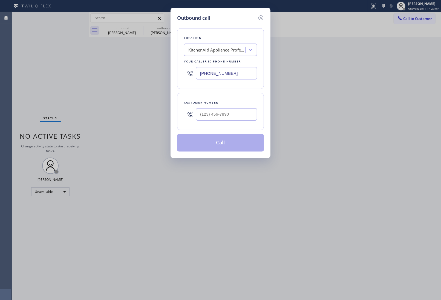
click at [233, 121] on div at bounding box center [226, 114] width 61 height 18
click at [233, 114] on input "(___) ___-____" at bounding box center [226, 114] width 61 height 12
paste input "480) 490-8097"
type input "[PHONE_NUMBER]"
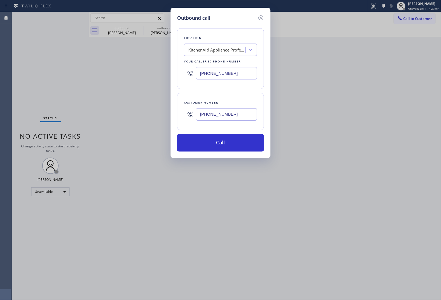
click at [225, 73] on input "[PHONE_NUMBER]" at bounding box center [226, 73] width 61 height 12
paste input "833) 692-2271"
type input "[PHONE_NUMBER]"
click at [396, 115] on div "Outbound call Location 4C.SMS Campaign AR B2B SMS Your caller id phone number […" at bounding box center [220, 150] width 441 height 300
click at [413, 21] on div "Outbound call Location 4C.SMS Campaign AR B2B SMS Your caller id phone number […" at bounding box center [220, 150] width 441 height 300
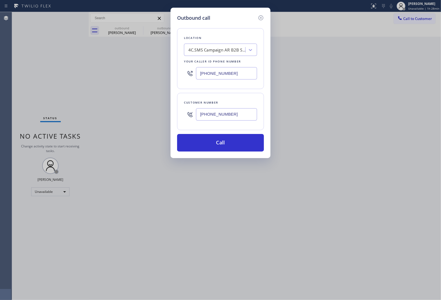
drag, startPoint x: 245, startPoint y: 107, endPoint x: 235, endPoint y: 116, distance: 13.6
click at [243, 108] on div "[PHONE_NUMBER]" at bounding box center [226, 114] width 61 height 18
click at [235, 116] on input "[PHONE_NUMBER]" at bounding box center [226, 114] width 61 height 12
paste input "text"
type input "[PHONE_NUMBER]"
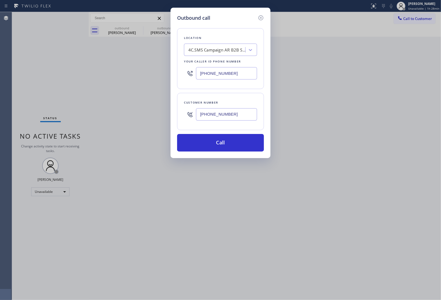
click at [216, 71] on input "[PHONE_NUMBER]" at bounding box center [226, 73] width 61 height 12
paste input "text"
type input "[PHONE_NUMBER]"
click at [228, 142] on button "Call" at bounding box center [220, 143] width 87 height 18
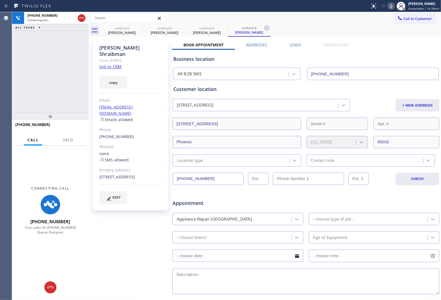
type input "[PHONE_NUMBER]"
click at [378, 51] on div "Business location AR B2B SMS [PHONE_NUMBER]" at bounding box center [306, 65] width 268 height 30
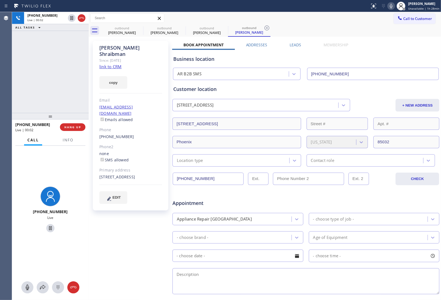
click at [382, 44] on div "Book Appointment Addresses Leads Membership Business location AR B2B SMS [PHONE…" at bounding box center [306, 217] width 268 height 351
click at [76, 128] on span "HANG UP" at bounding box center [72, 127] width 17 height 4
click at [70, 138] on span "Info" at bounding box center [68, 140] width 11 height 5
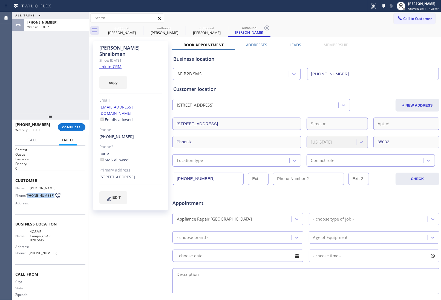
drag, startPoint x: 35, startPoint y: 196, endPoint x: 28, endPoint y: 191, distance: 8.7
click at [28, 193] on span "[PHONE_NUMBER]" at bounding box center [40, 195] width 29 height 4
copy span "480) 490-8097"
click at [405, 18] on span "Call to Customer" at bounding box center [418, 18] width 29 height 5
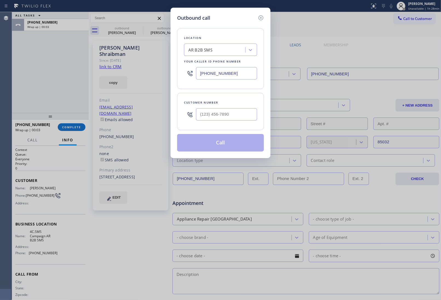
click at [238, 125] on div "Customer number" at bounding box center [220, 111] width 87 height 37
click at [233, 116] on input "(___) ___-____" at bounding box center [226, 114] width 61 height 12
paste input "480) 490-8097"
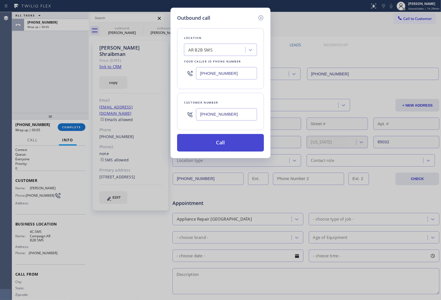
type input "[PHONE_NUMBER]"
drag, startPoint x: 231, startPoint y: 141, endPoint x: 276, endPoint y: 246, distance: 113.7
click at [232, 141] on button "Call" at bounding box center [220, 143] width 87 height 18
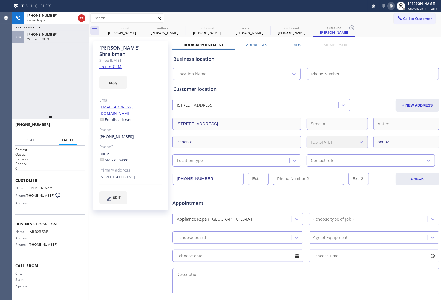
type input "[PHONE_NUMBER]"
click at [375, 91] on div "Customer location" at bounding box center [305, 88] width 265 height 7
click at [375, 99] on div "+ NEW ADDRESS" at bounding box center [395, 105] width 89 height 13
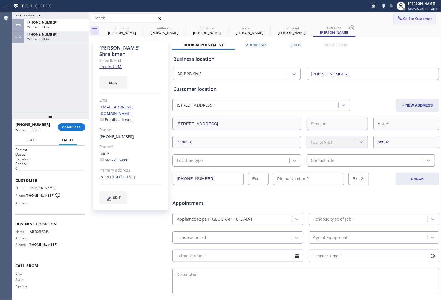
click at [426, 16] on span "Call to Customer" at bounding box center [418, 18] width 29 height 5
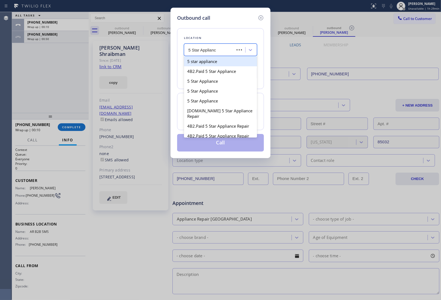
type input "5 Star Appliance"
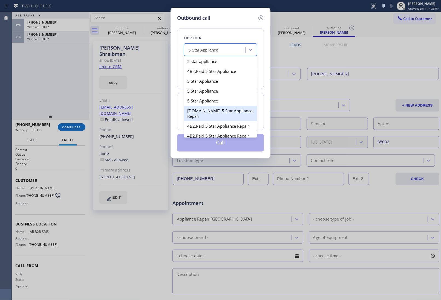
type input "[PHONE_NUMBER]"
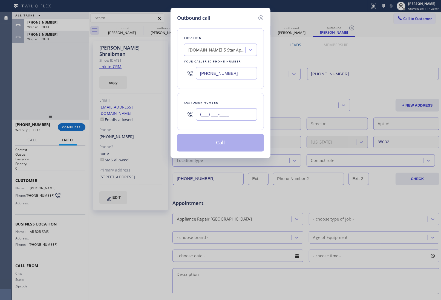
click at [224, 112] on input "(___) ___-____" at bounding box center [226, 114] width 61 height 12
paste input "480) 490-8097"
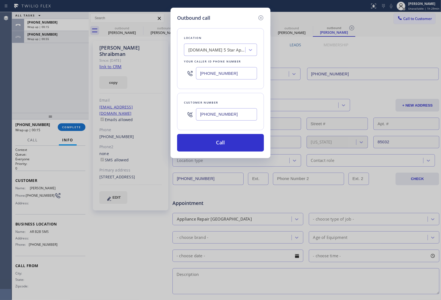
type input "[PHONE_NUMBER]"
click at [230, 137] on button "Call" at bounding box center [220, 143] width 87 height 18
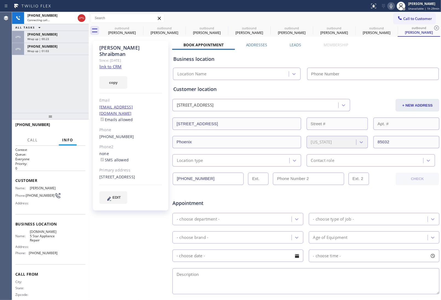
click at [104, 47] on div "[PERSON_NAME]" at bounding box center [130, 51] width 63 height 13
copy div "[PERSON_NAME]"
type input "[PHONE_NUMBER]"
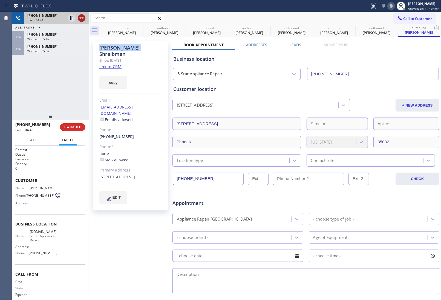
click at [80, 17] on icon at bounding box center [81, 18] width 7 height 7
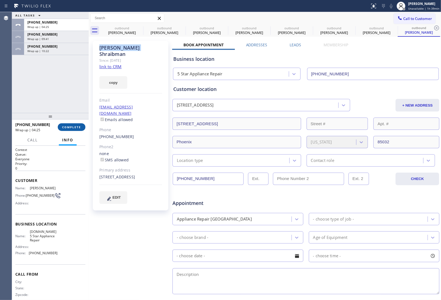
click at [73, 128] on span "COMPLETE" at bounding box center [71, 127] width 19 height 4
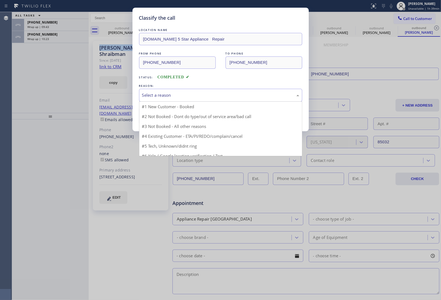
drag, startPoint x: 169, startPoint y: 98, endPoint x: 165, endPoint y: 107, distance: 10.3
click at [170, 98] on div "Select a reason" at bounding box center [220, 95] width 157 height 6
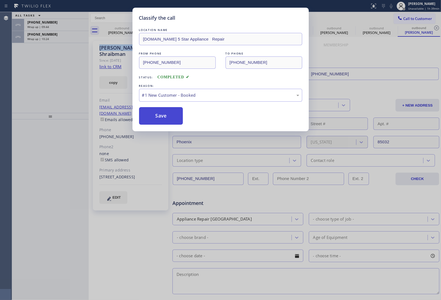
click at [157, 117] on button "Save" at bounding box center [161, 116] width 44 height 18
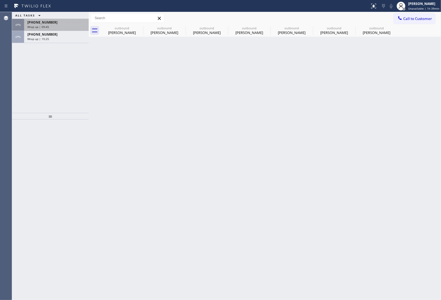
click at [42, 27] on span "Wrap up | 09:45" at bounding box center [38, 27] width 22 height 4
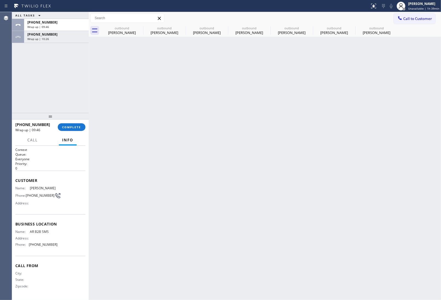
click at [66, 121] on div "[PHONE_NUMBER] Wrap up | 09:46 COMPLETE" at bounding box center [50, 127] width 70 height 14
click at [76, 127] on span "COMPLETE" at bounding box center [71, 127] width 19 height 4
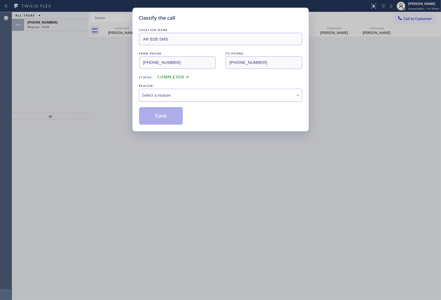
click at [155, 100] on div "Select a reason" at bounding box center [220, 95] width 163 height 13
click at [154, 113] on button "Save" at bounding box center [161, 116] width 44 height 18
type input "[PHONE_NUMBER]"
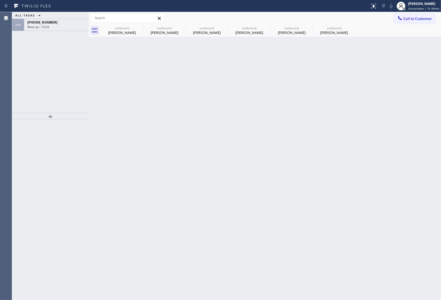
drag, startPoint x: 62, startPoint y: 26, endPoint x: 87, endPoint y: 109, distance: 86.5
click at [62, 26] on div "Wrap up | 10:33" at bounding box center [56, 27] width 58 height 4
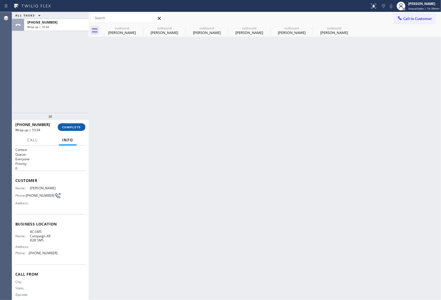
click at [77, 126] on span "COMPLETE" at bounding box center [71, 127] width 19 height 4
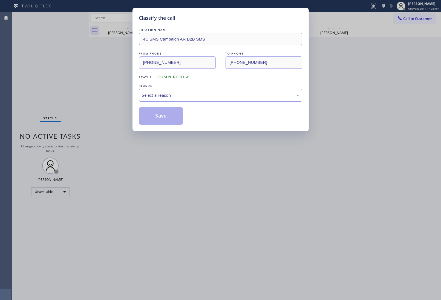
click at [171, 101] on div "Select a reason" at bounding box center [220, 95] width 163 height 13
click at [165, 123] on button "Save" at bounding box center [161, 116] width 44 height 18
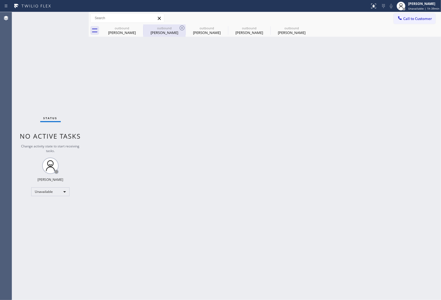
click at [143, 25] on div "outbound [PERSON_NAME]" at bounding box center [164, 30] width 42 height 12
click at [142, 26] on icon at bounding box center [139, 28] width 7 height 7
type input "[PHONE_NUMBER]"
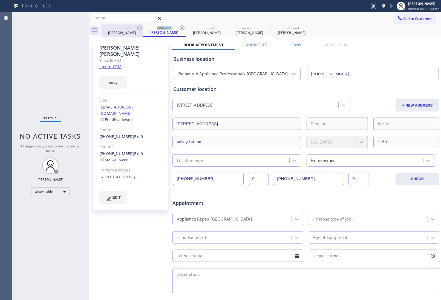
click at [142, 26] on icon at bounding box center [139, 28] width 7 height 7
click at [180, 26] on icon at bounding box center [182, 27] width 5 height 5
click at [0, 0] on icon at bounding box center [0, 0] width 0 height 0
type input "[PHONE_NUMBER]"
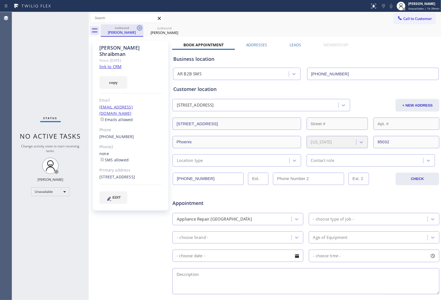
click at [141, 26] on icon at bounding box center [139, 28] width 7 height 7
type input "[PHONE_NUMBER]"
click at [141, 26] on icon at bounding box center [139, 28] width 7 height 7
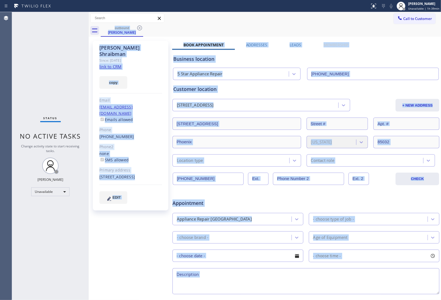
click at [141, 26] on div "outbound [PERSON_NAME]" at bounding box center [271, 30] width 341 height 12
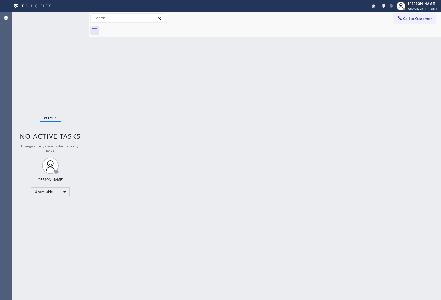
click at [141, 26] on div at bounding box center [271, 30] width 341 height 12
click at [409, 22] on button "Call to Customer" at bounding box center [415, 18] width 42 height 10
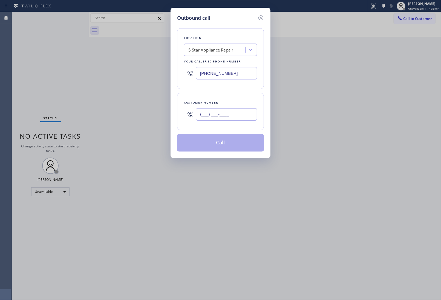
drag, startPoint x: 229, startPoint y: 118, endPoint x: 268, endPoint y: 161, distance: 57.8
click at [229, 118] on input "(___) ___-____" at bounding box center [226, 114] width 61 height 12
paste input "650) 492-3045"
type input "[PHONE_NUMBER]"
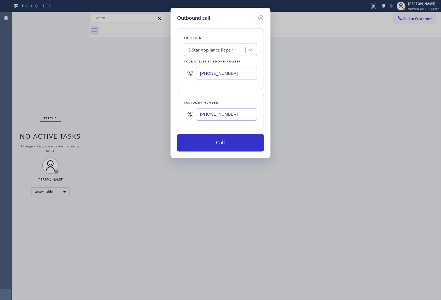
drag, startPoint x: 433, startPoint y: 165, endPoint x: 225, endPoint y: 105, distance: 216.4
click at [427, 162] on div "Outbound call Location 5 Star Appliance Repair Your caller id phone number [PHO…" at bounding box center [220, 150] width 441 height 300
click at [205, 54] on div "5 Star Appliance Repair" at bounding box center [216, 50] width 60 height 10
paste input "Elite Sub Zero Appliance Repair"
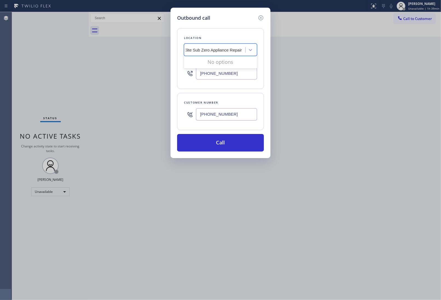
click at [211, 51] on input "Elite Sub Zero Appliance Repair" at bounding box center [213, 50] width 59 height 5
paste input "text"
type input "Elite Sub Zero Appliance Rep5 Star Appliance"
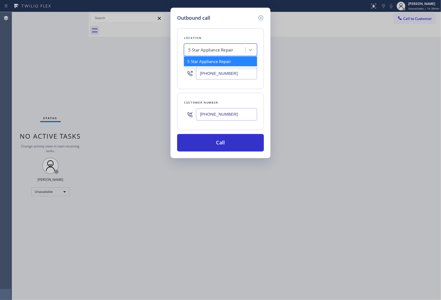
paste input "Elite Sub Zero Appliance Repair"
type input "Elite Sub Zero Appliance Repair"
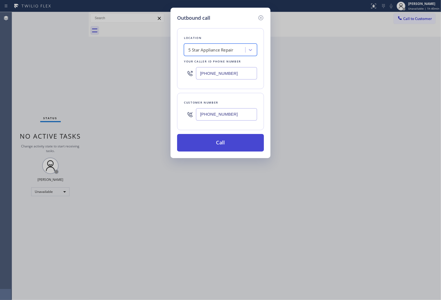
click at [223, 145] on button "Call" at bounding box center [220, 143] width 87 height 18
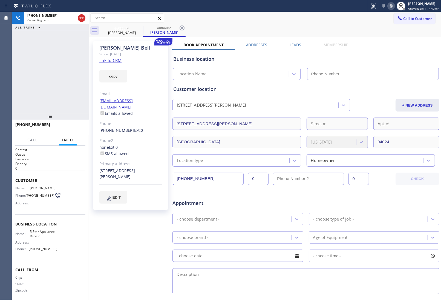
click at [113, 61] on link "link to CRM" at bounding box center [110, 60] width 22 height 5
type input "[PHONE_NUMBER]"
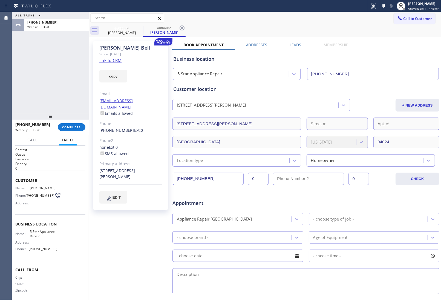
drag, startPoint x: 391, startPoint y: 53, endPoint x: 211, endPoint y: 79, distance: 181.8
click at [390, 53] on div "Business location 5 Star Appliance Repair [PHONE_NUMBER]" at bounding box center [306, 65] width 268 height 30
click at [67, 124] on button "COMPLETE" at bounding box center [72, 127] width 28 height 8
click at [153, 168] on div "[STREET_ADDRESS][PERSON_NAME]" at bounding box center [130, 174] width 63 height 13
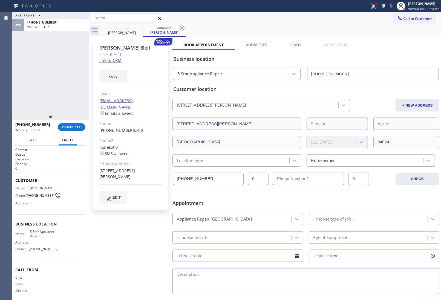
copy div "94024"
click at [72, 129] on button "COMPLETE" at bounding box center [72, 127] width 28 height 8
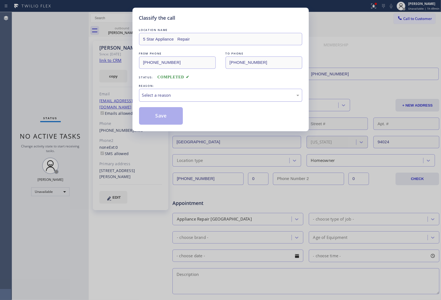
click at [158, 99] on div "Select a reason" at bounding box center [220, 95] width 163 height 13
click at [157, 122] on button "Save" at bounding box center [161, 116] width 44 height 18
click at [158, 116] on button "Save" at bounding box center [161, 116] width 44 height 18
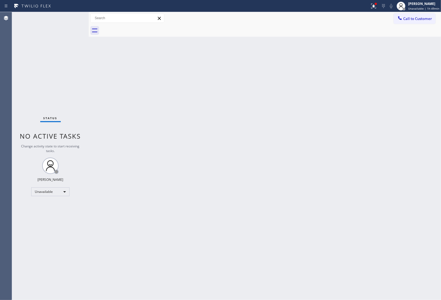
drag, startPoint x: 401, startPoint y: 91, endPoint x: 337, endPoint y: 106, distance: 65.2
click at [401, 91] on div "Back to Dashboard Change Sender ID Customers Technicians Select a contact Outbo…" at bounding box center [265, 156] width 353 height 288
click at [377, 137] on div "Back to Dashboard Change Sender ID Customers Technicians Select a contact Outbo…" at bounding box center [265, 156] width 353 height 288
click at [439, 8] on span "Unavailable | 1h 55min" at bounding box center [423, 9] width 31 height 4
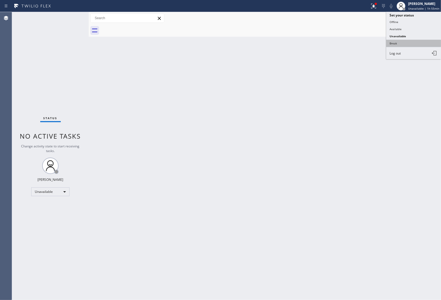
click at [412, 41] on button "Break" at bounding box center [414, 43] width 55 height 7
